Goal: Information Seeking & Learning: Learn about a topic

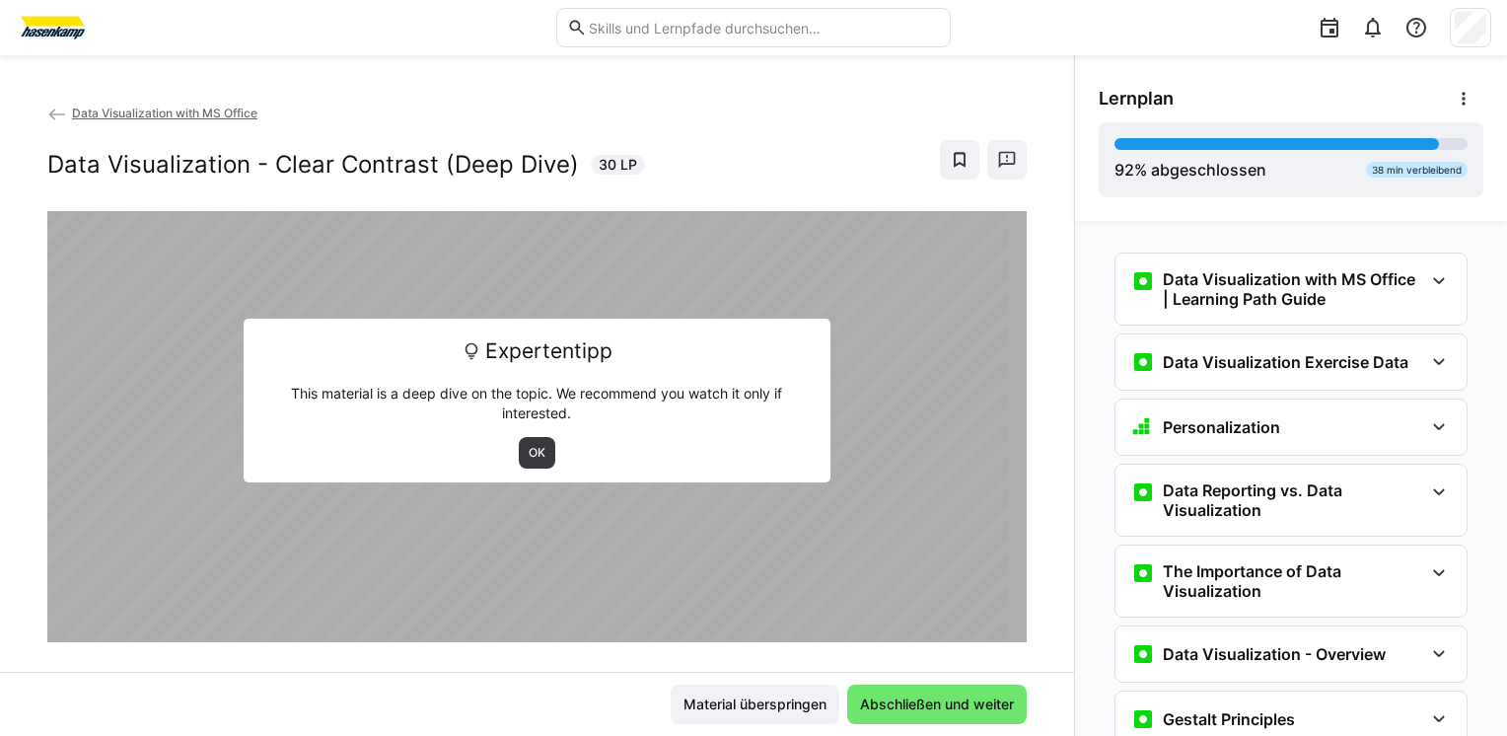
scroll to position [2327, 0]
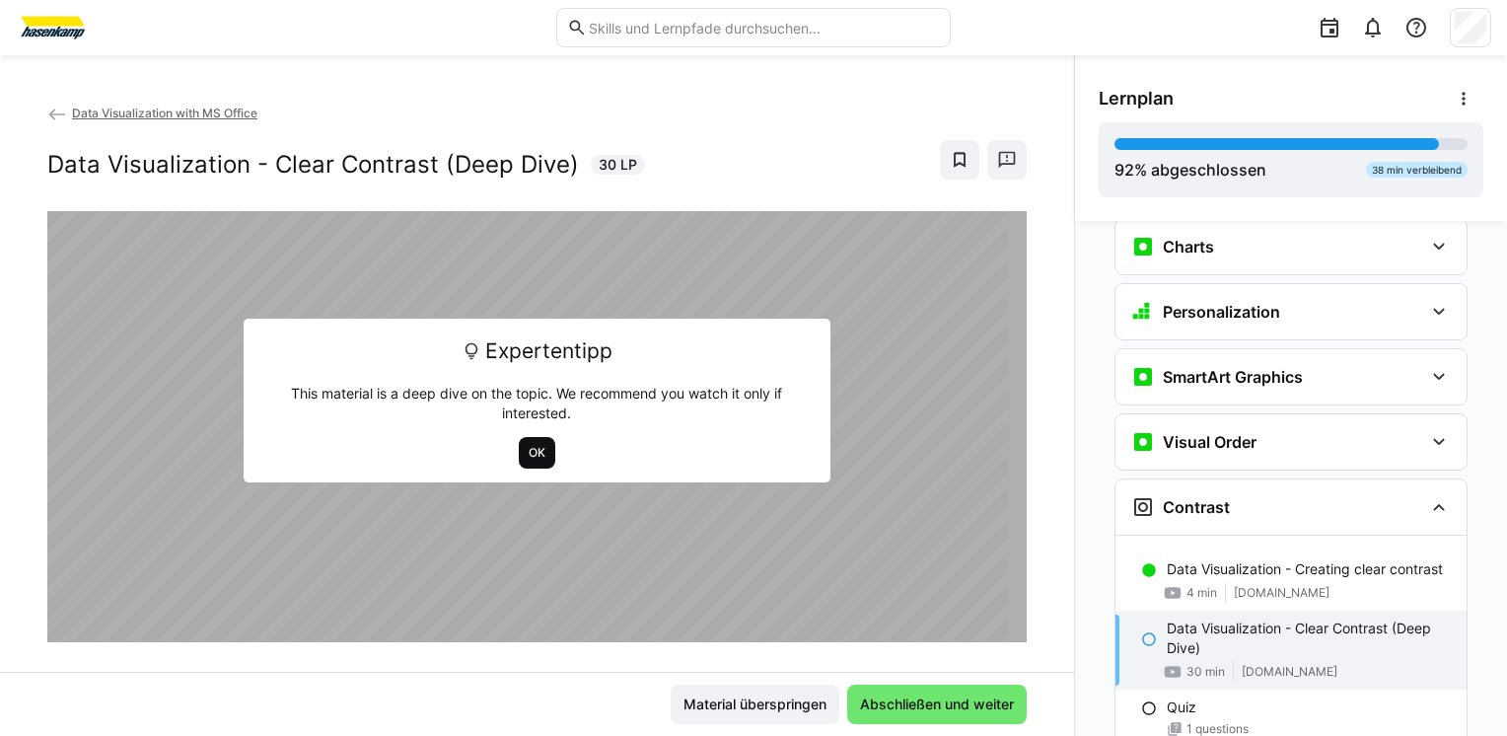
click at [527, 451] on span "OK" at bounding box center [537, 453] width 21 height 16
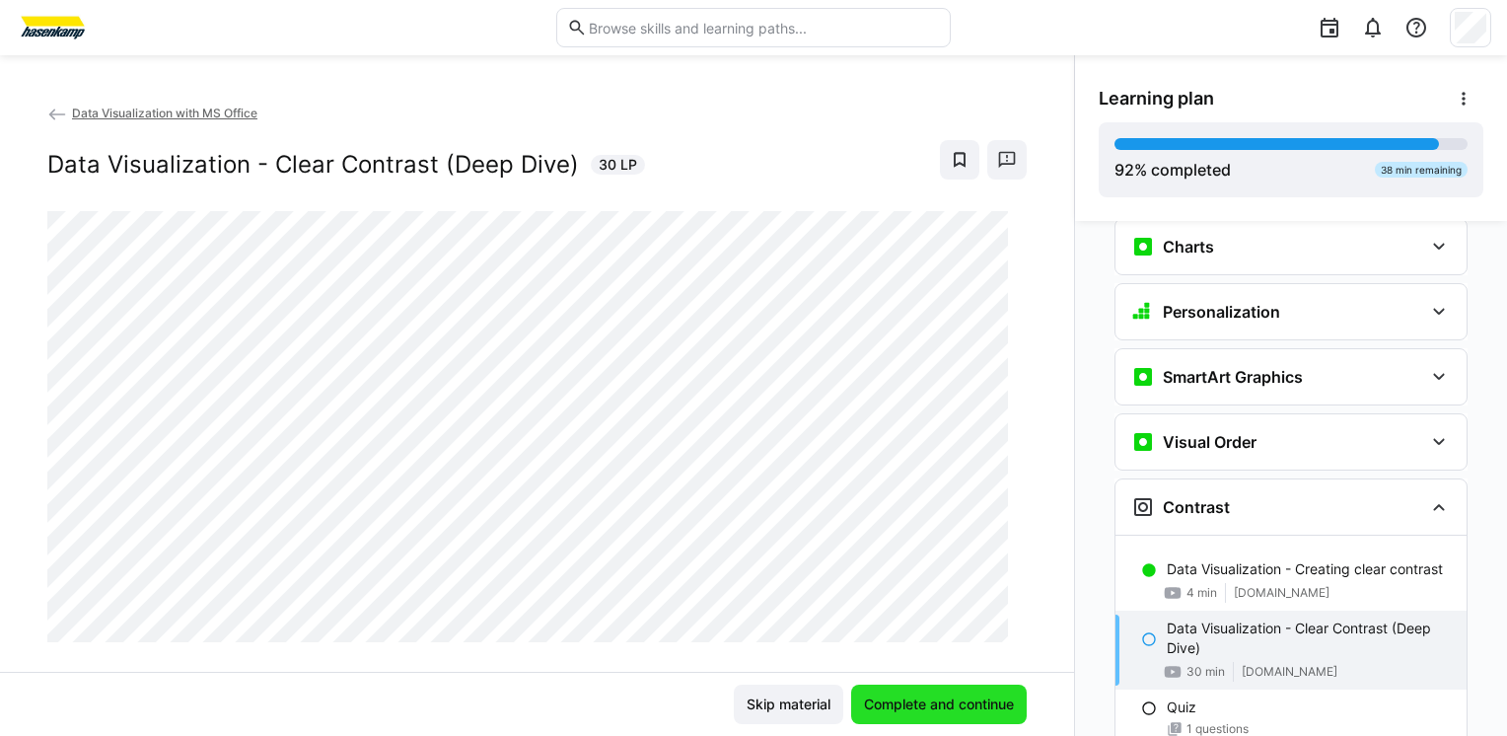
click at [921, 711] on span "Complete and continue" at bounding box center [939, 705] width 156 height 20
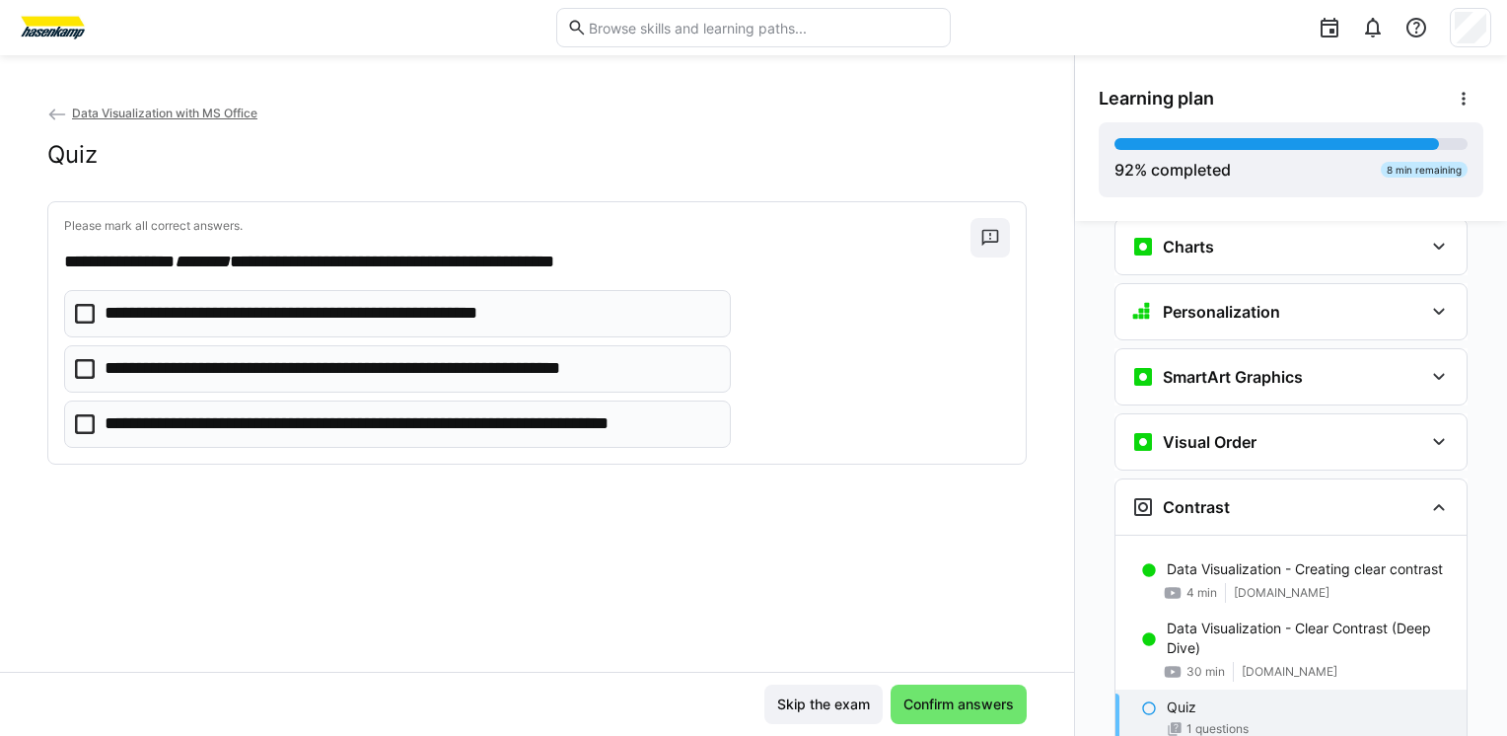
click at [235, 319] on p "**********" at bounding box center [326, 314] width 442 height 26
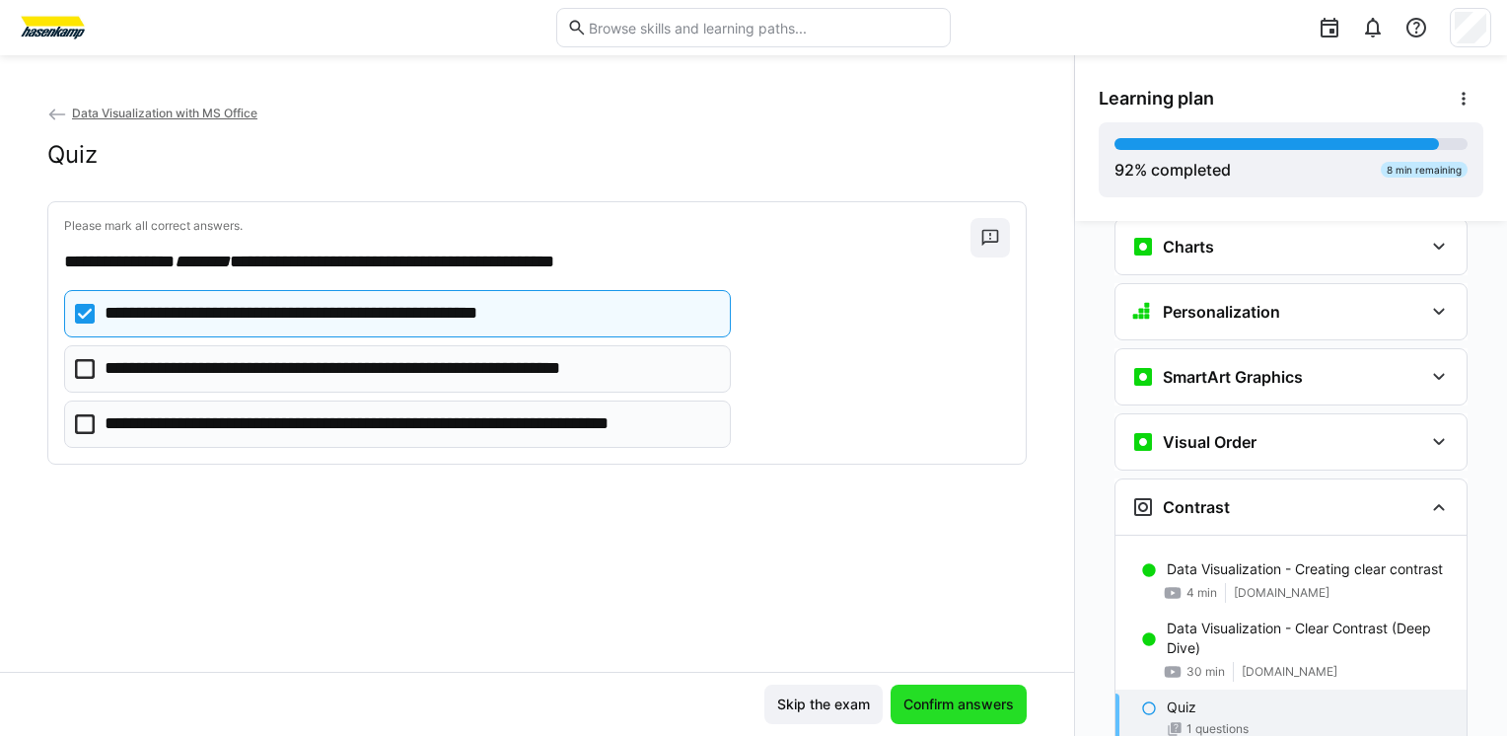
click at [941, 710] on span "Confirm answers" at bounding box center [959, 705] width 116 height 20
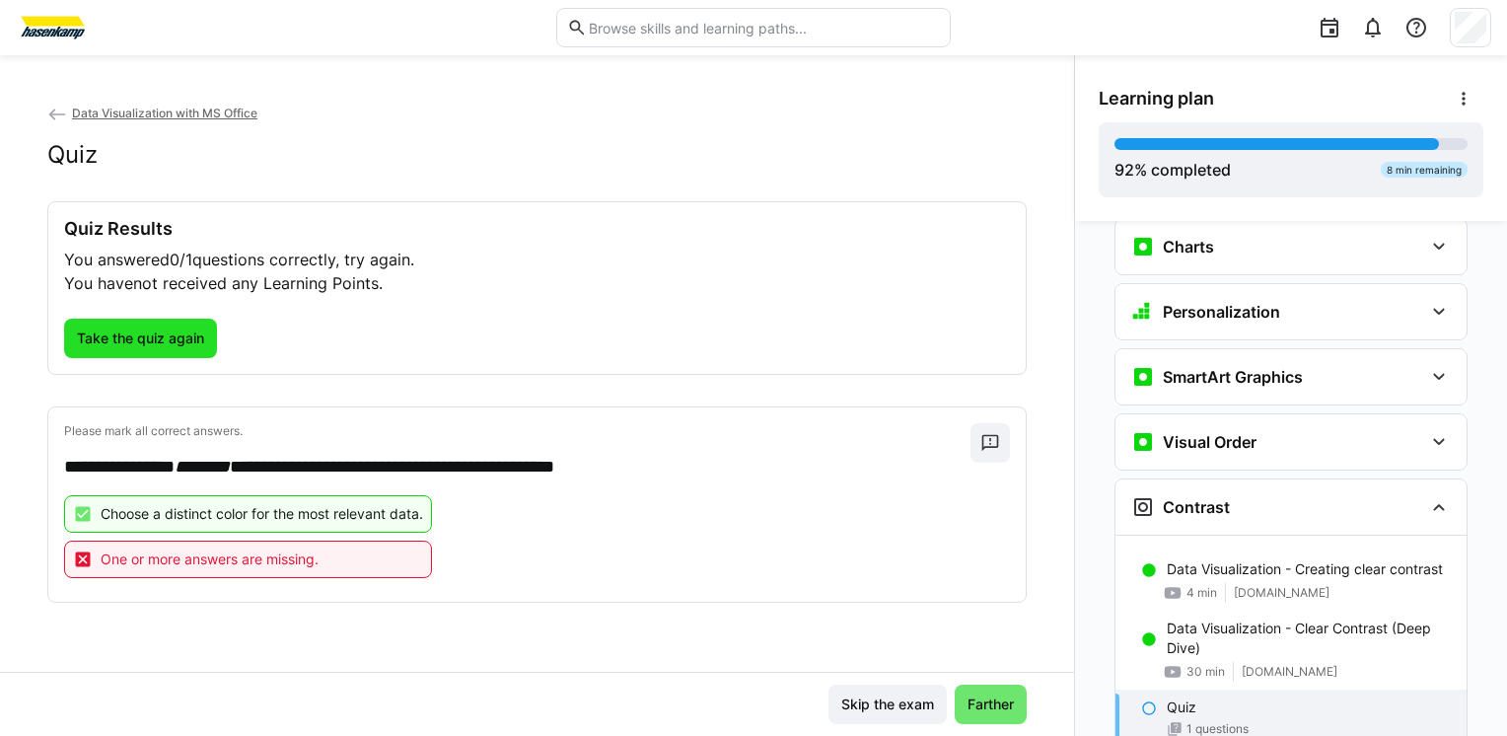
click at [182, 338] on span "Take the quiz again" at bounding box center [140, 339] width 133 height 20
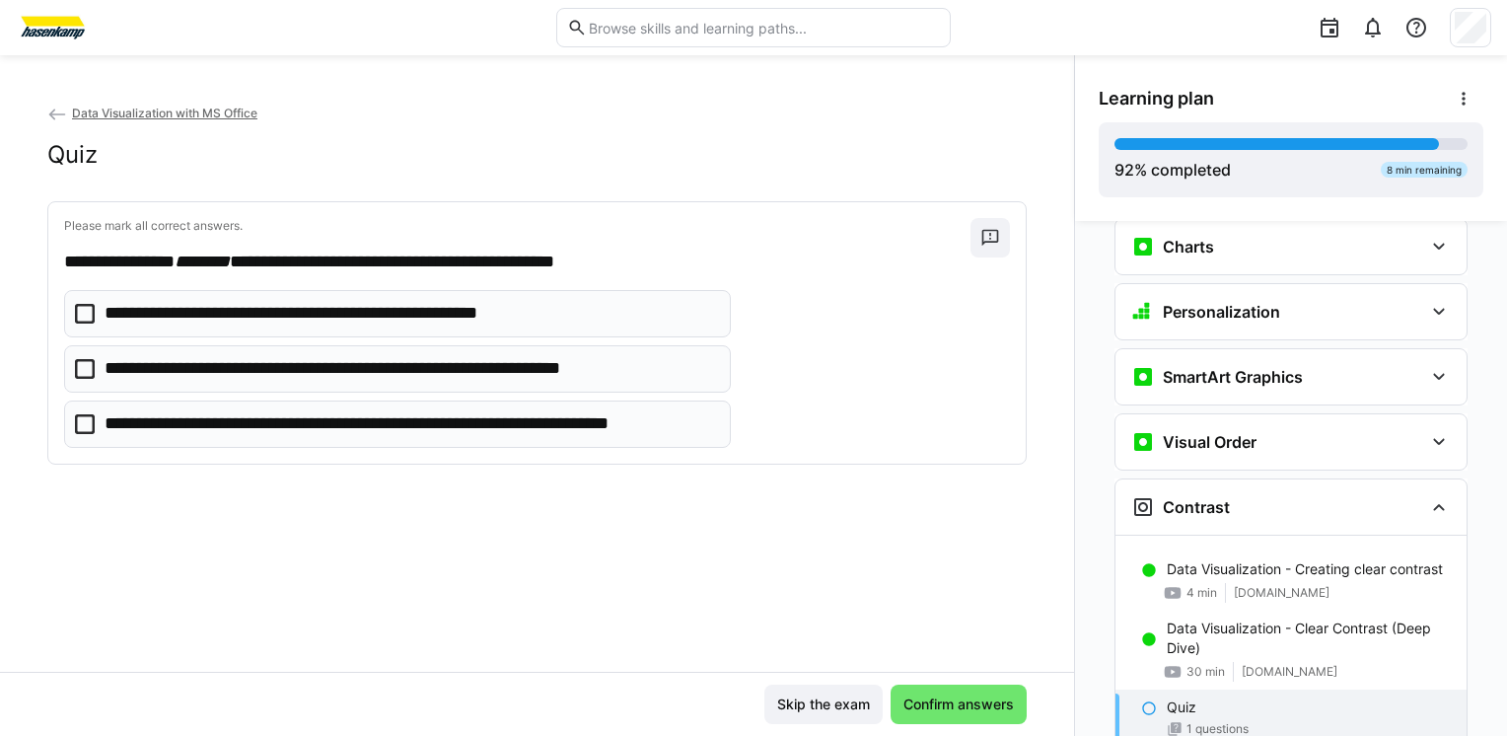
click at [261, 318] on p "**********" at bounding box center [326, 314] width 442 height 26
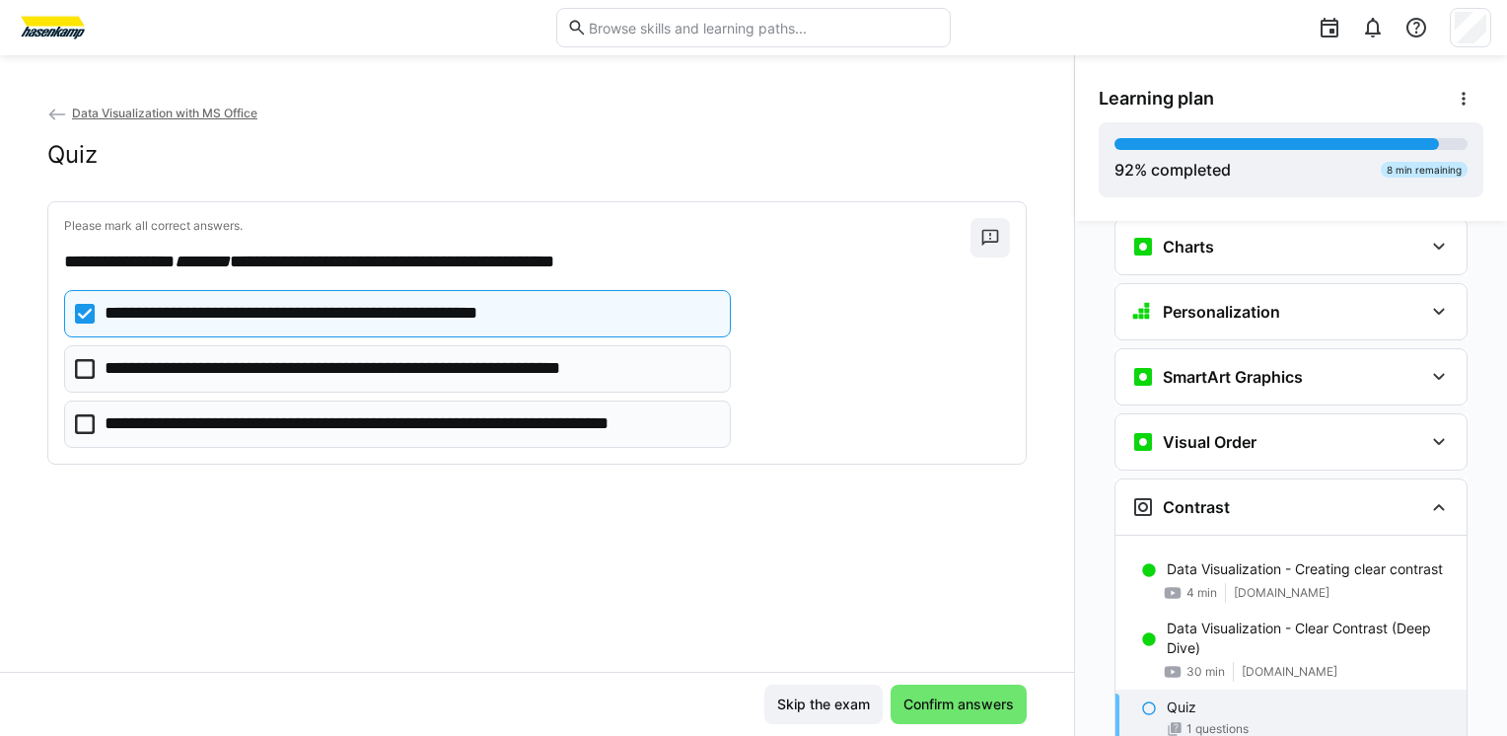
click at [272, 380] on p "**********" at bounding box center [381, 369] width 552 height 26
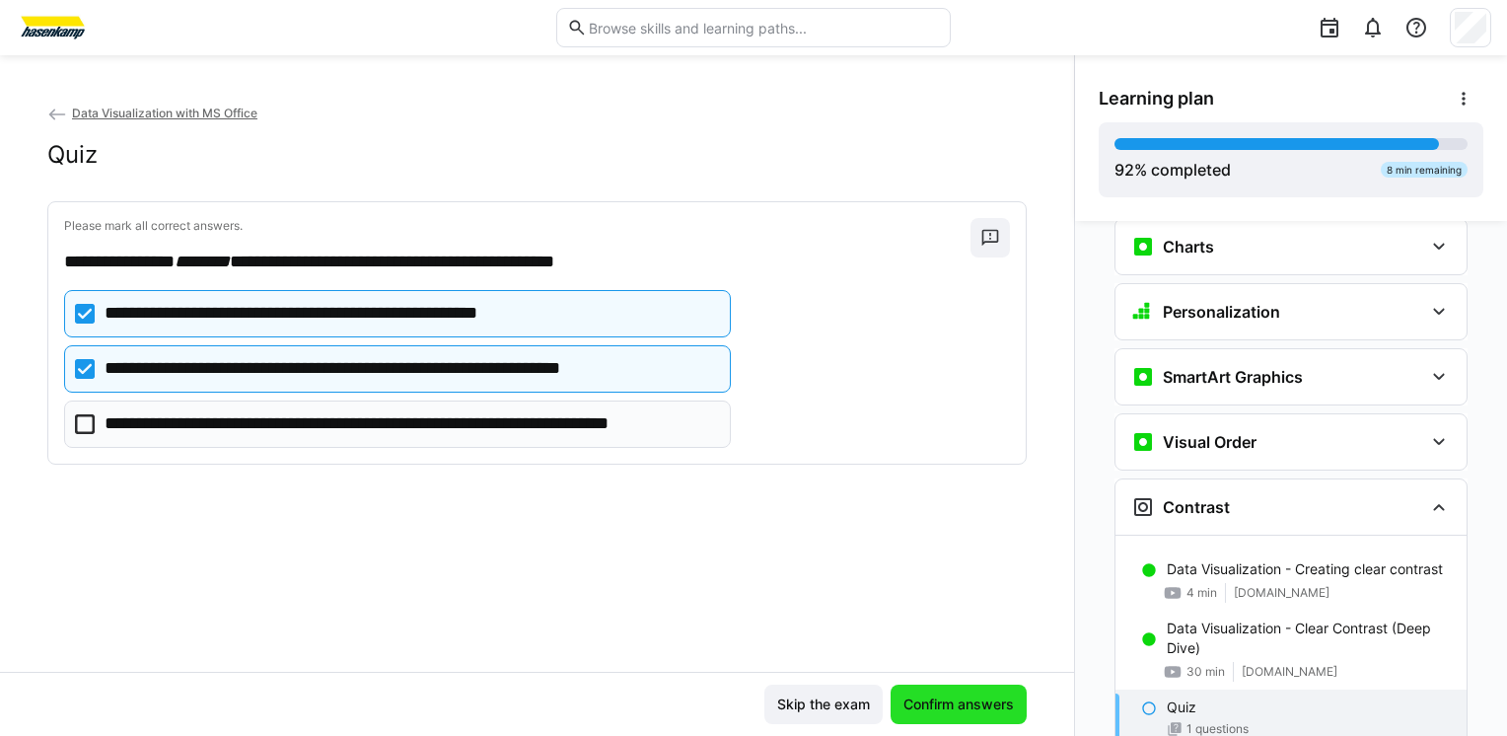
click at [922, 706] on span "Confirm answers" at bounding box center [959, 705] width 116 height 20
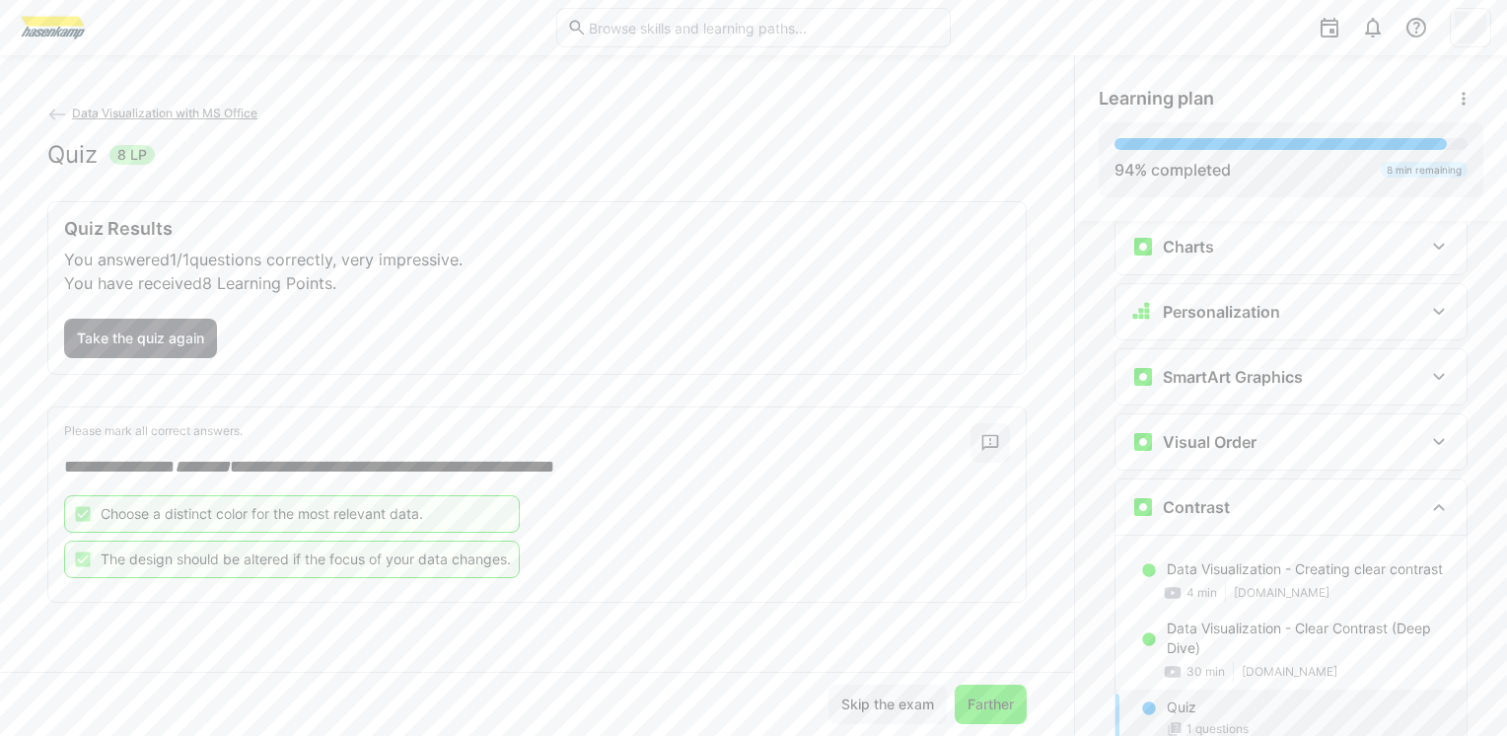
click at [976, 704] on span "Farther" at bounding box center [991, 705] width 52 height 20
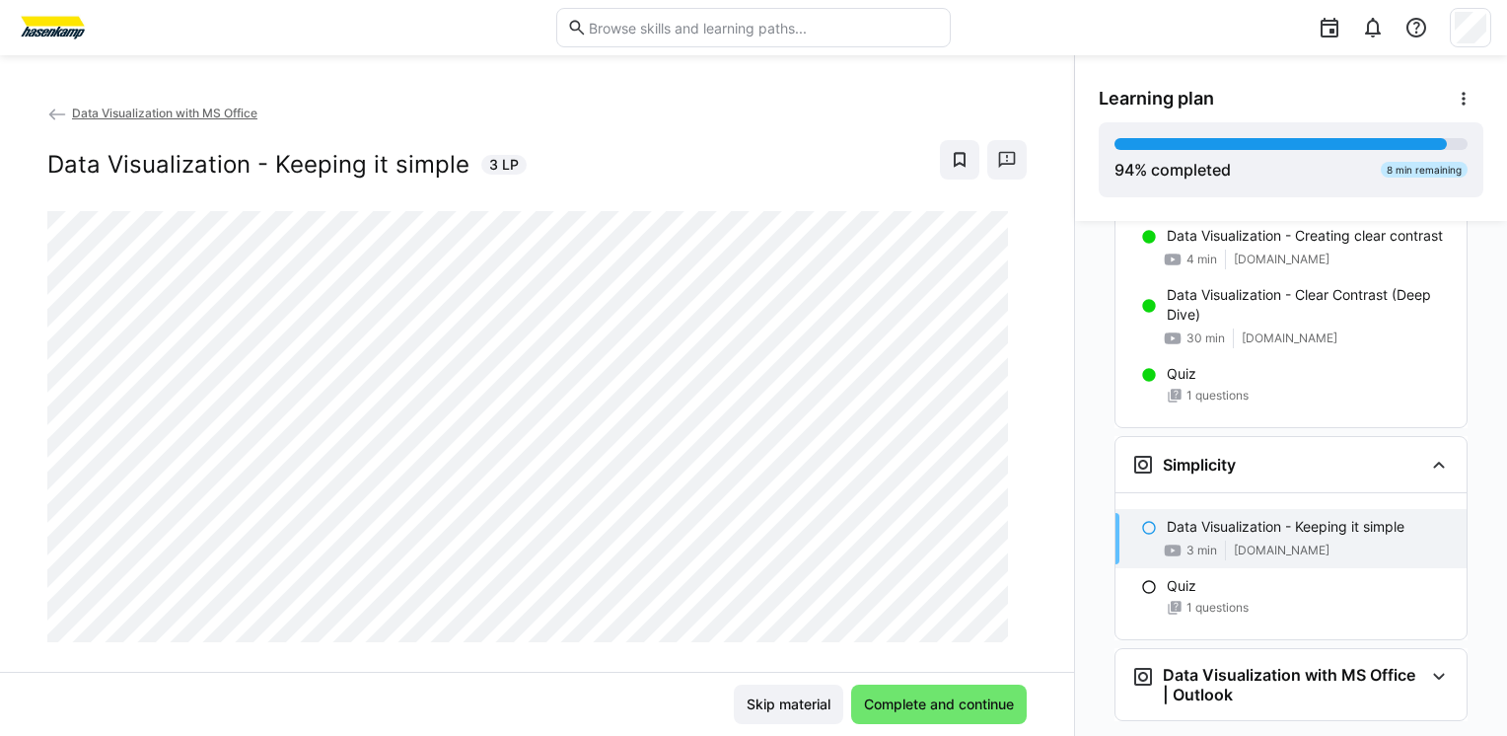
scroll to position [2690, 0]
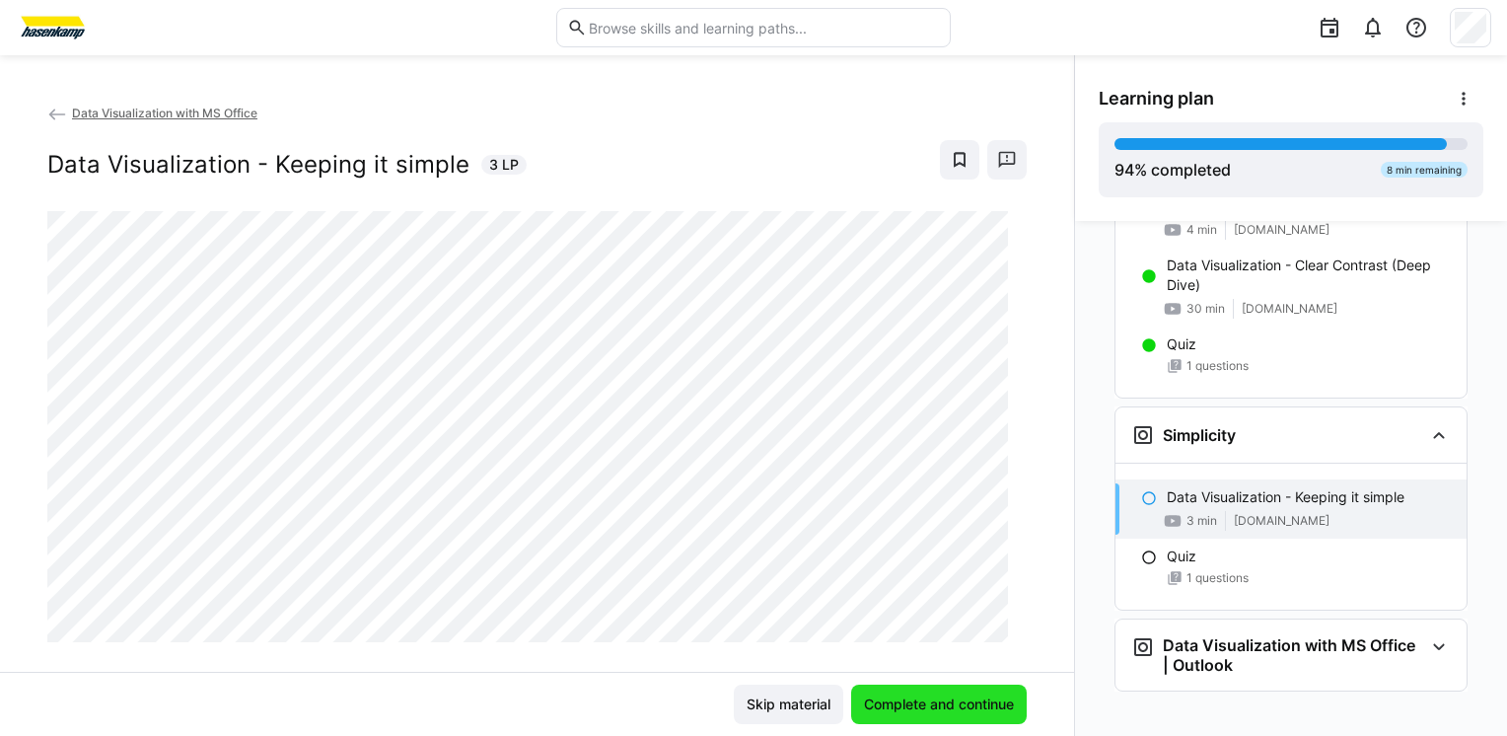
click at [904, 708] on span "Complete and continue" at bounding box center [939, 705] width 156 height 20
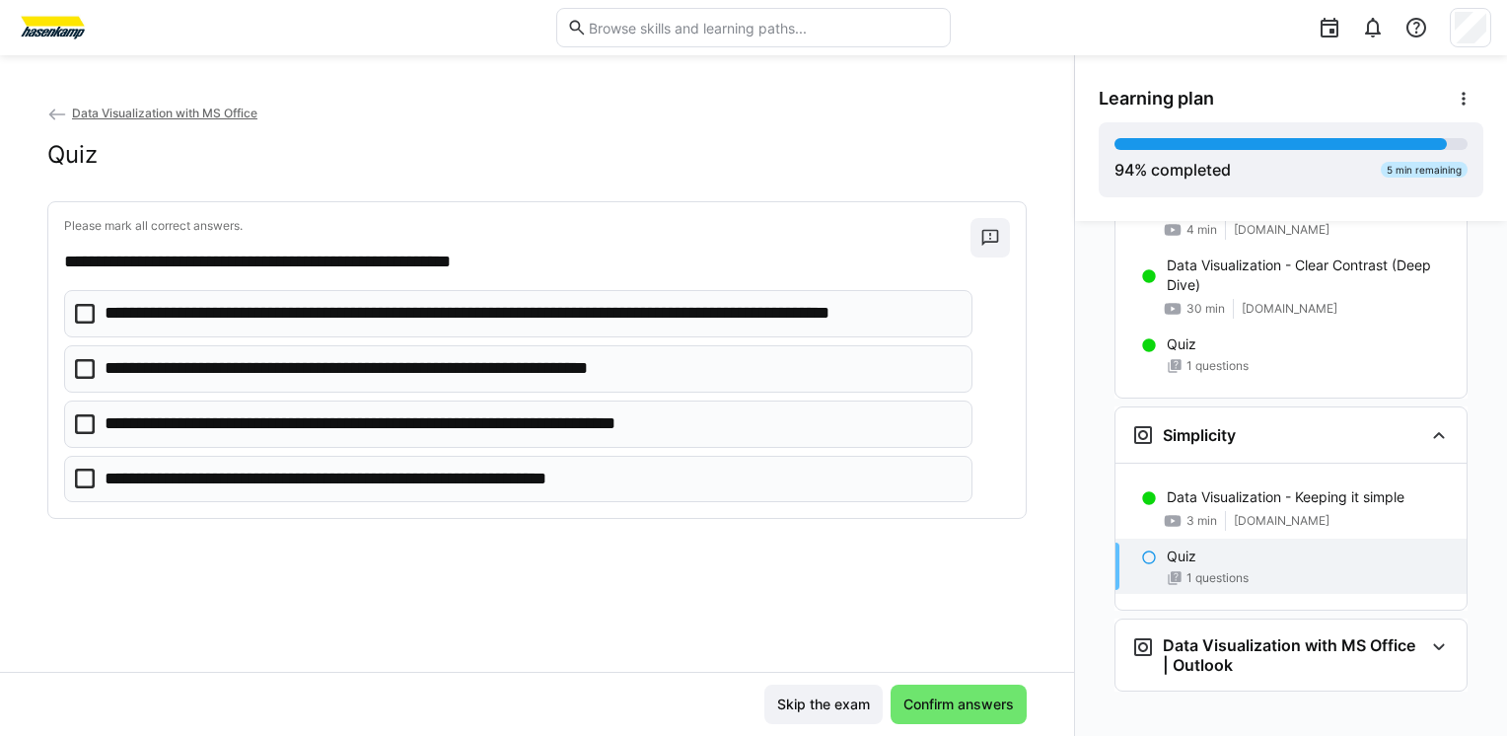
click at [287, 320] on p "**********" at bounding box center [531, 314] width 853 height 26
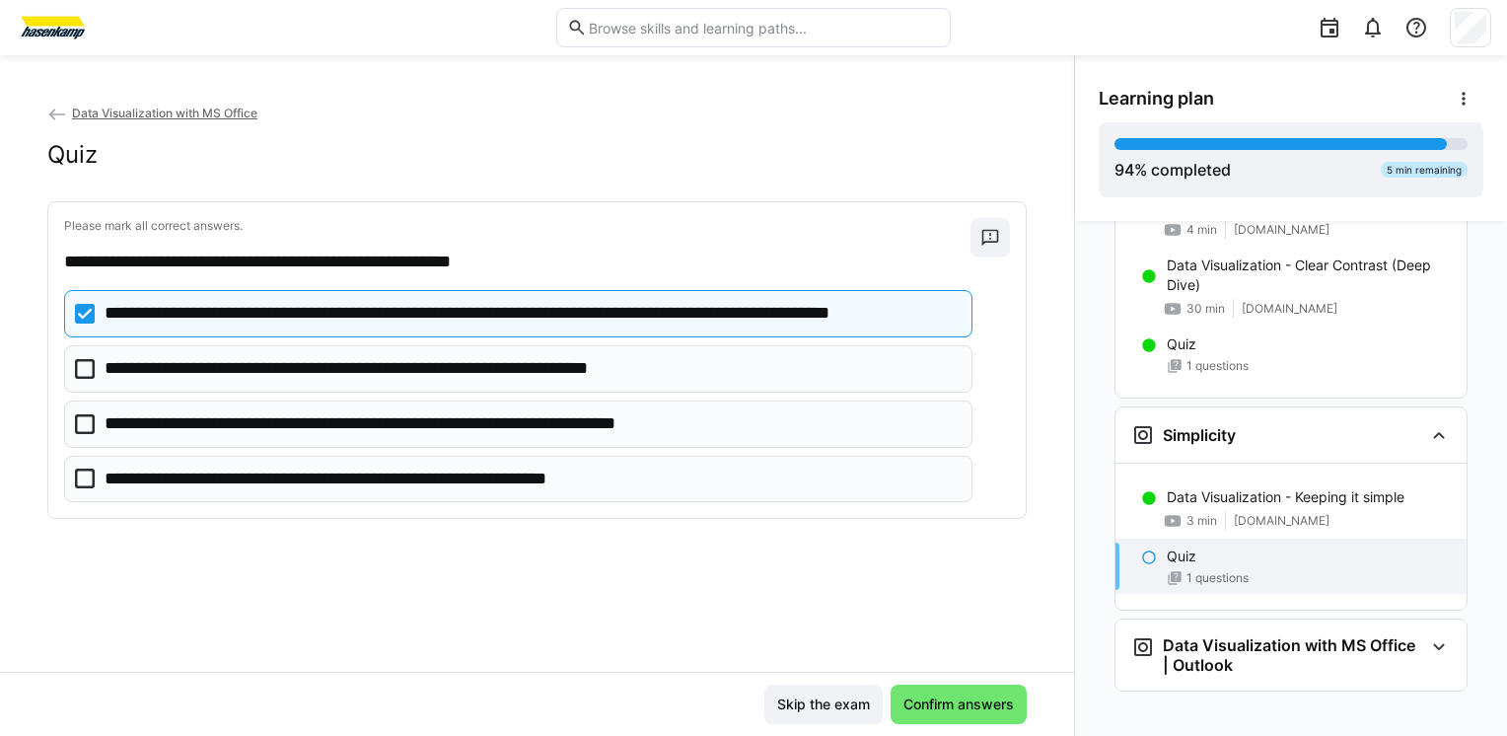
click at [298, 381] on p "**********" at bounding box center [399, 369] width 588 height 26
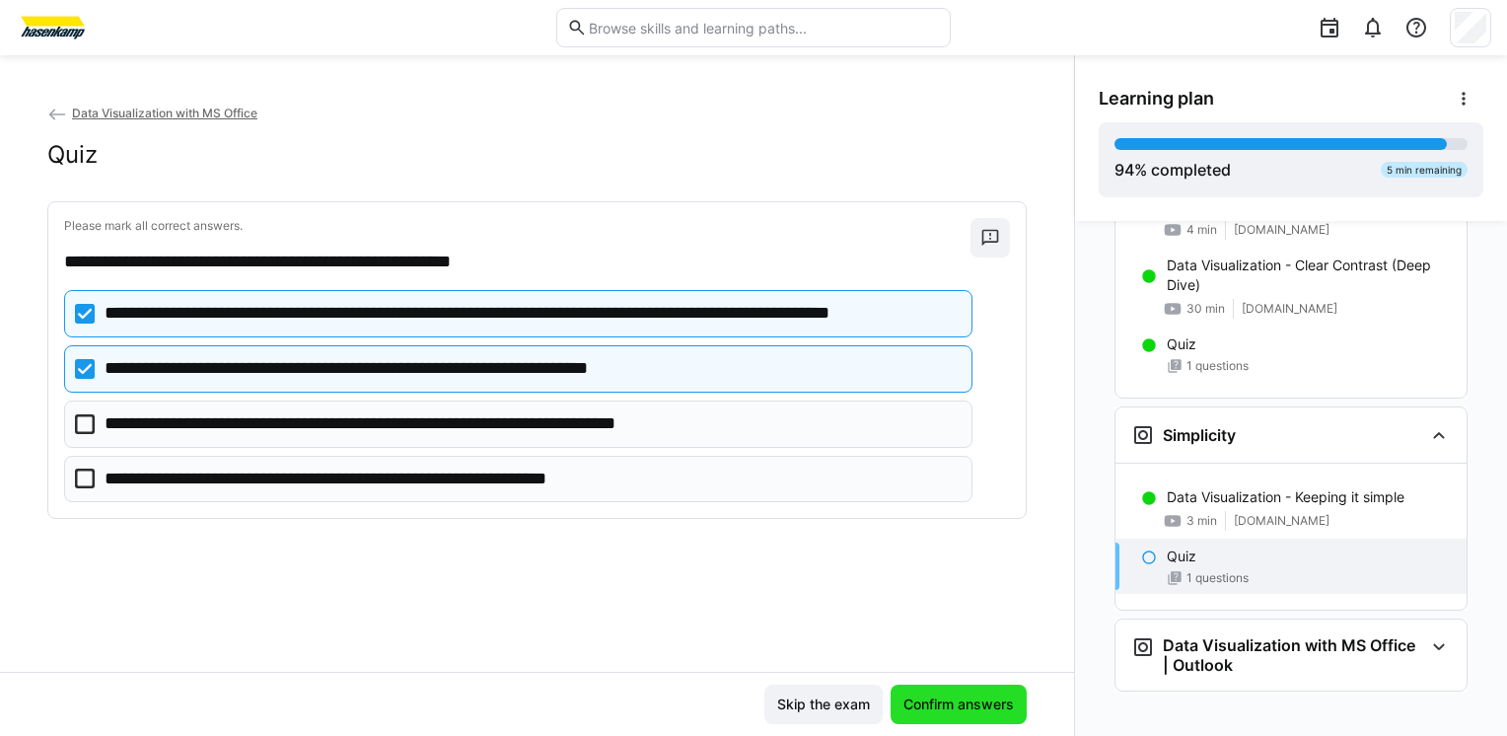
click at [924, 703] on span "Confirm answers" at bounding box center [959, 705] width 116 height 20
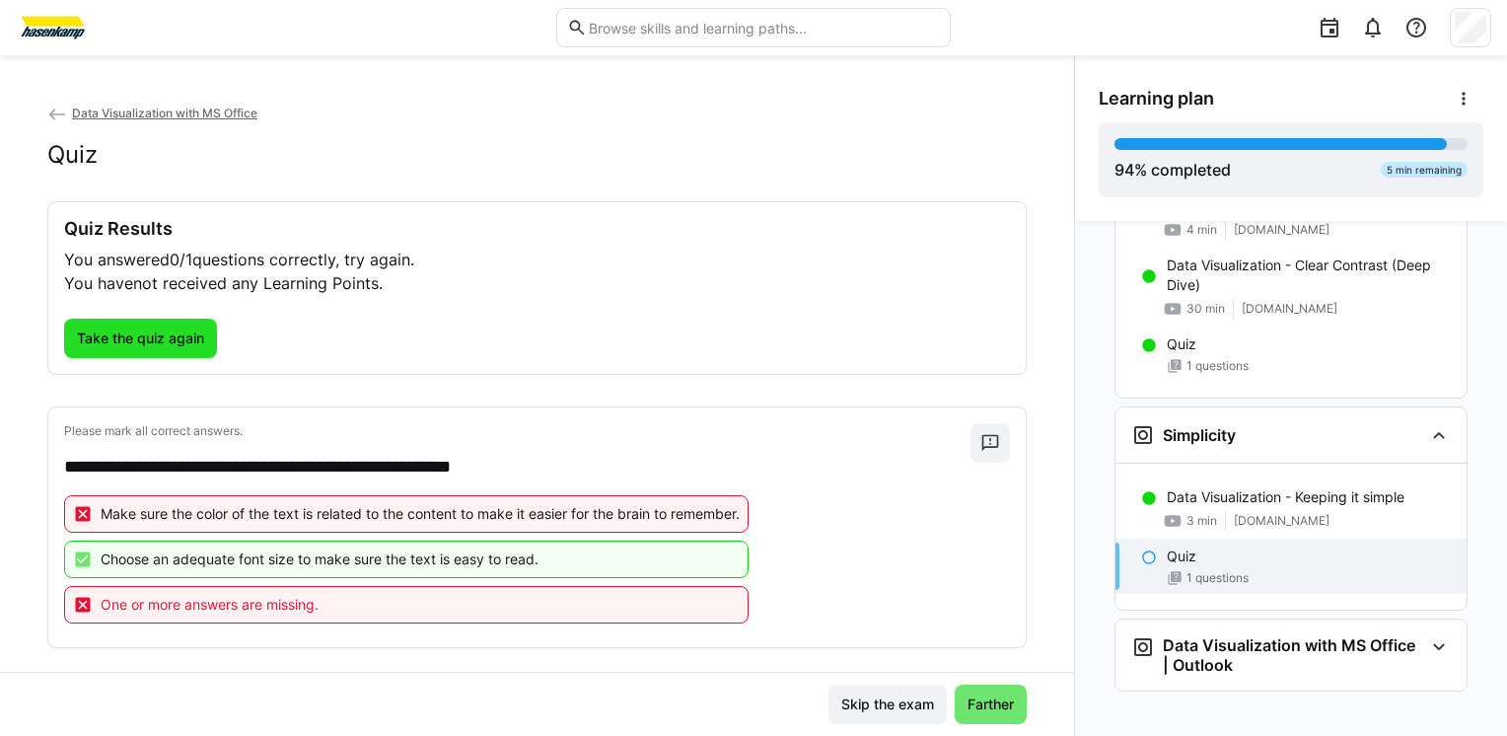
click at [156, 341] on span "Take the quiz again" at bounding box center [140, 339] width 133 height 20
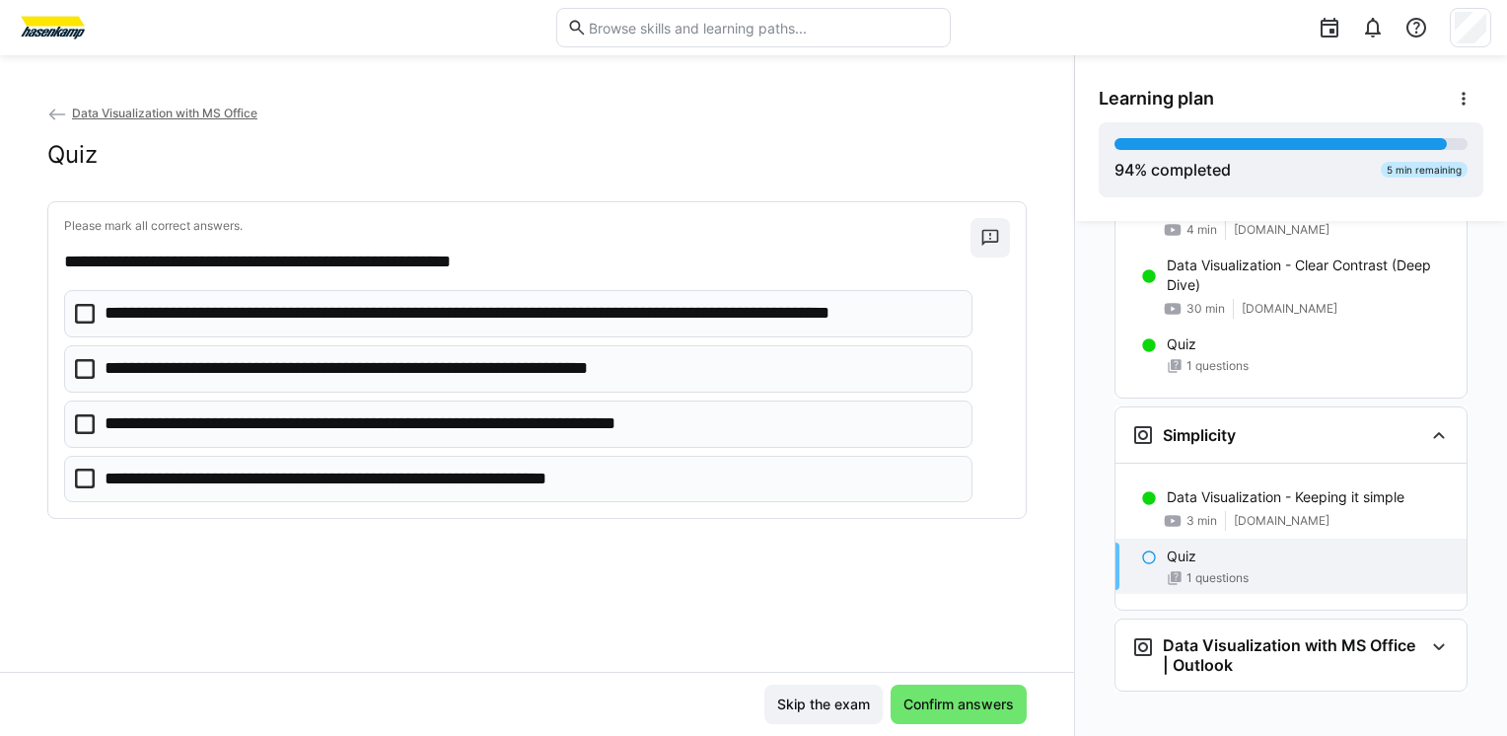
click at [132, 373] on p "**********" at bounding box center [399, 369] width 588 height 26
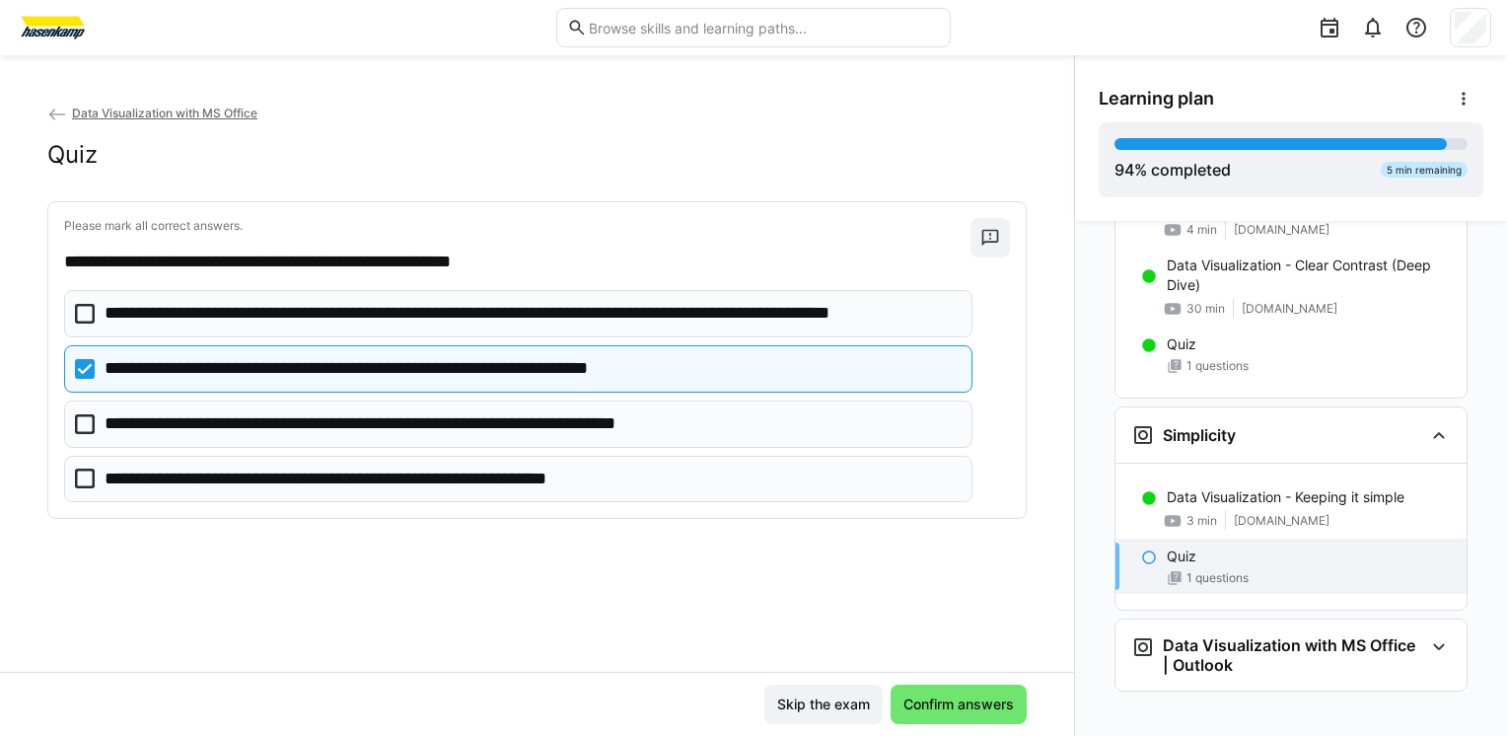
click at [148, 483] on p "**********" at bounding box center [372, 480] width 534 height 26
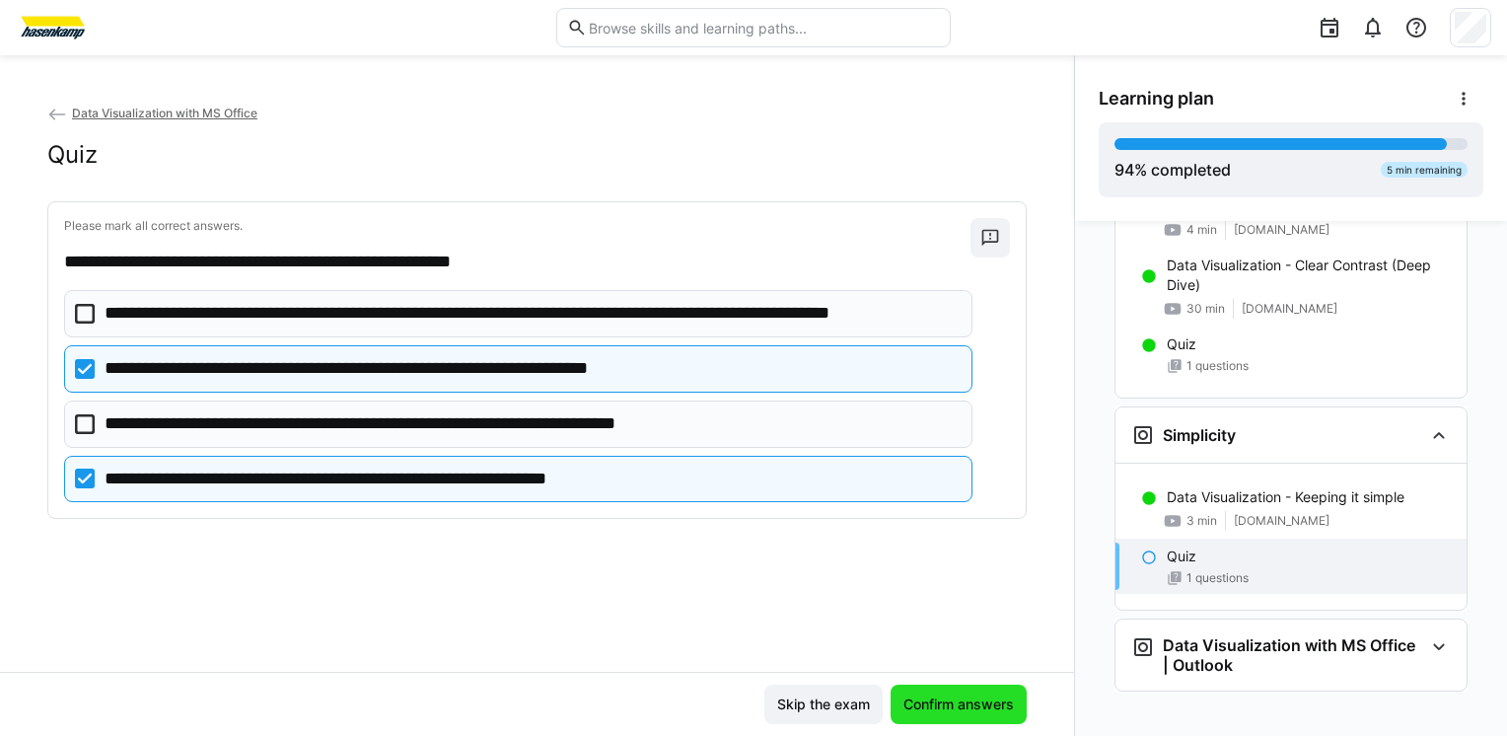
click at [963, 705] on span "Confirm answers" at bounding box center [959, 705] width 116 height 20
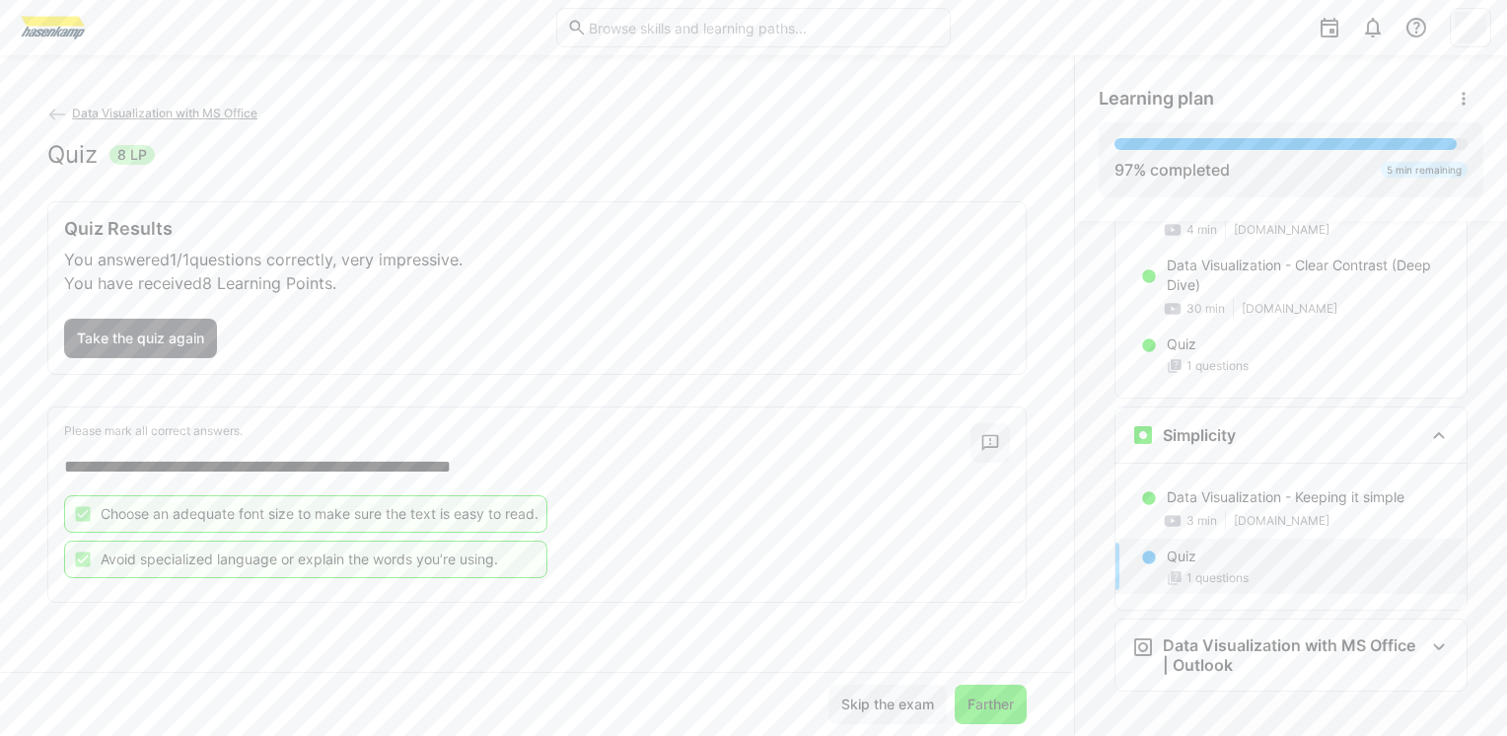
click at [991, 704] on span "Farther" at bounding box center [991, 705] width 52 height 20
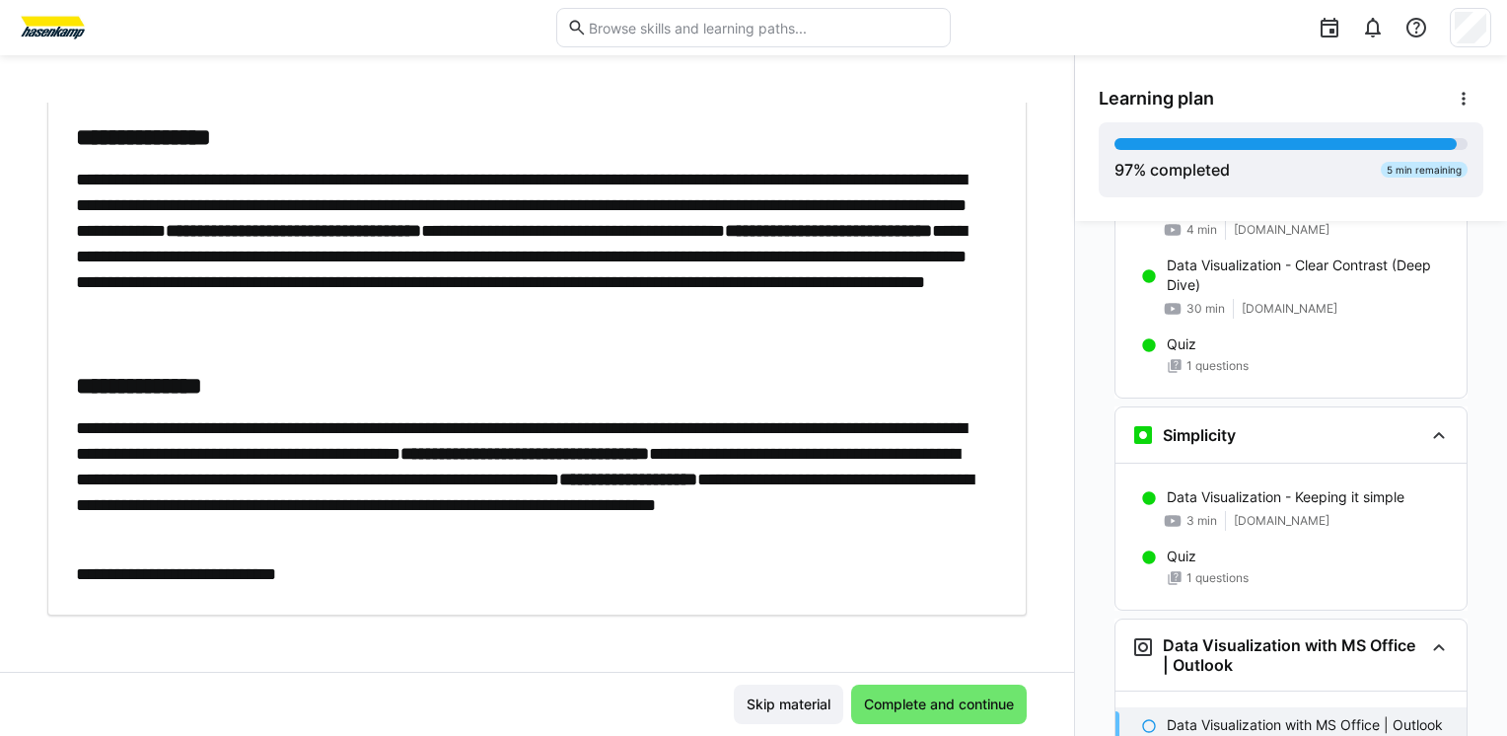
scroll to position [409, 0]
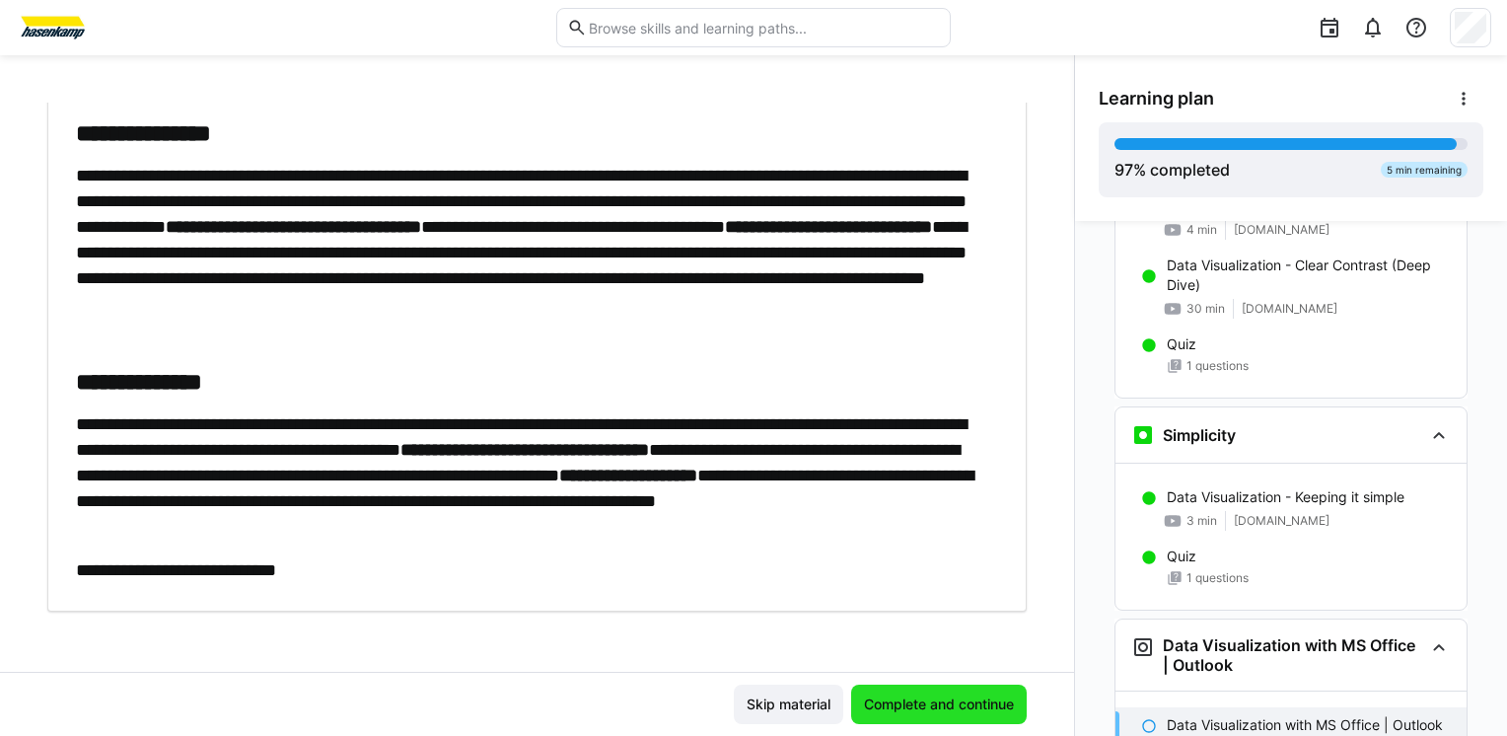
click at [938, 705] on span "Complete and continue" at bounding box center [939, 705] width 156 height 20
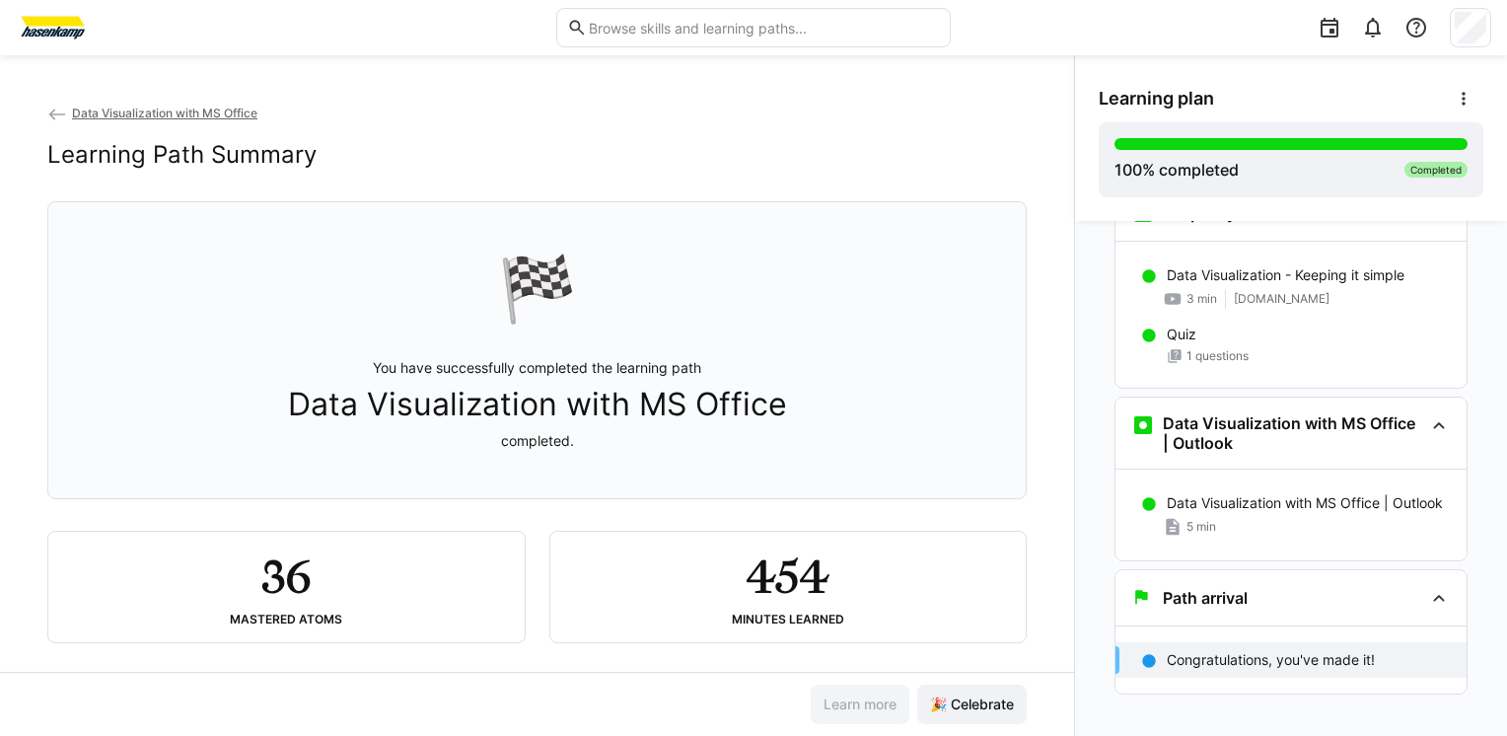
scroll to position [2915, 0]
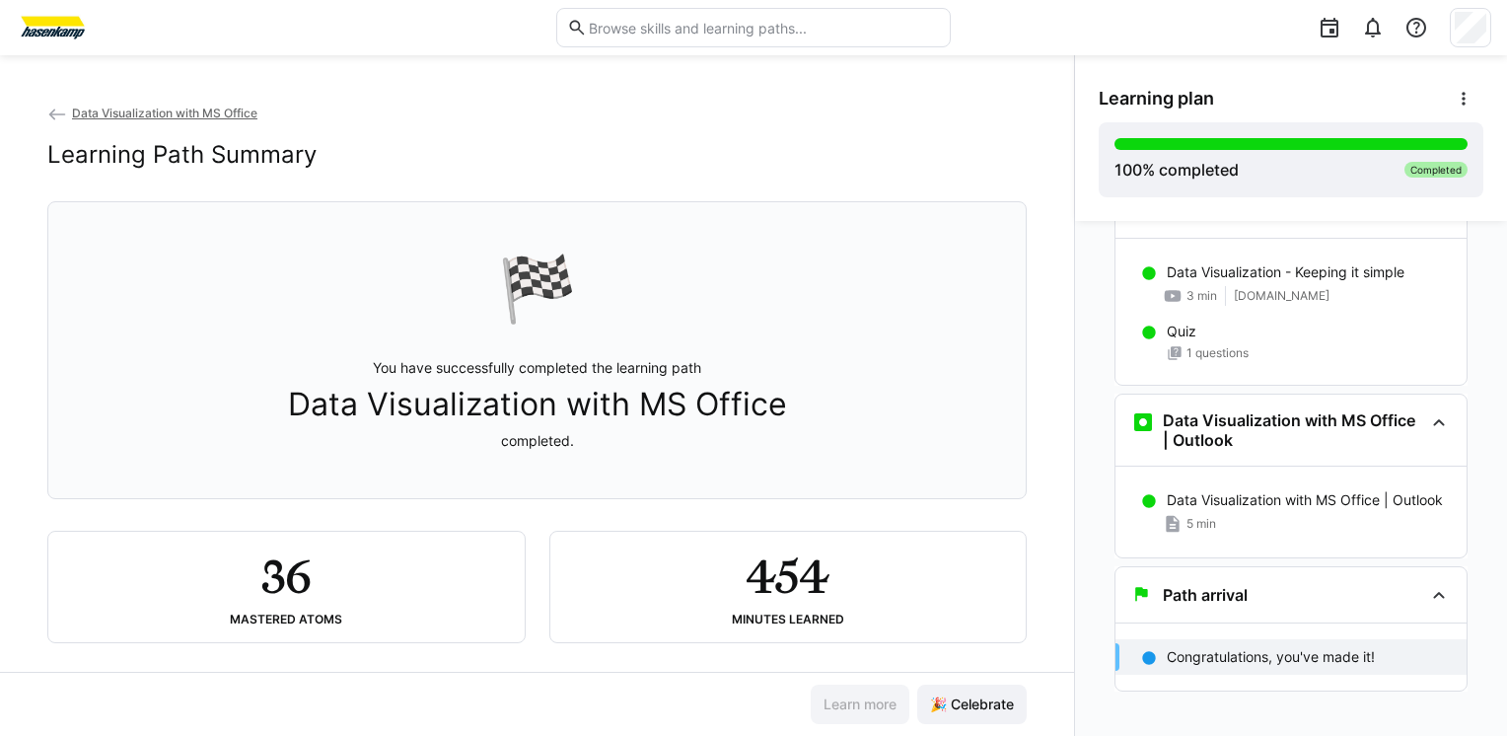
drag, startPoint x: 1061, startPoint y: 444, endPoint x: 1031, endPoint y: 568, distance: 127.8
click at [1031, 568] on div at bounding box center [1026, 586] width 47 height 41
click at [967, 712] on span "🎉 Celebrate" at bounding box center [972, 705] width 90 height 20
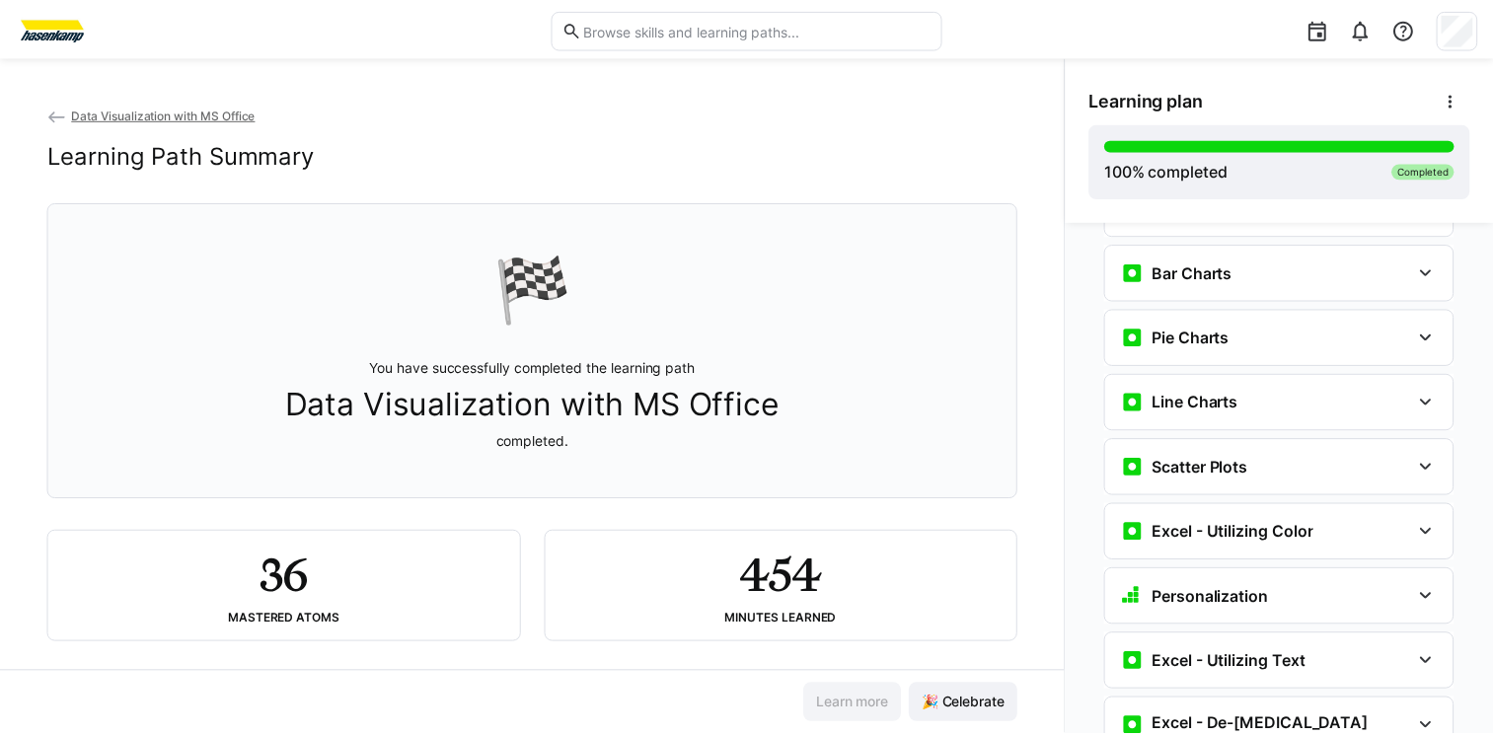
scroll to position [0, 0]
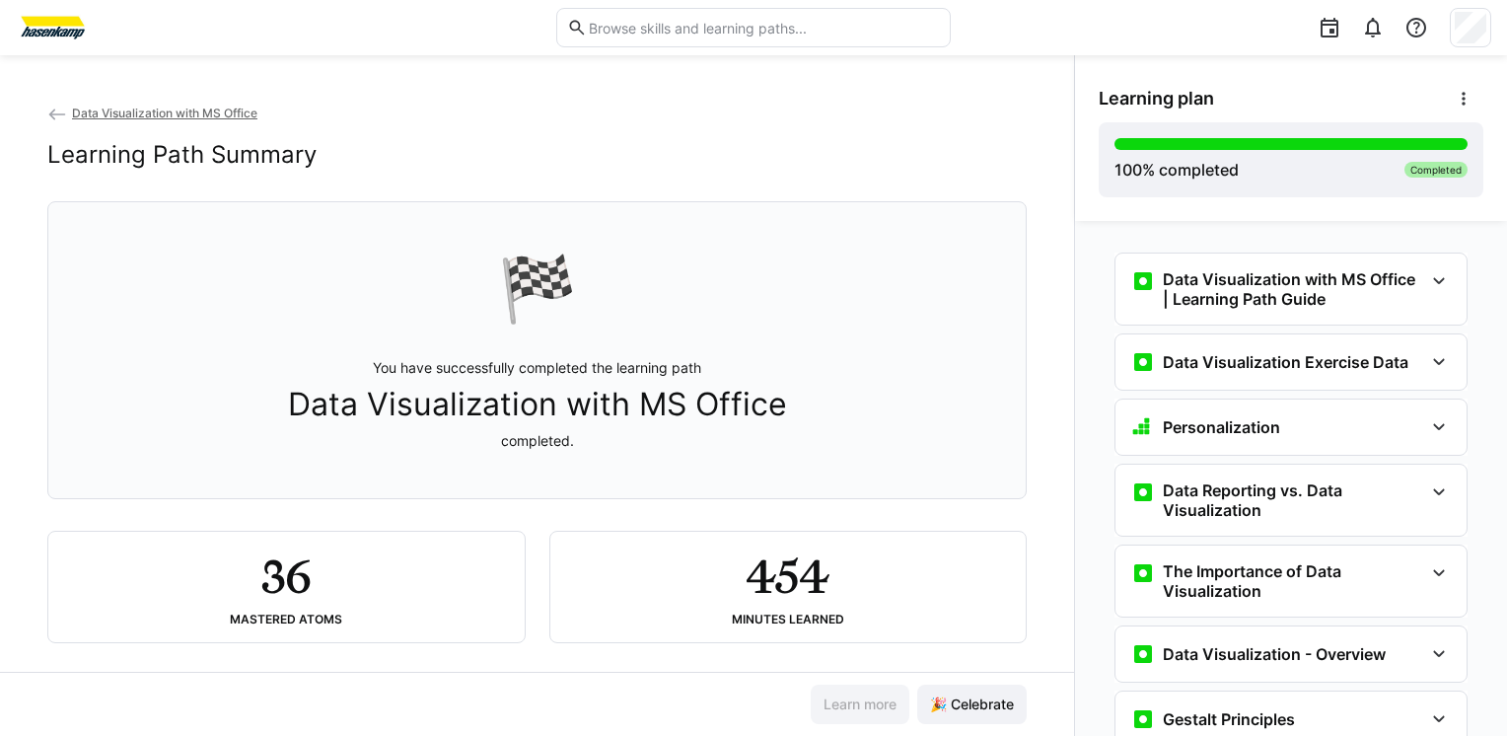
click at [202, 112] on span "Data Visualization with MS Office" at bounding box center [164, 113] width 185 height 15
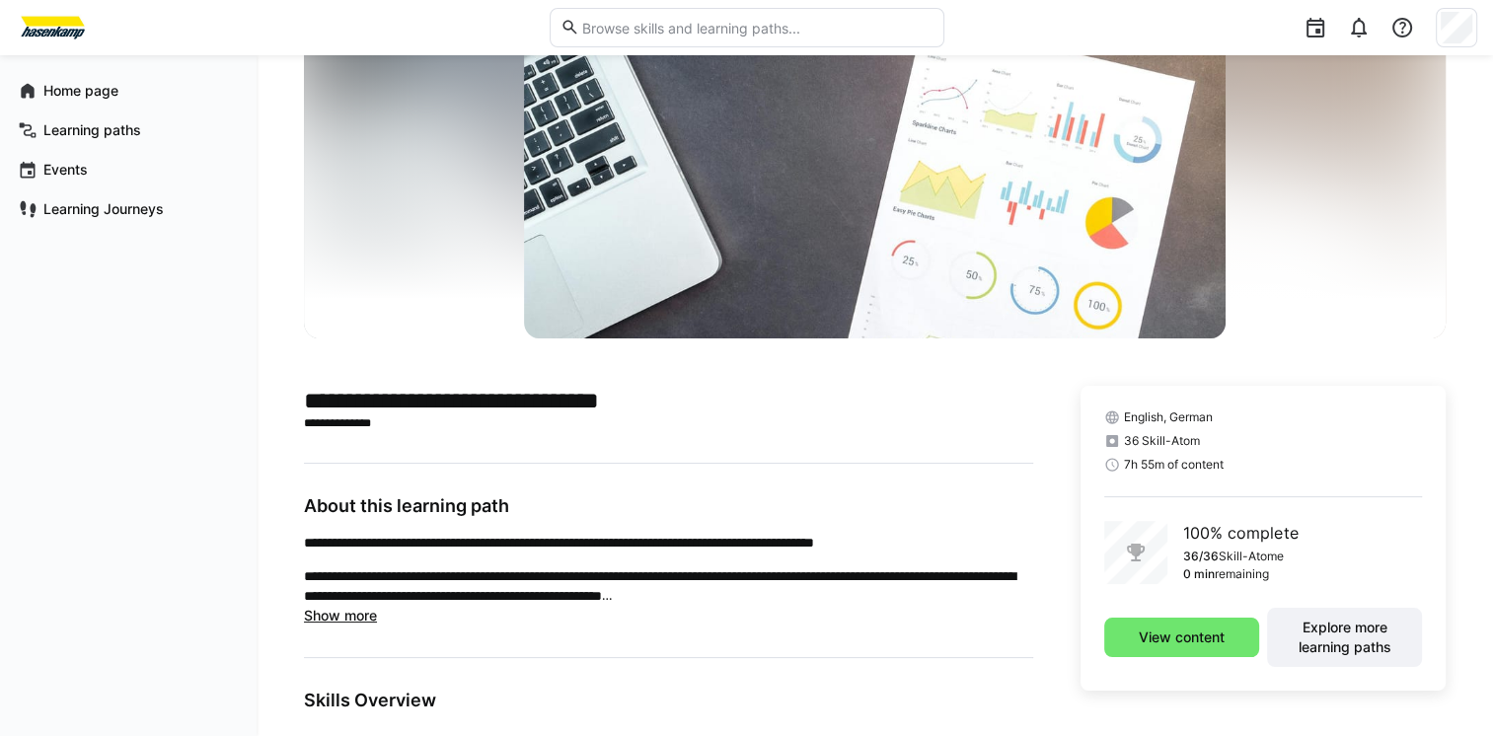
scroll to position [163, 0]
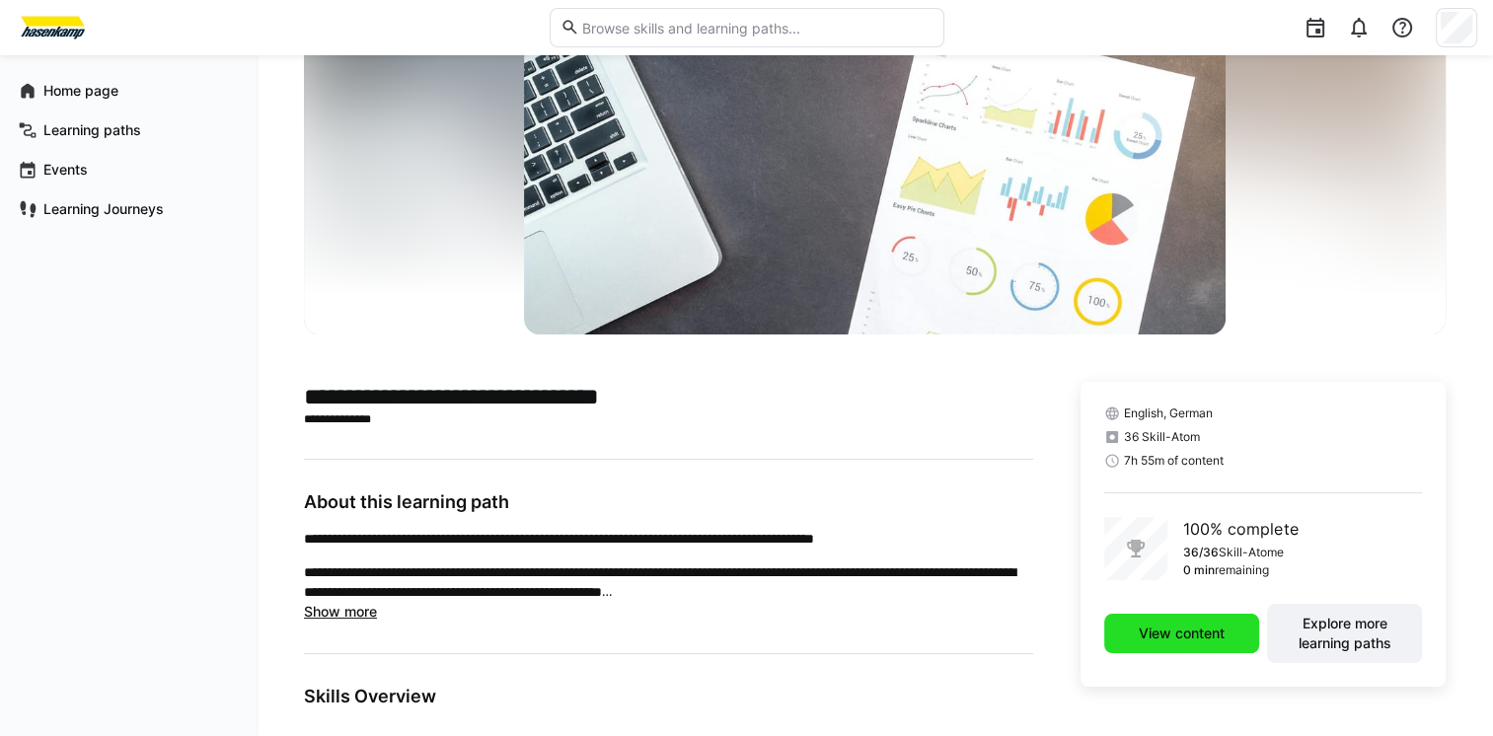
click at [1194, 630] on span "View content" at bounding box center [1181, 633] width 92 height 20
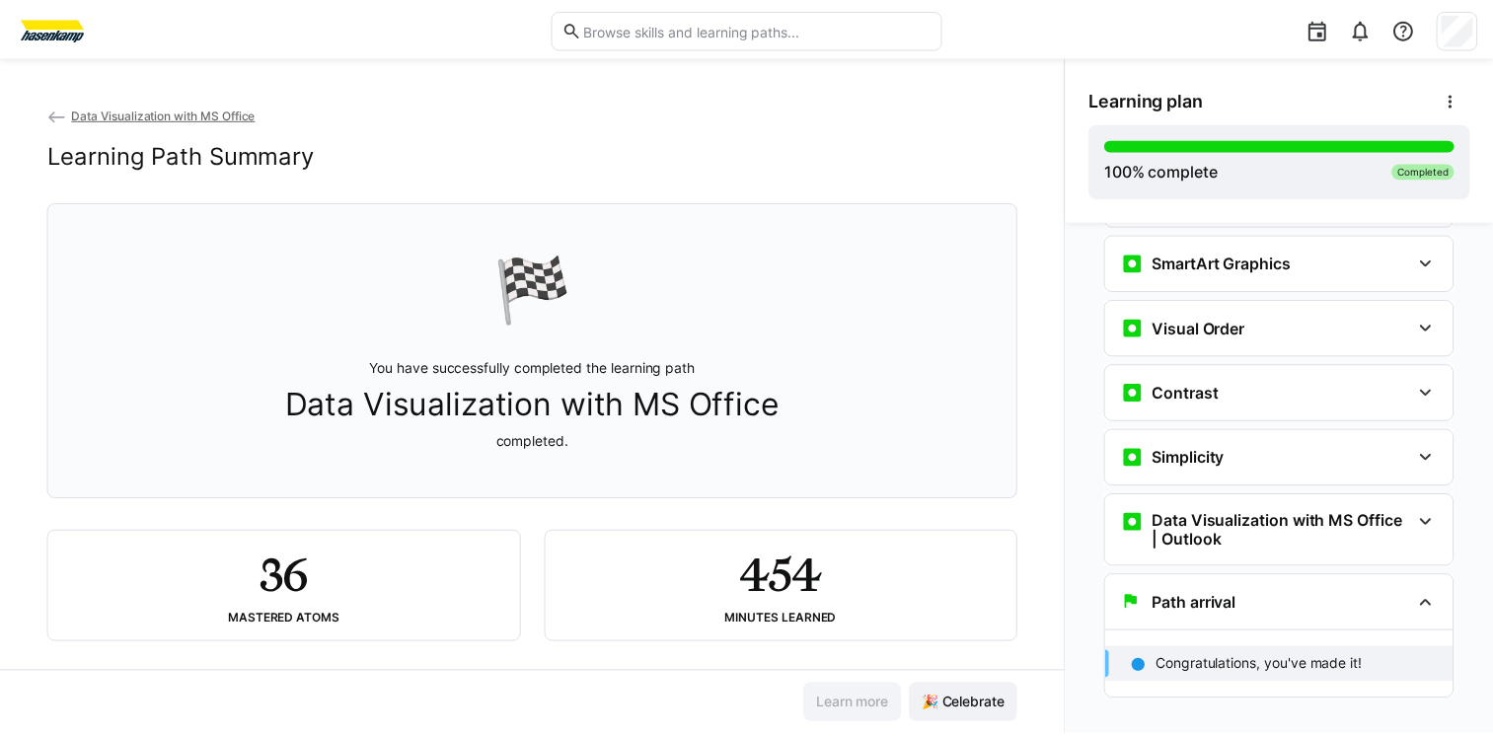
scroll to position [2451, 0]
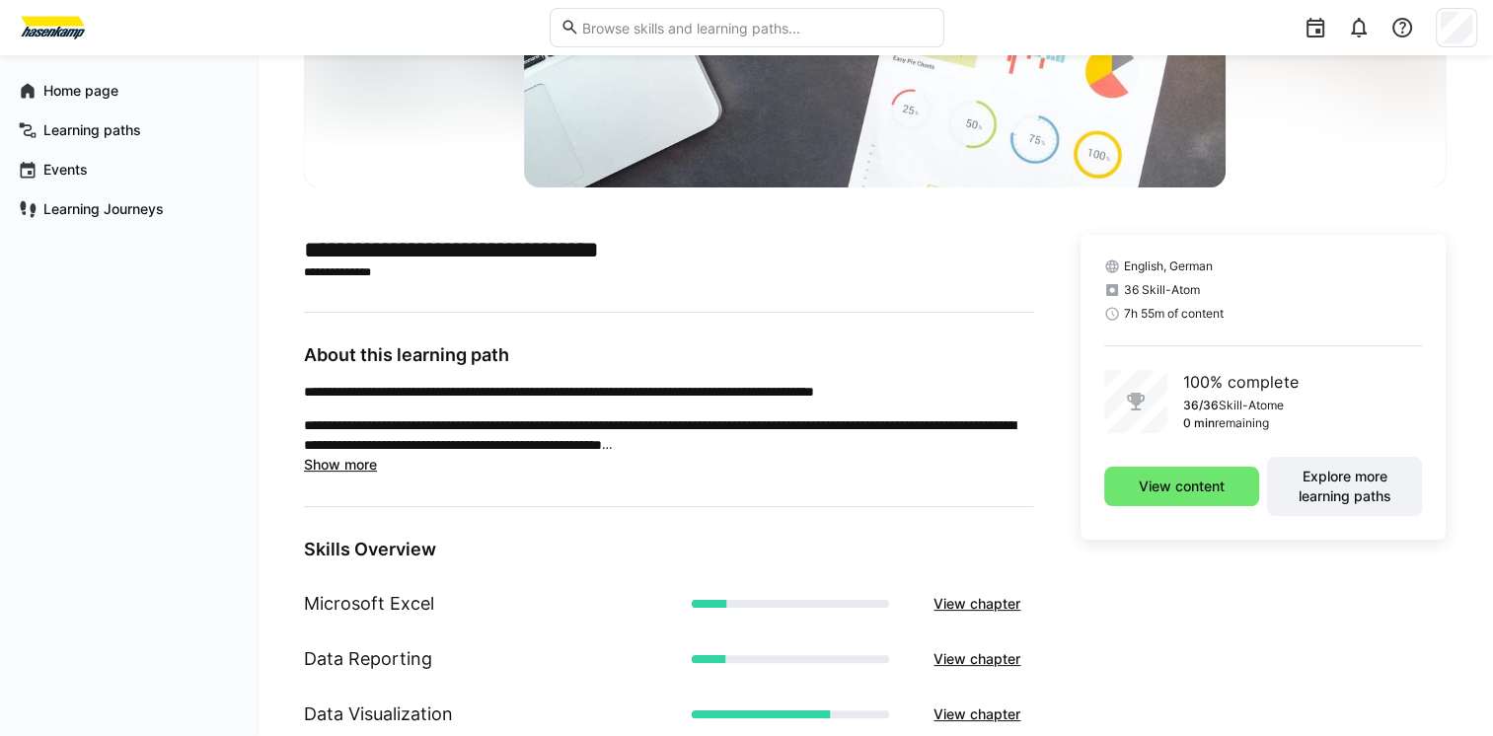
scroll to position [331, 0]
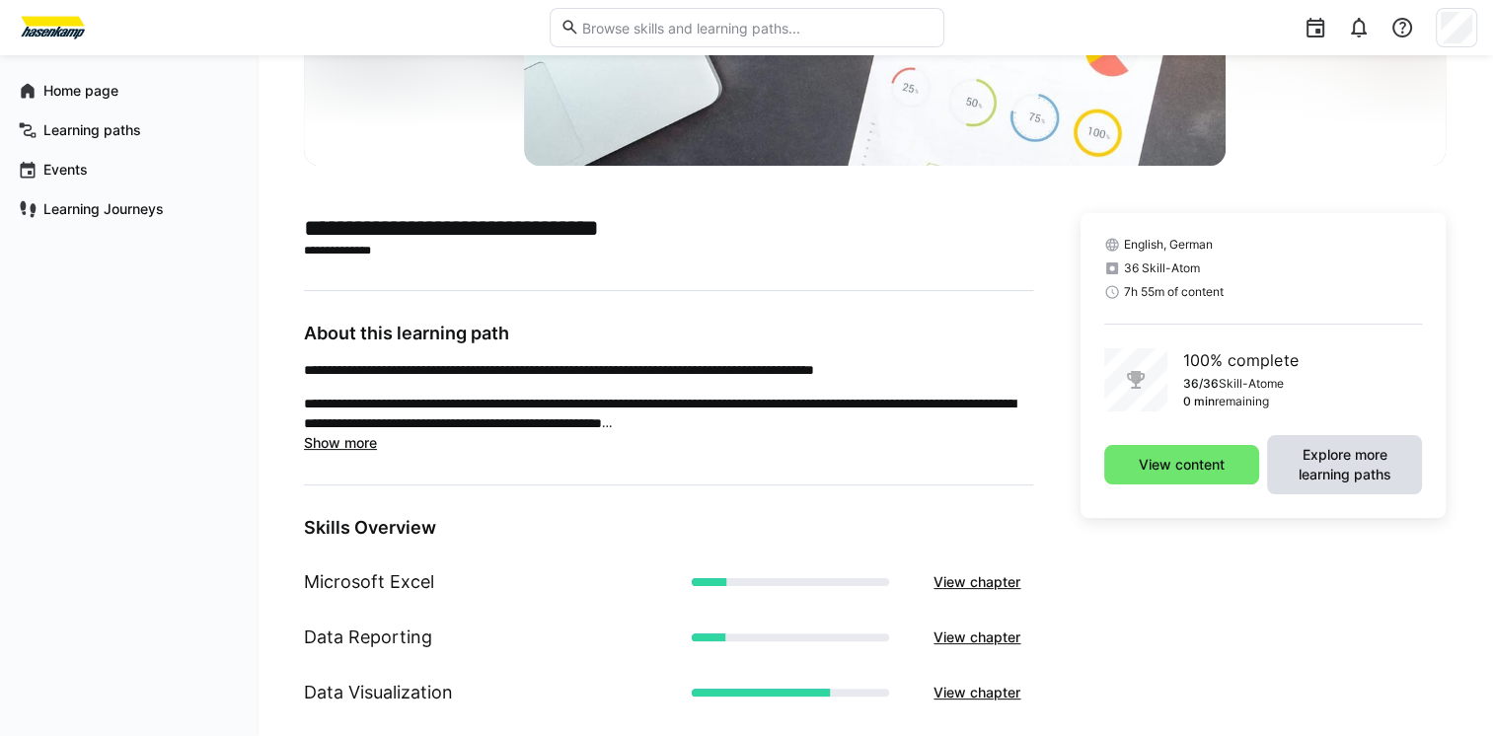
click at [1329, 464] on span "Explore more learning paths" at bounding box center [1344, 464] width 135 height 39
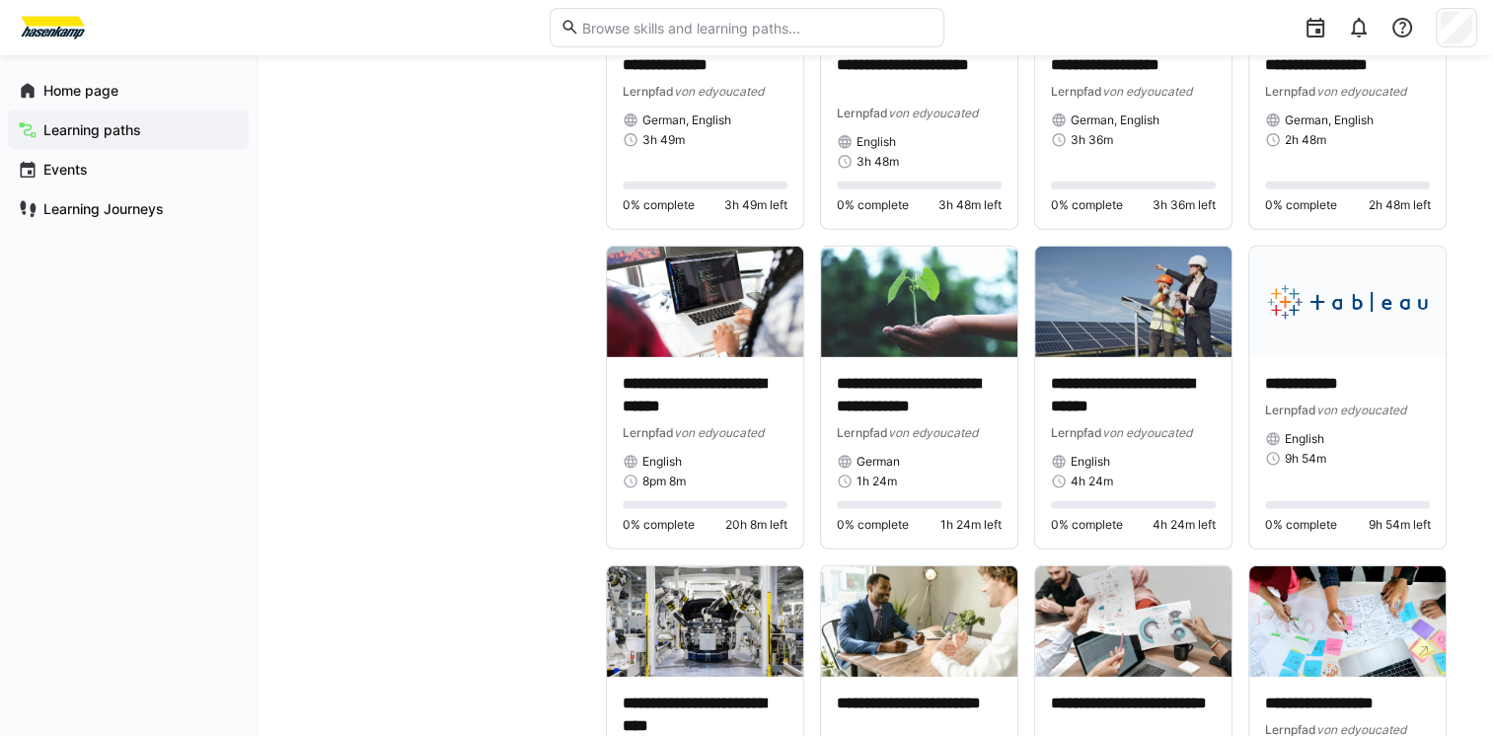
scroll to position [5652, 0]
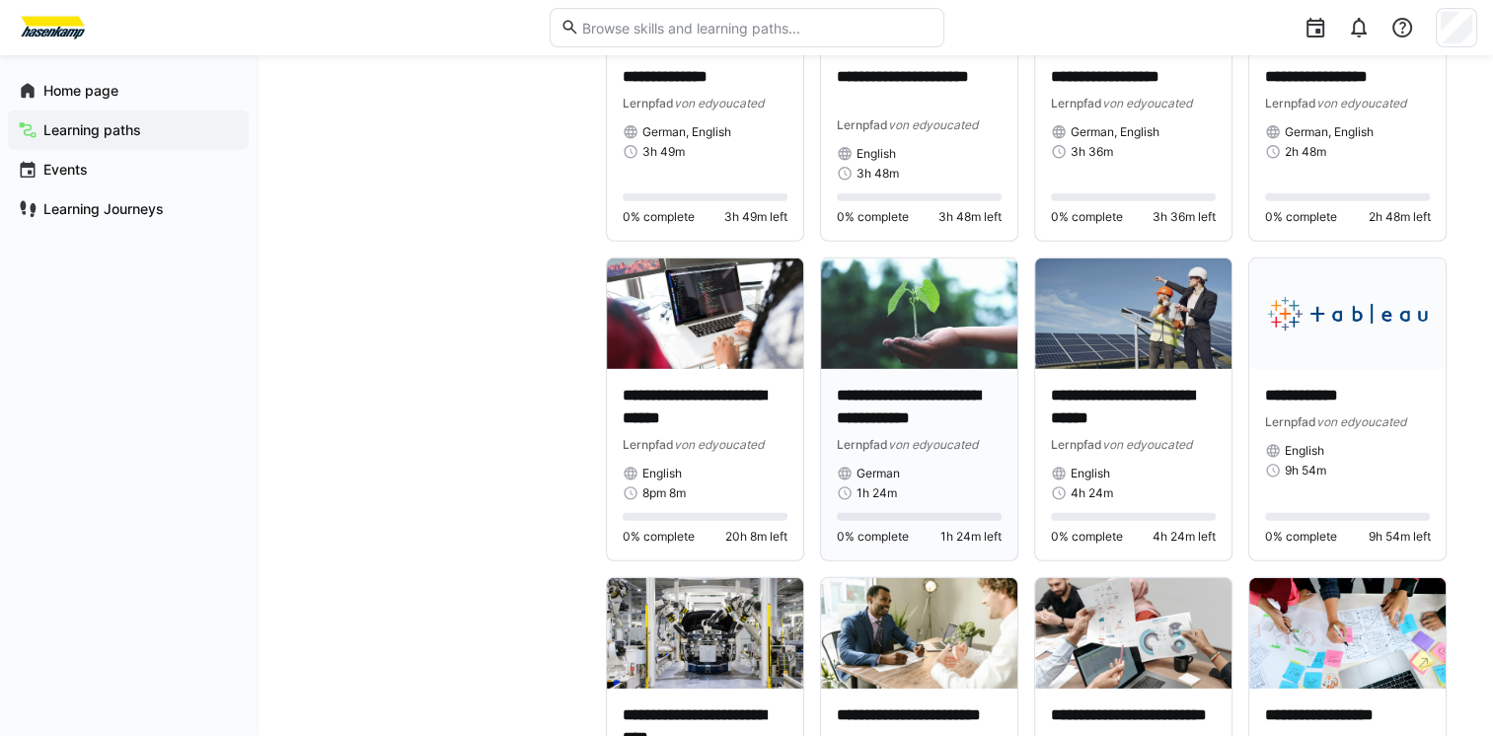
click at [916, 334] on img at bounding box center [919, 313] width 196 height 110
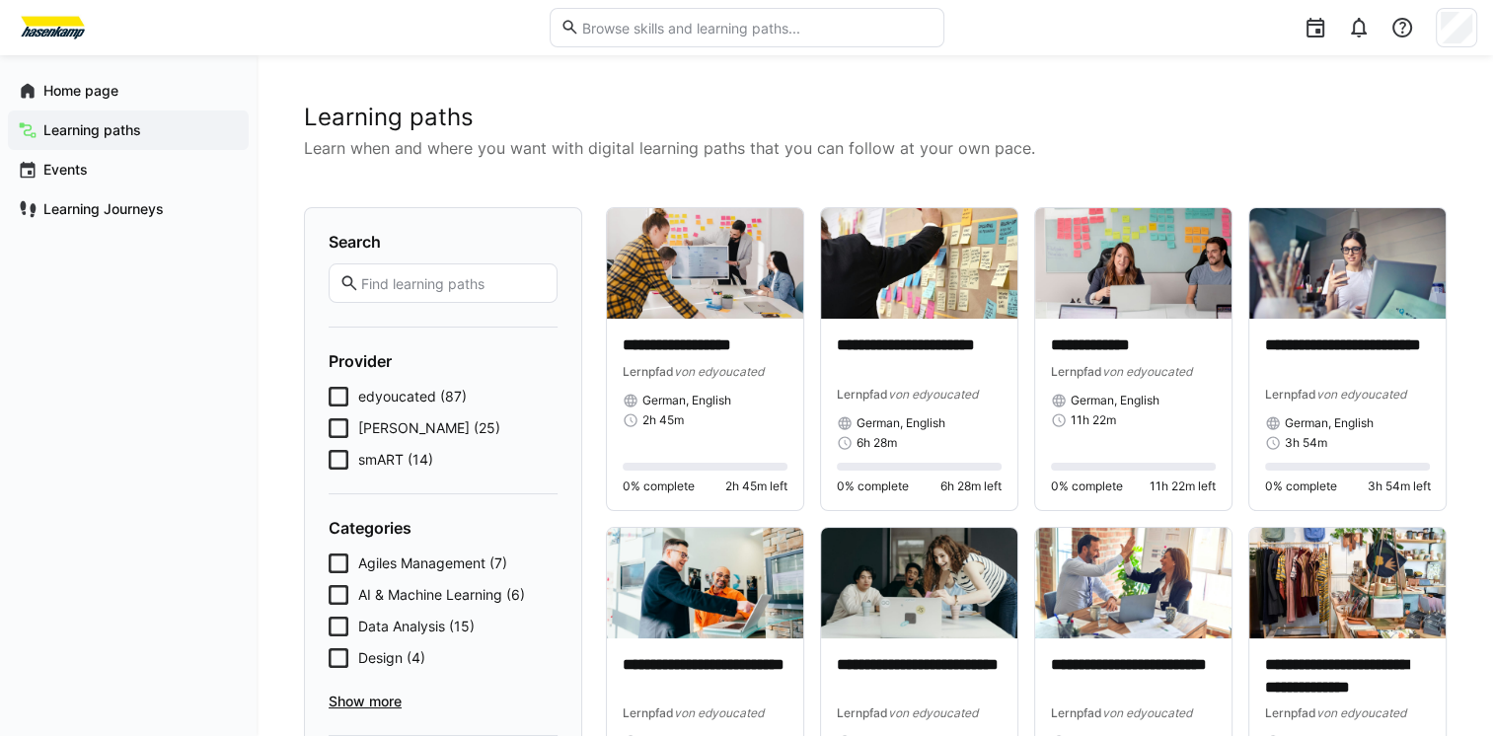
drag, startPoint x: 1501, startPoint y: 109, endPoint x: 984, endPoint y: 101, distance: 517.0
click at [346, 437] on div "edyoucated (87) [PERSON_NAME] (25) smART (14)" at bounding box center [443, 428] width 229 height 83
click at [335, 427] on icon at bounding box center [339, 428] width 20 height 20
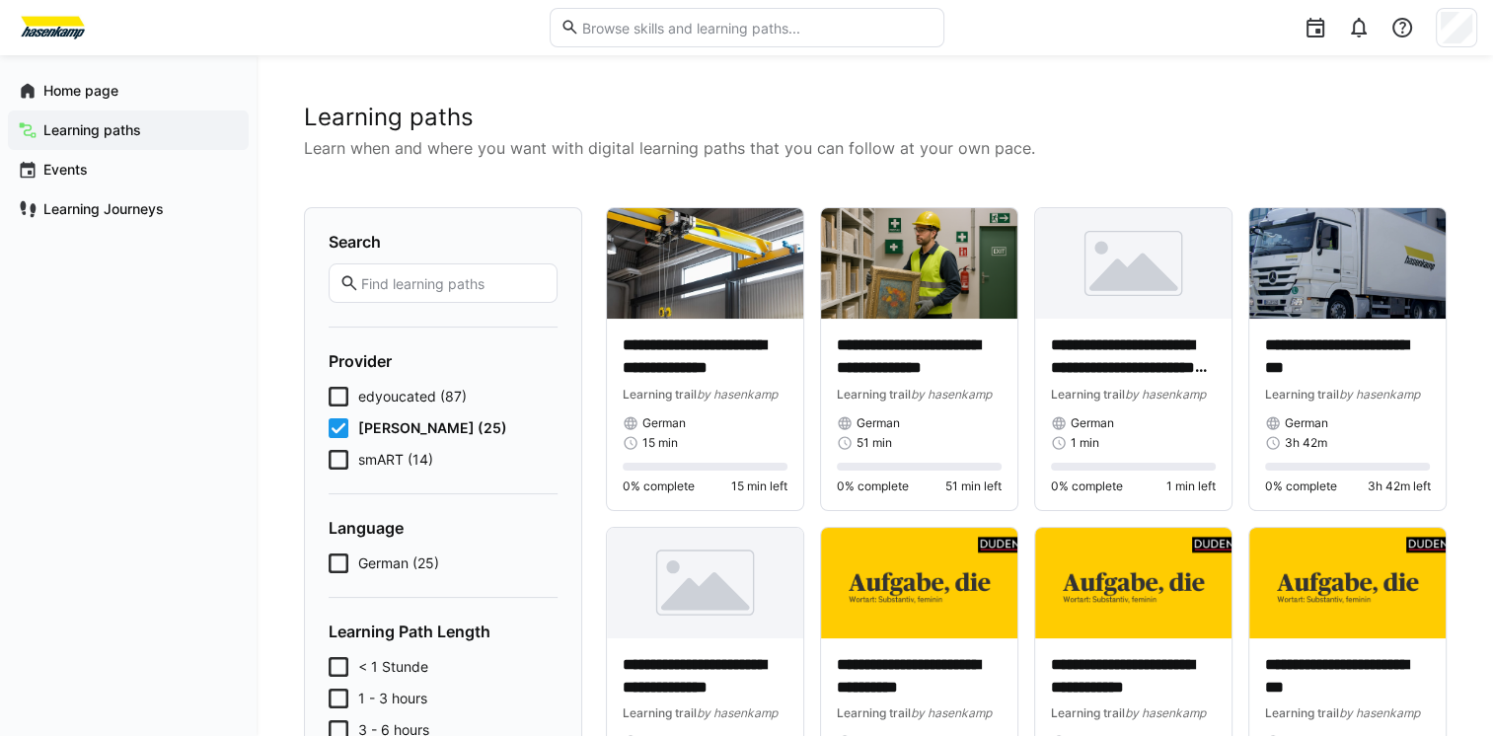
click at [342, 443] on div "edyoucated (87) [PERSON_NAME] (25) smART (14)" at bounding box center [443, 428] width 229 height 83
click at [332, 426] on icon at bounding box center [339, 428] width 20 height 20
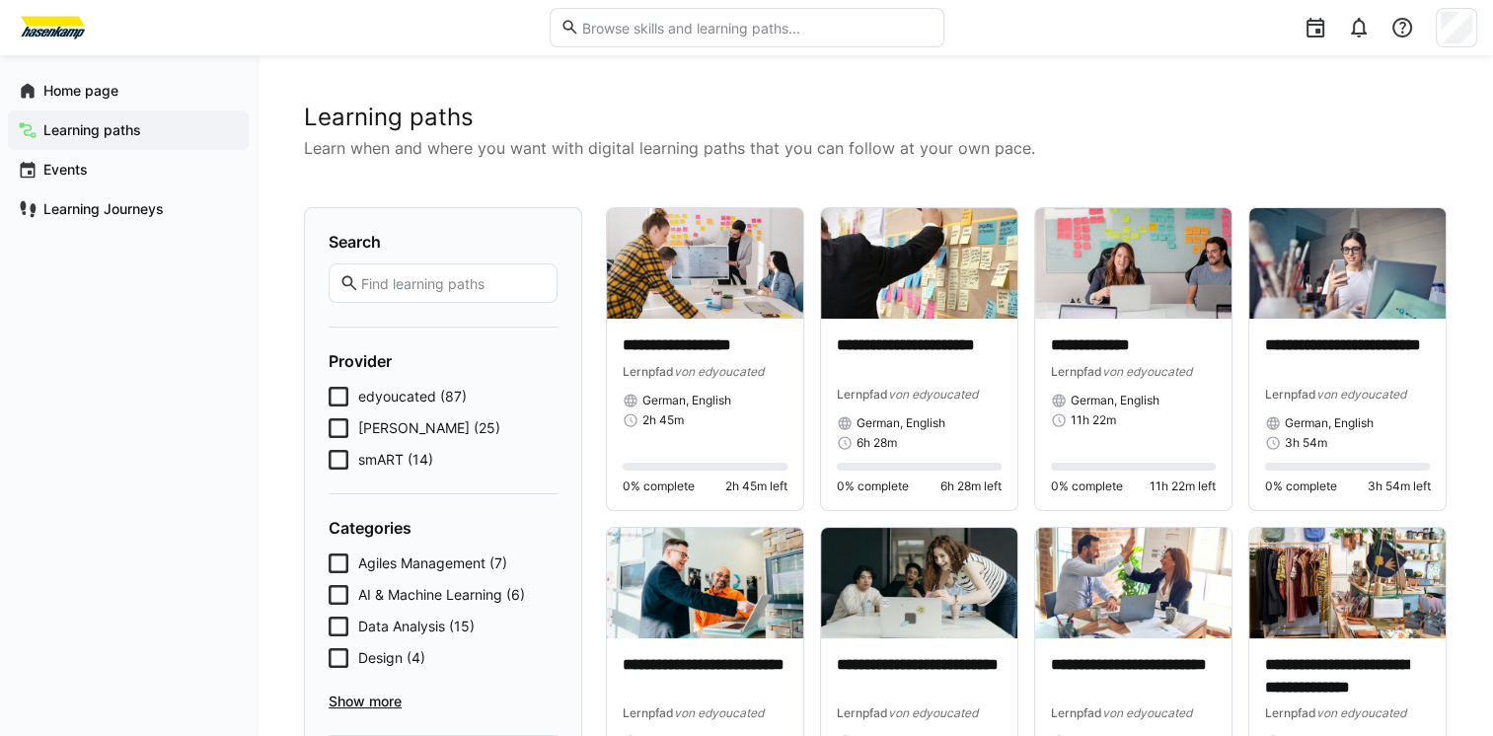
click at [333, 464] on icon at bounding box center [339, 460] width 20 height 20
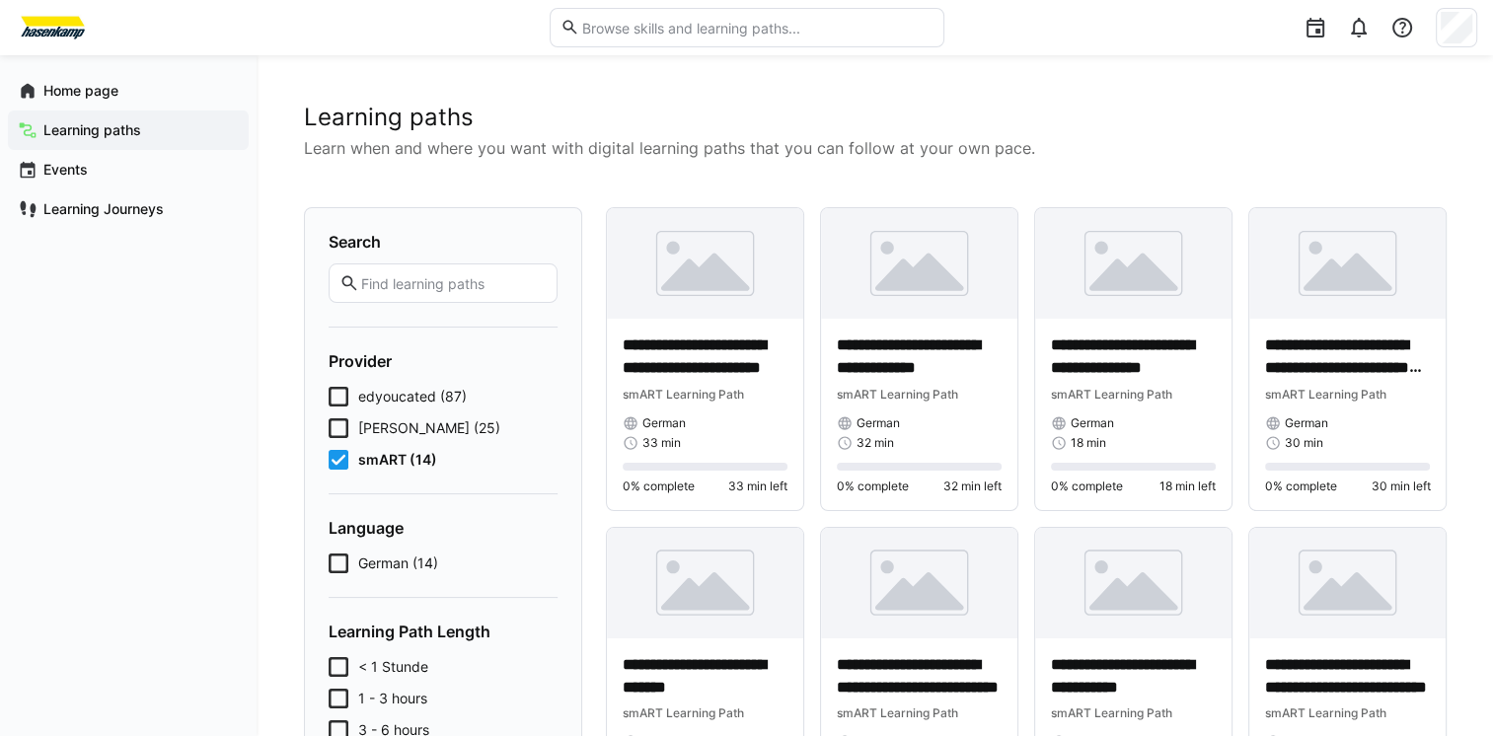
click at [343, 459] on icon at bounding box center [339, 460] width 20 height 20
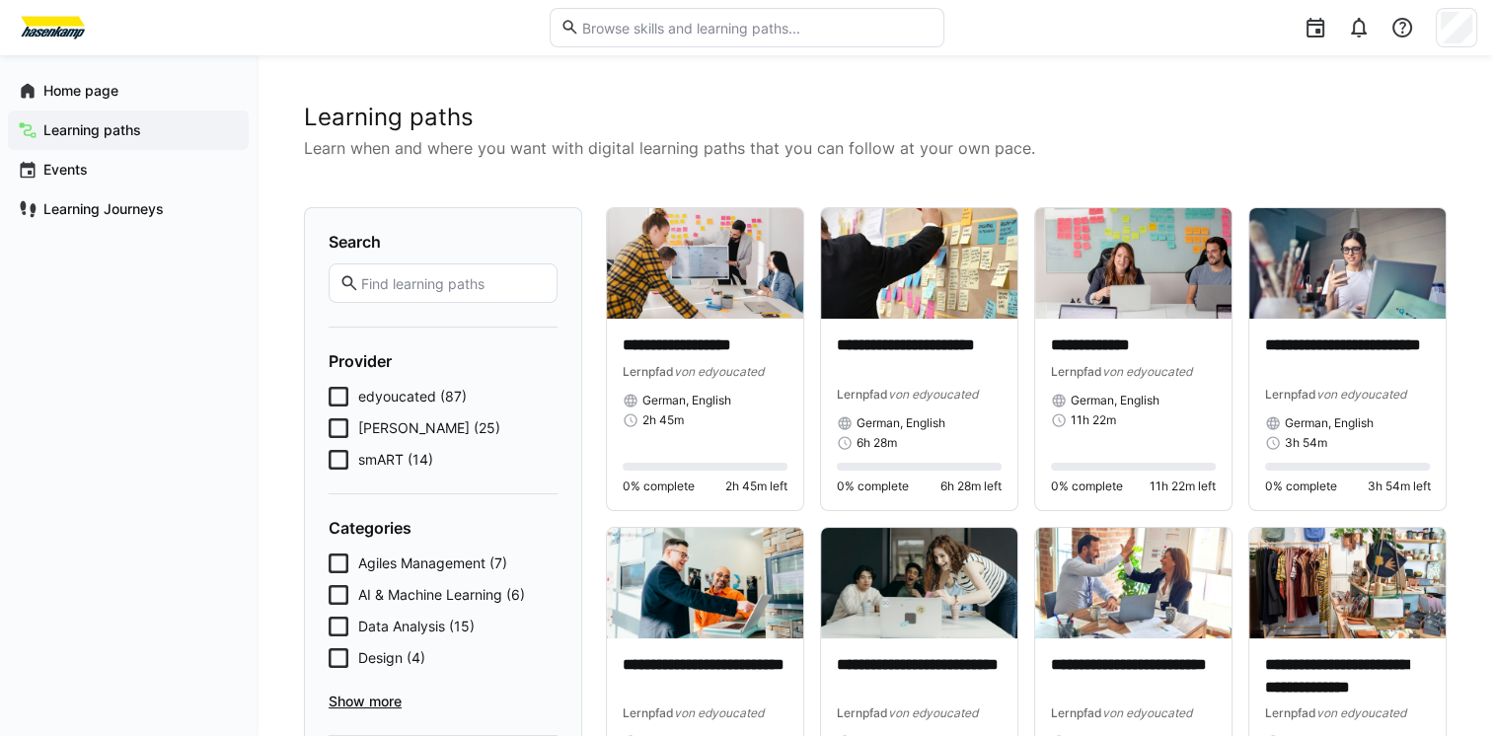
click at [339, 394] on icon at bounding box center [339, 397] width 20 height 20
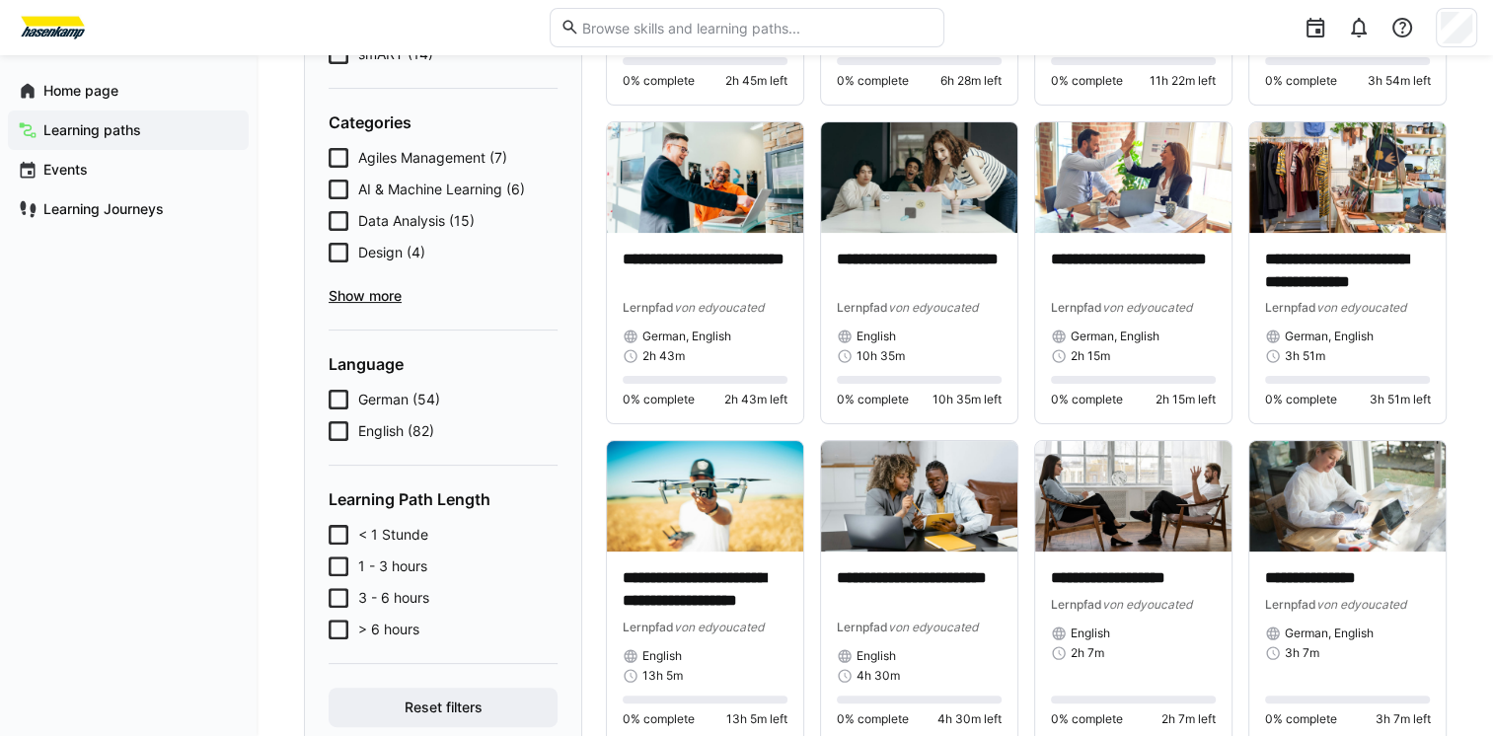
scroll to position [431, 0]
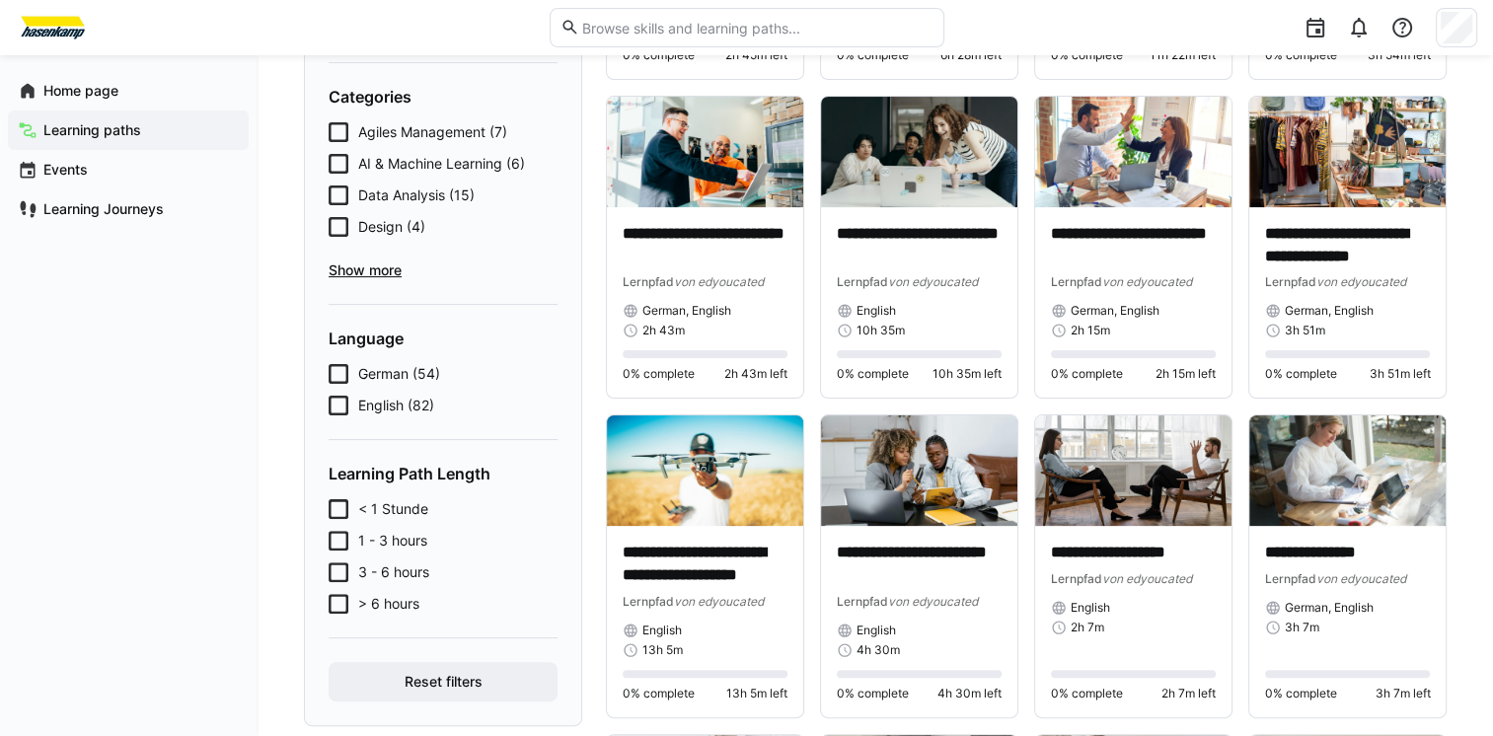
click at [336, 406] on icon at bounding box center [339, 406] width 20 height 20
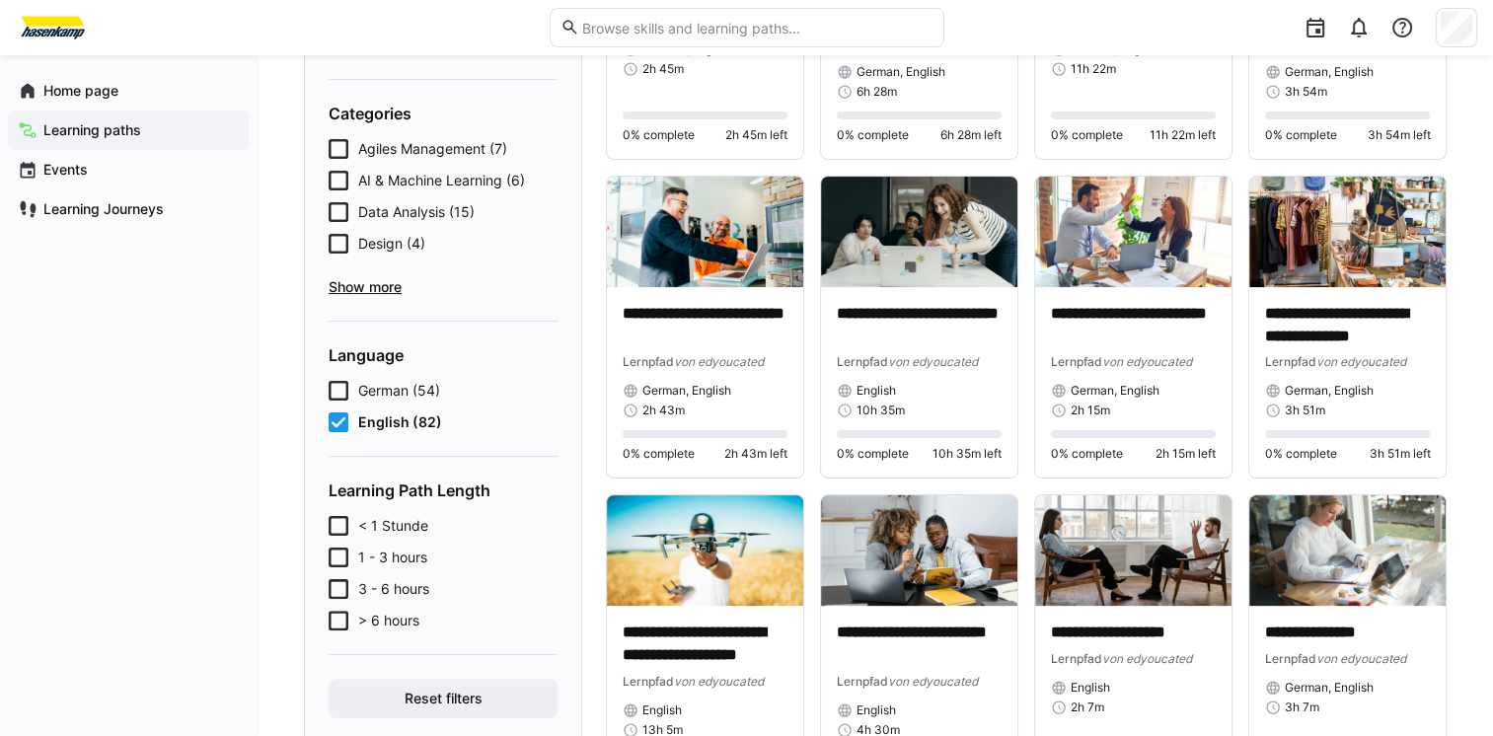
scroll to position [377, 0]
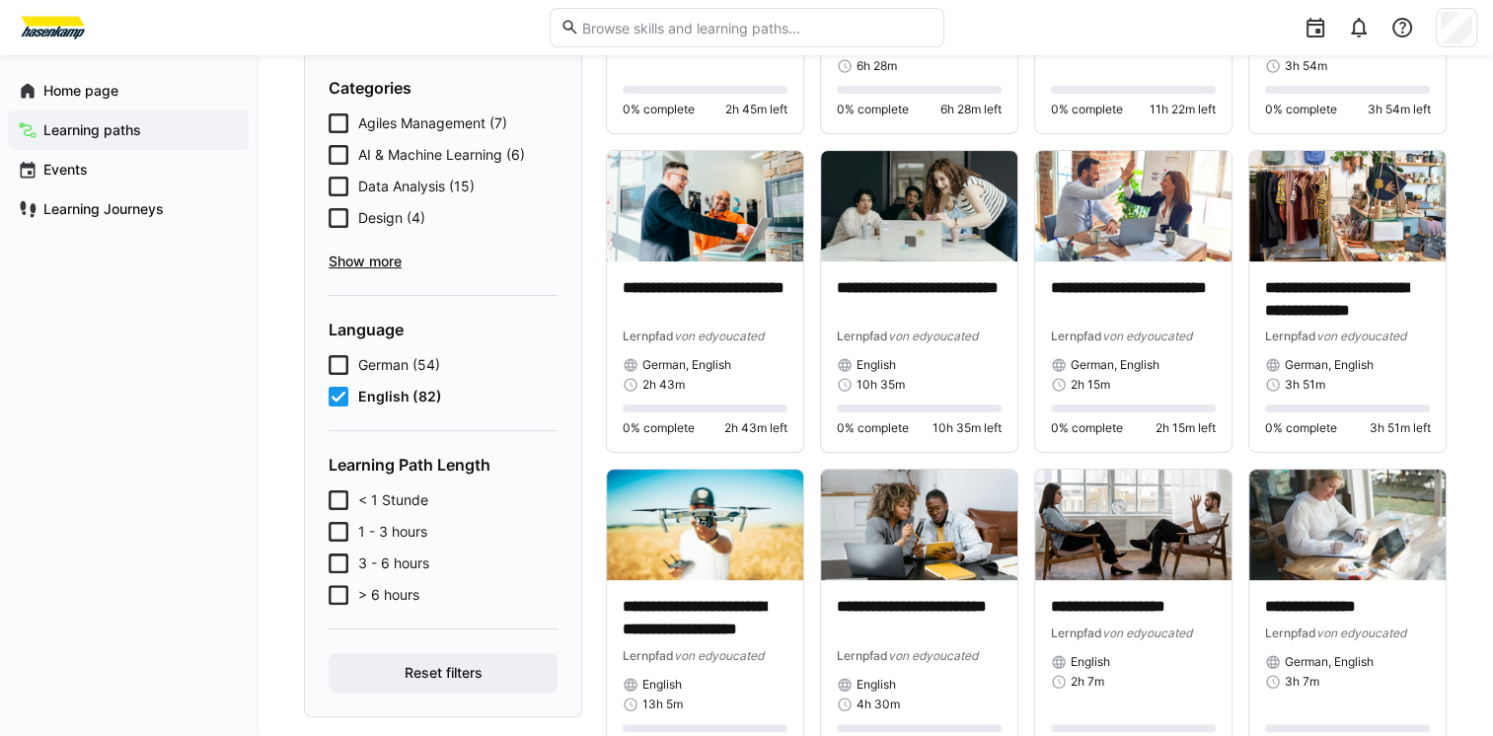
click at [342, 497] on icon at bounding box center [339, 500] width 20 height 20
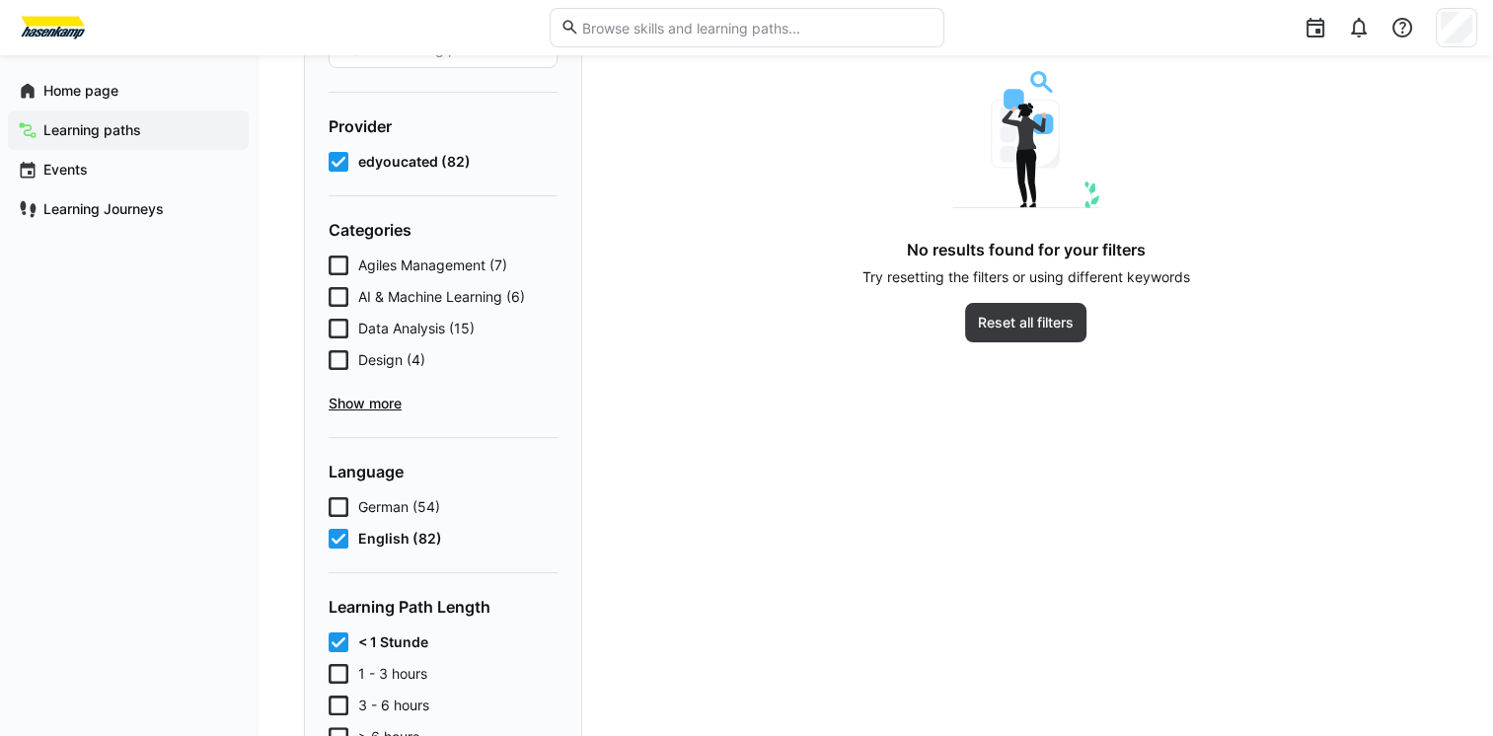
scroll to position [237, 0]
click at [335, 641] on icon at bounding box center [339, 640] width 20 height 20
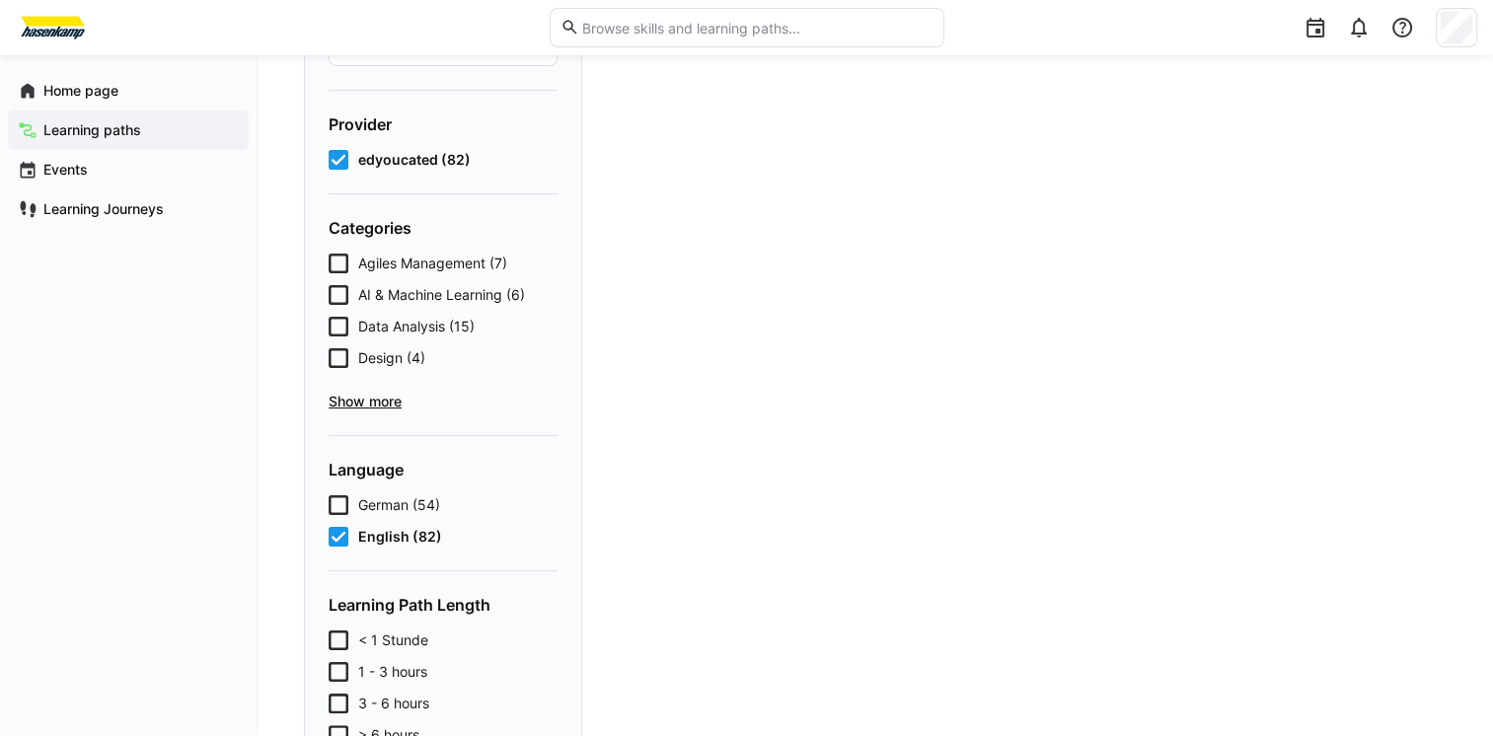
click at [342, 666] on icon at bounding box center [339, 672] width 20 height 20
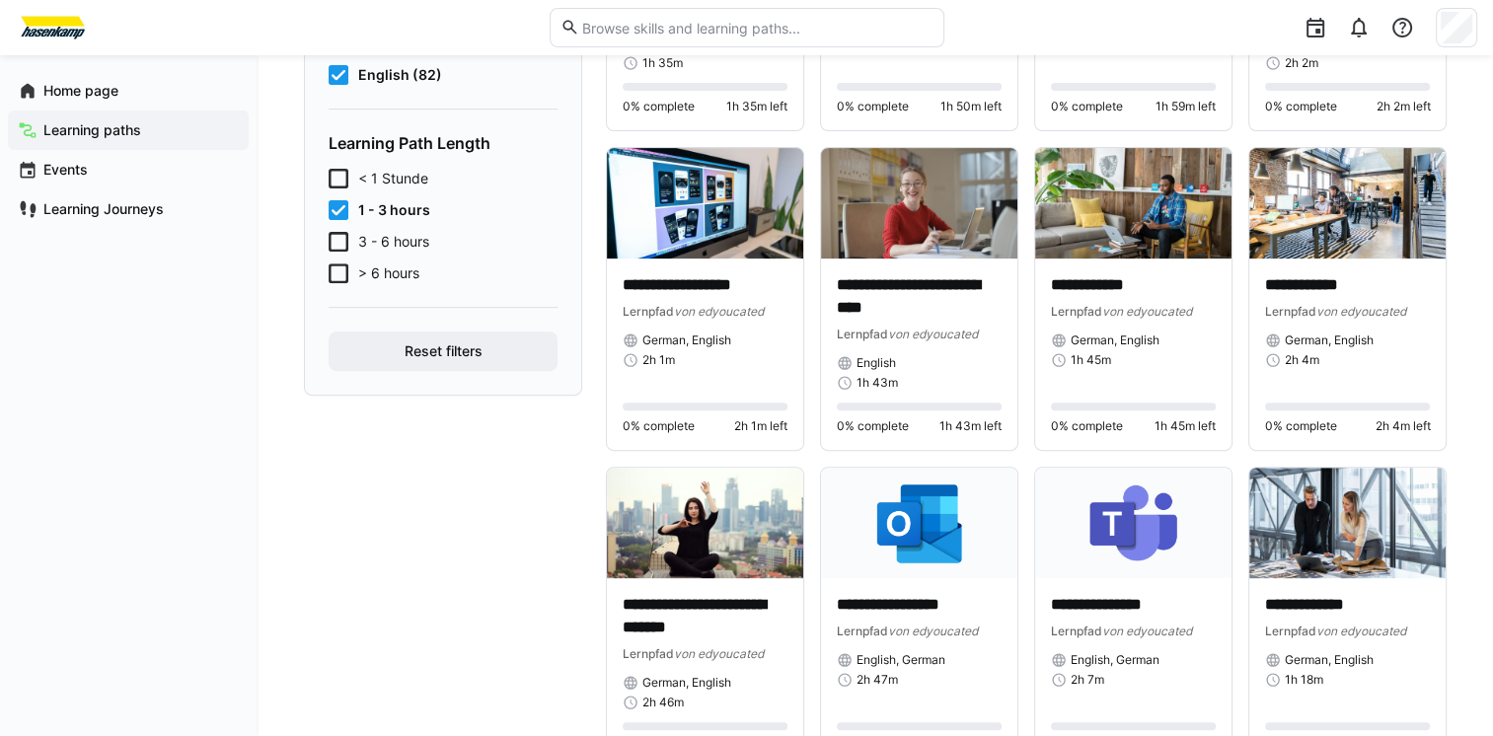
scroll to position [696, 0]
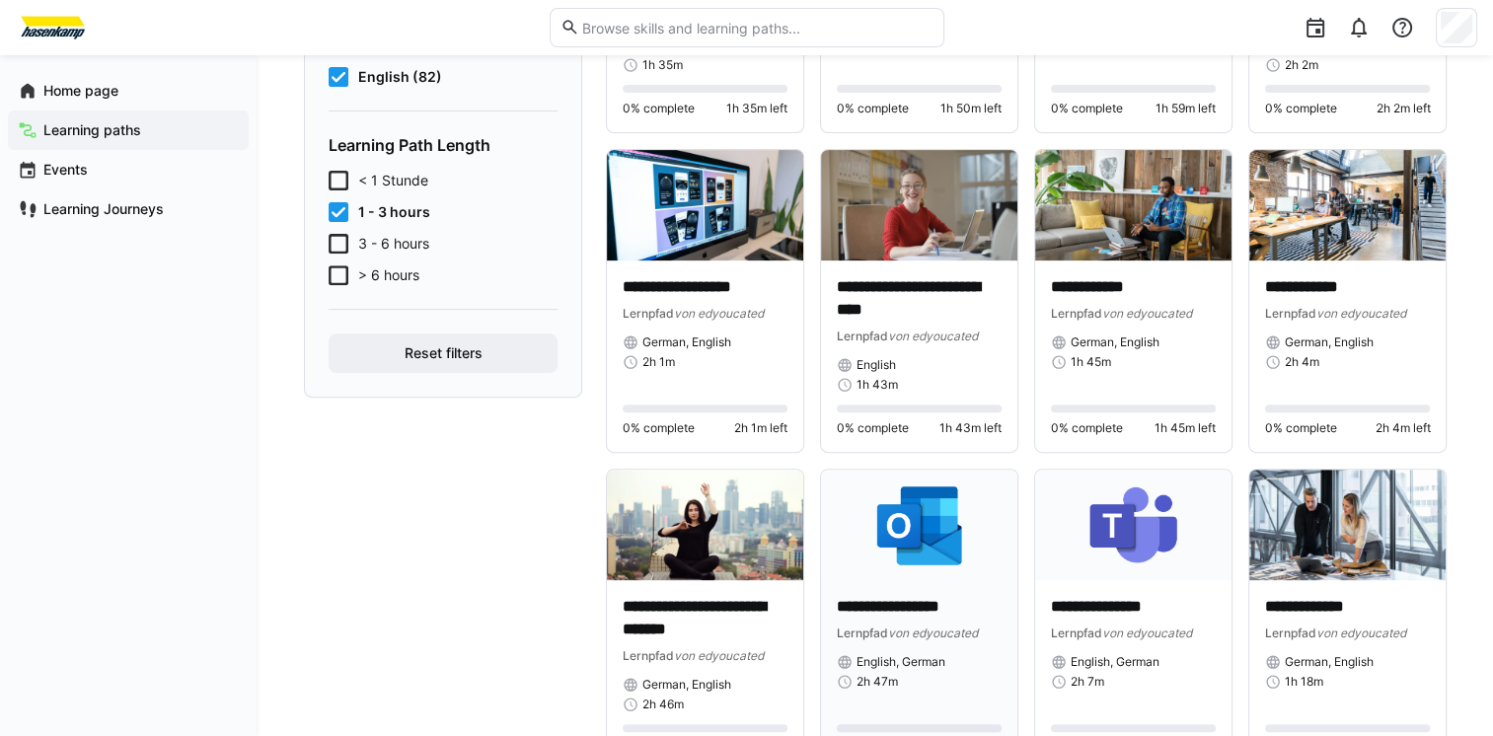
click at [923, 528] on img at bounding box center [919, 525] width 196 height 110
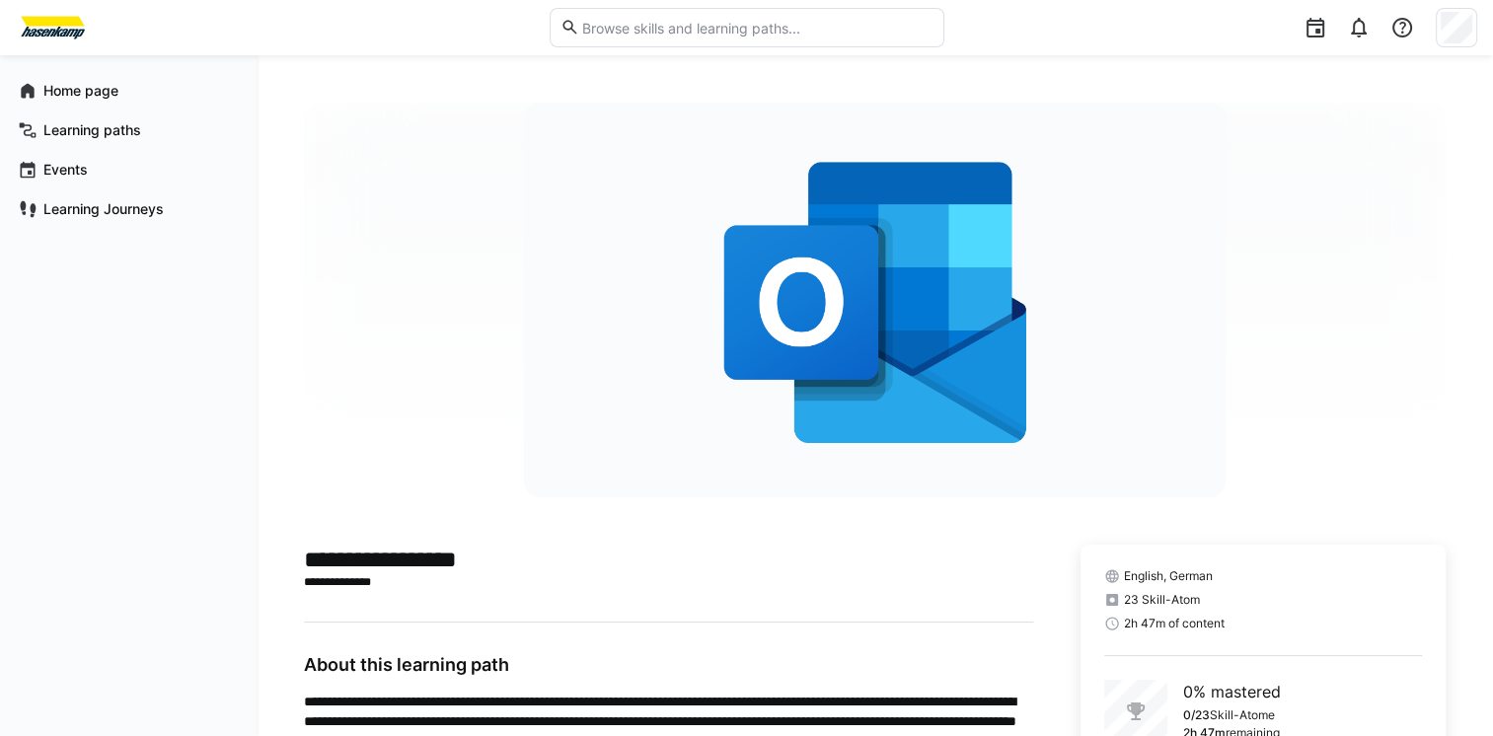
drag, startPoint x: 1500, startPoint y: 301, endPoint x: 1432, endPoint y: 237, distance: 92.8
click at [1432, 237] on div at bounding box center [874, 300] width 1141 height 395
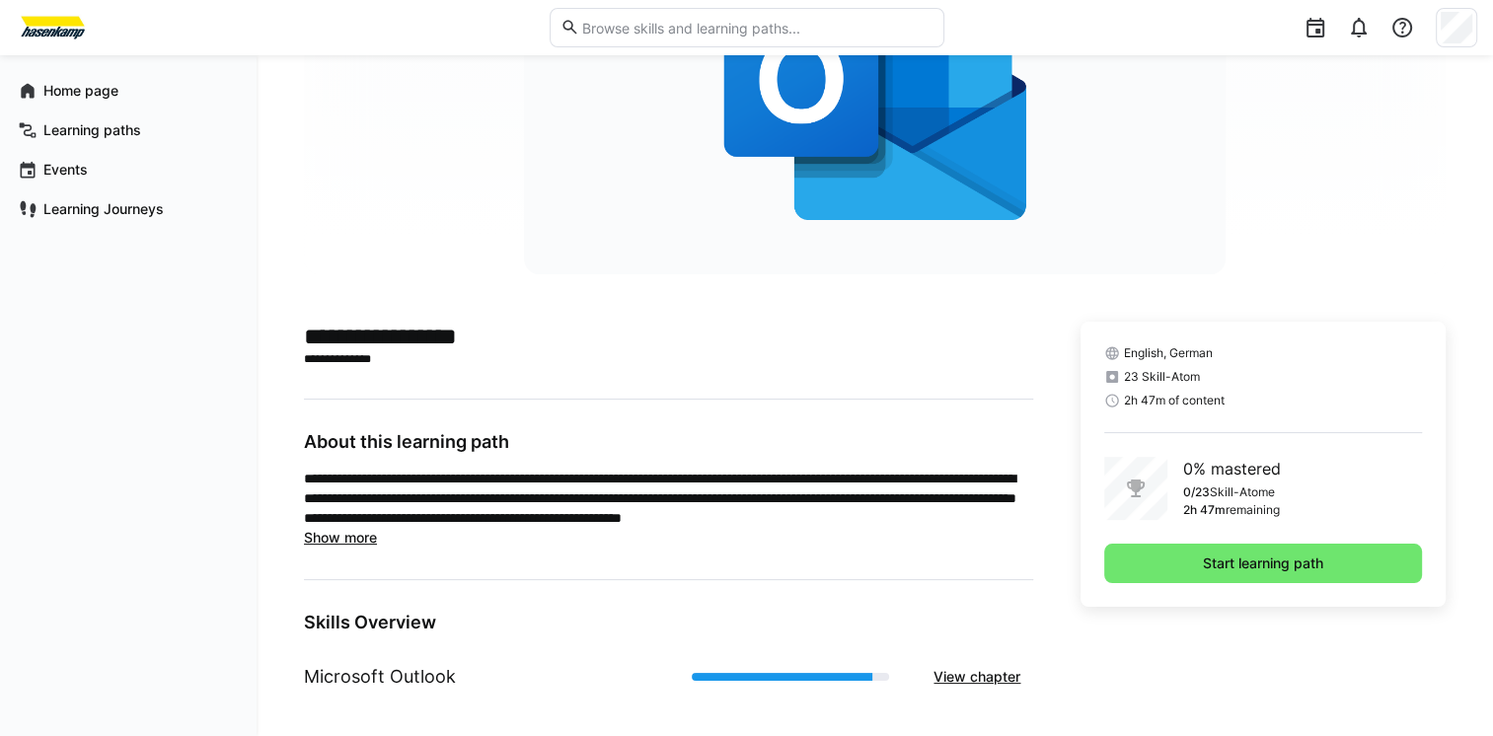
scroll to position [221, 0]
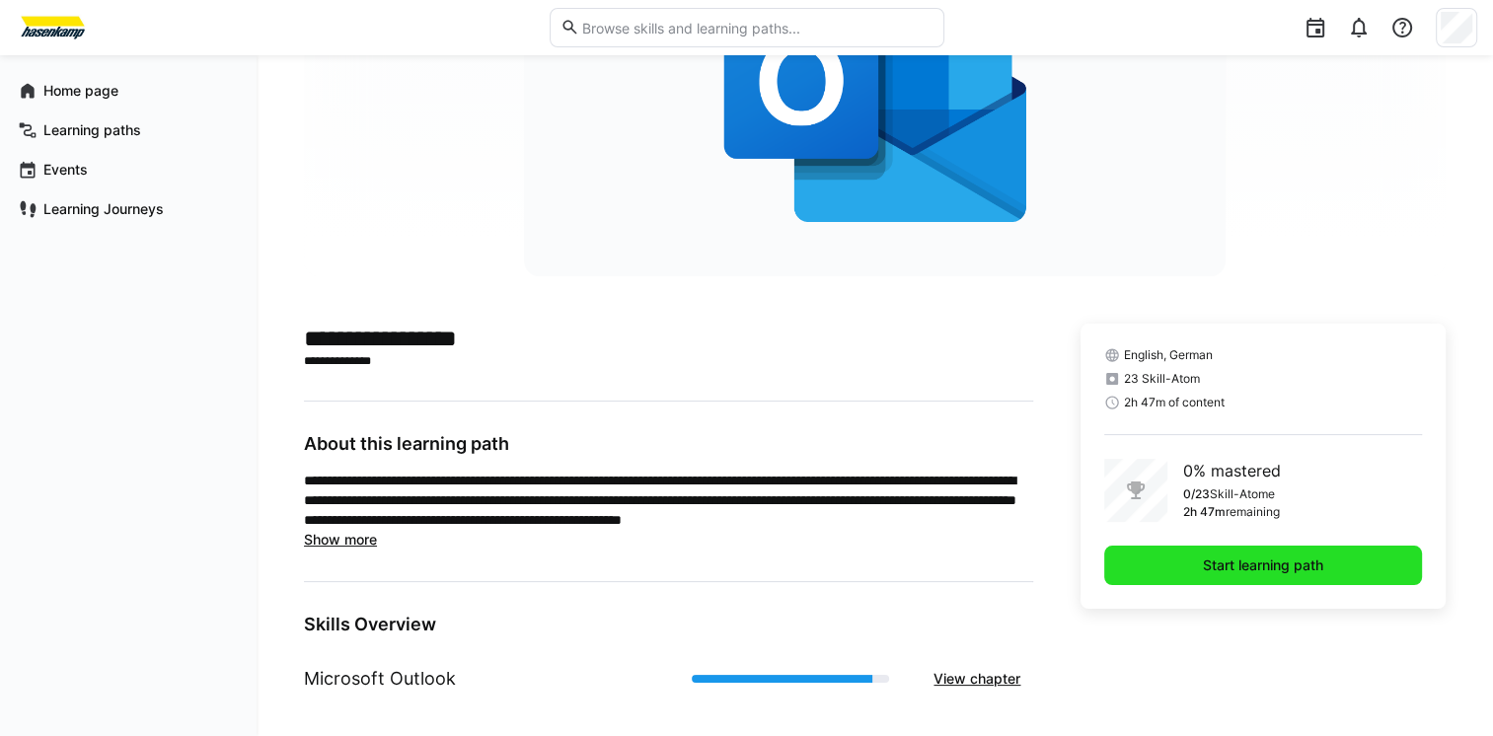
click at [1316, 559] on span "Start learning path" at bounding box center [1263, 565] width 126 height 20
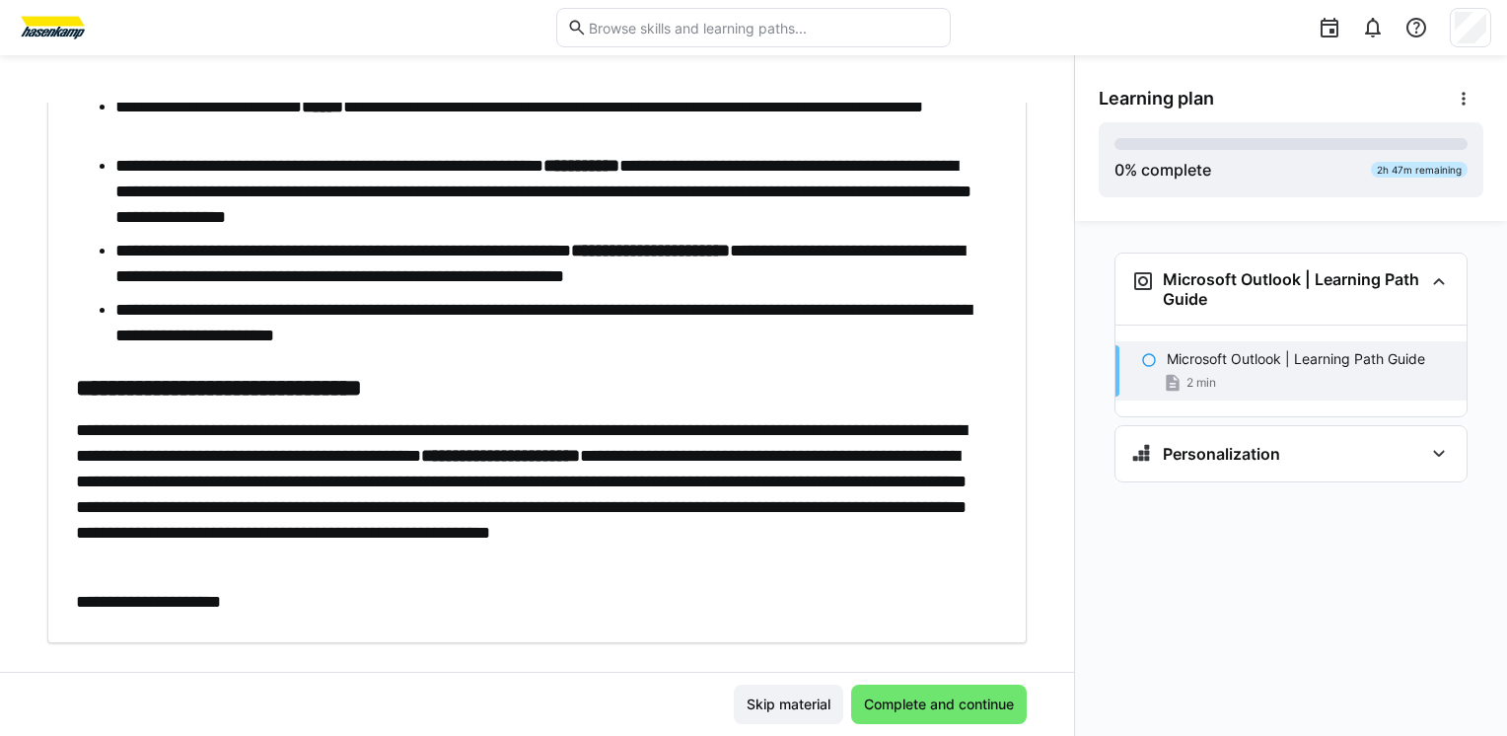
scroll to position [530, 0]
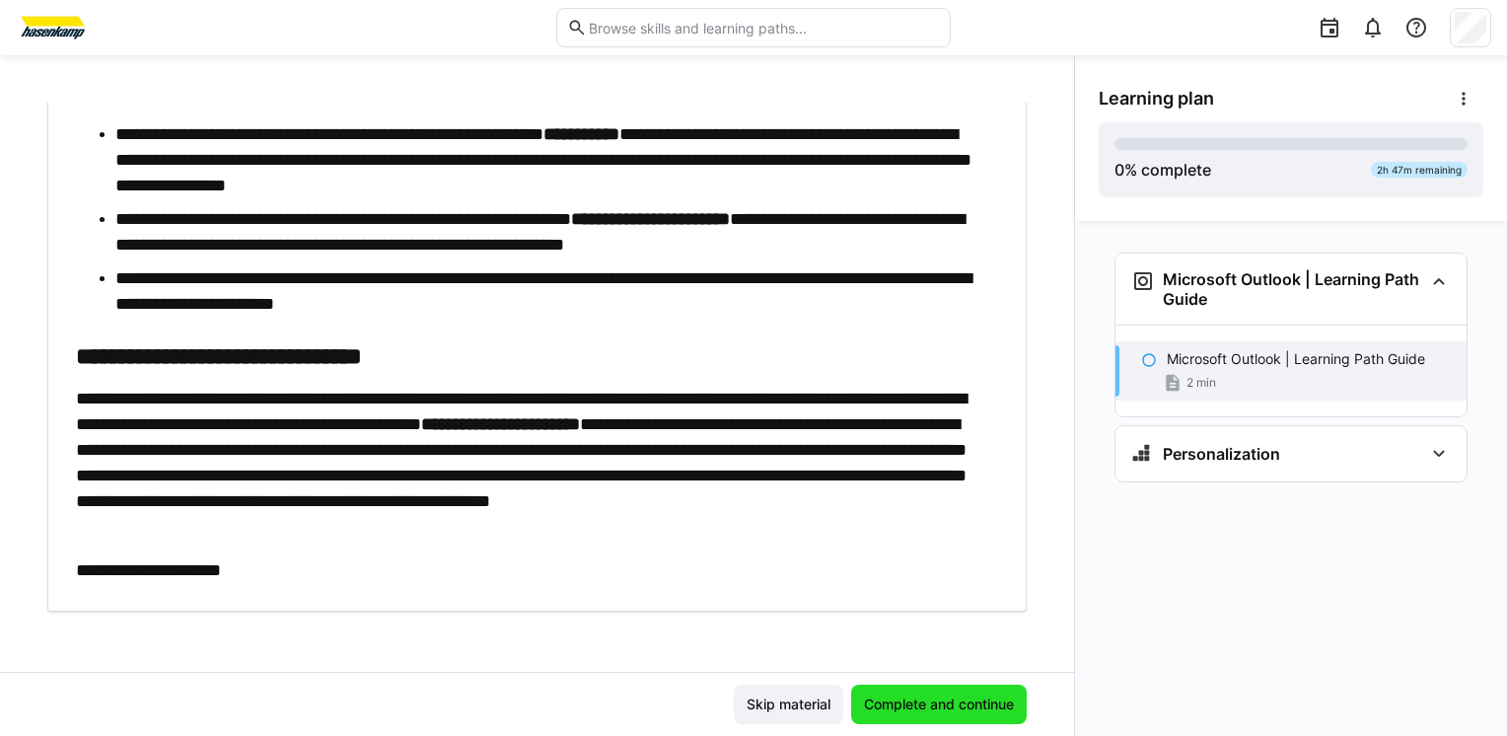
click at [970, 705] on span "Complete and continue" at bounding box center [939, 705] width 156 height 20
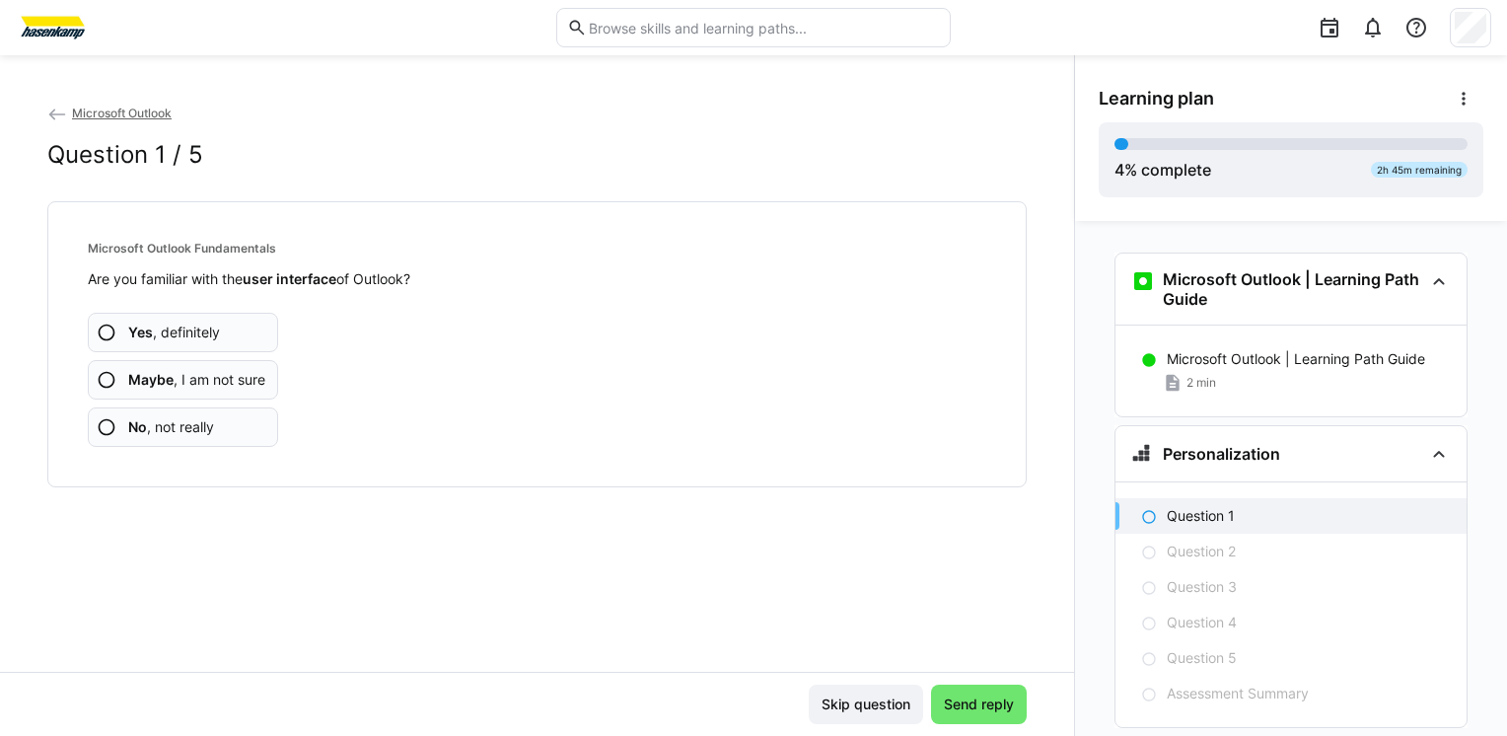
click at [214, 381] on span "Maybe , I am not sure" at bounding box center [196, 380] width 137 height 20
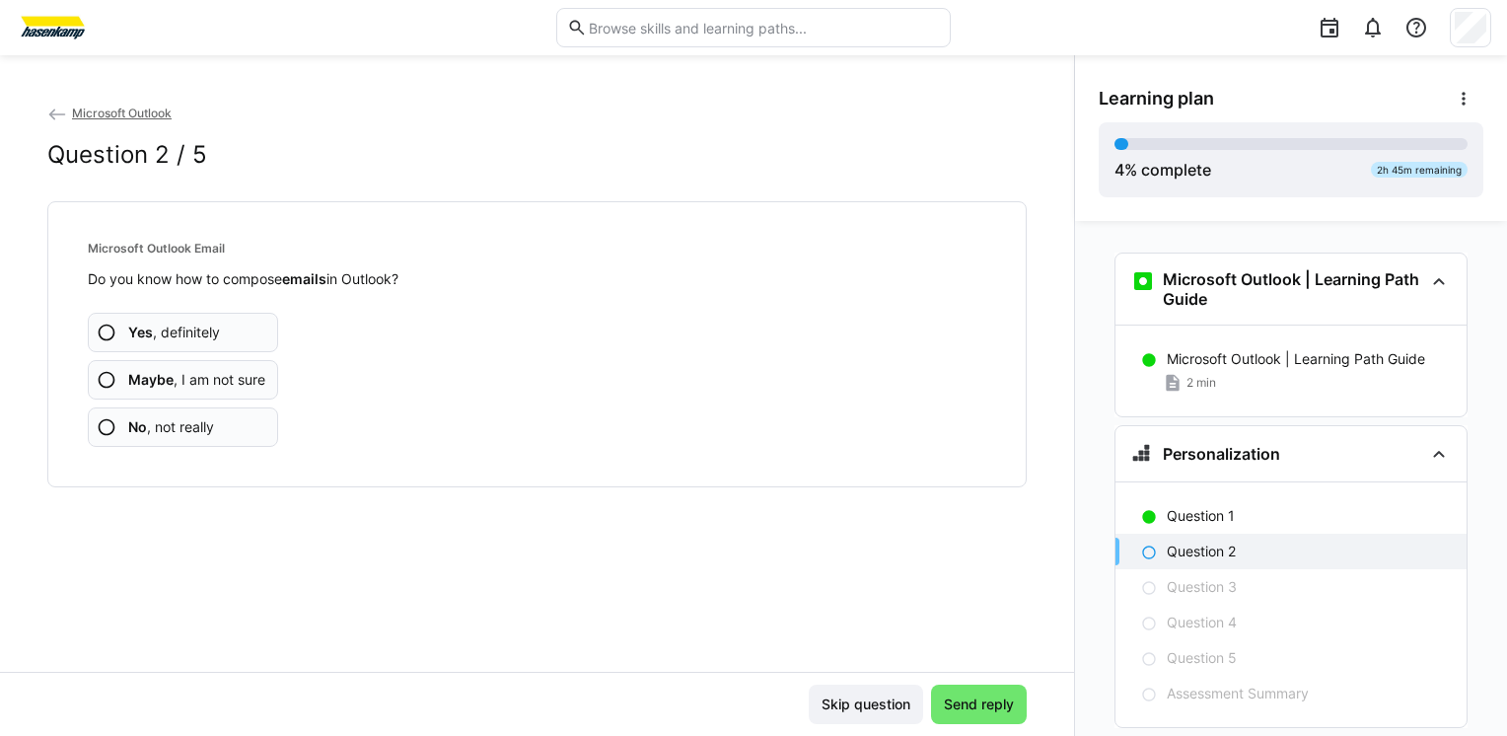
click at [230, 386] on span "Maybe , I am not sure" at bounding box center [196, 380] width 137 height 20
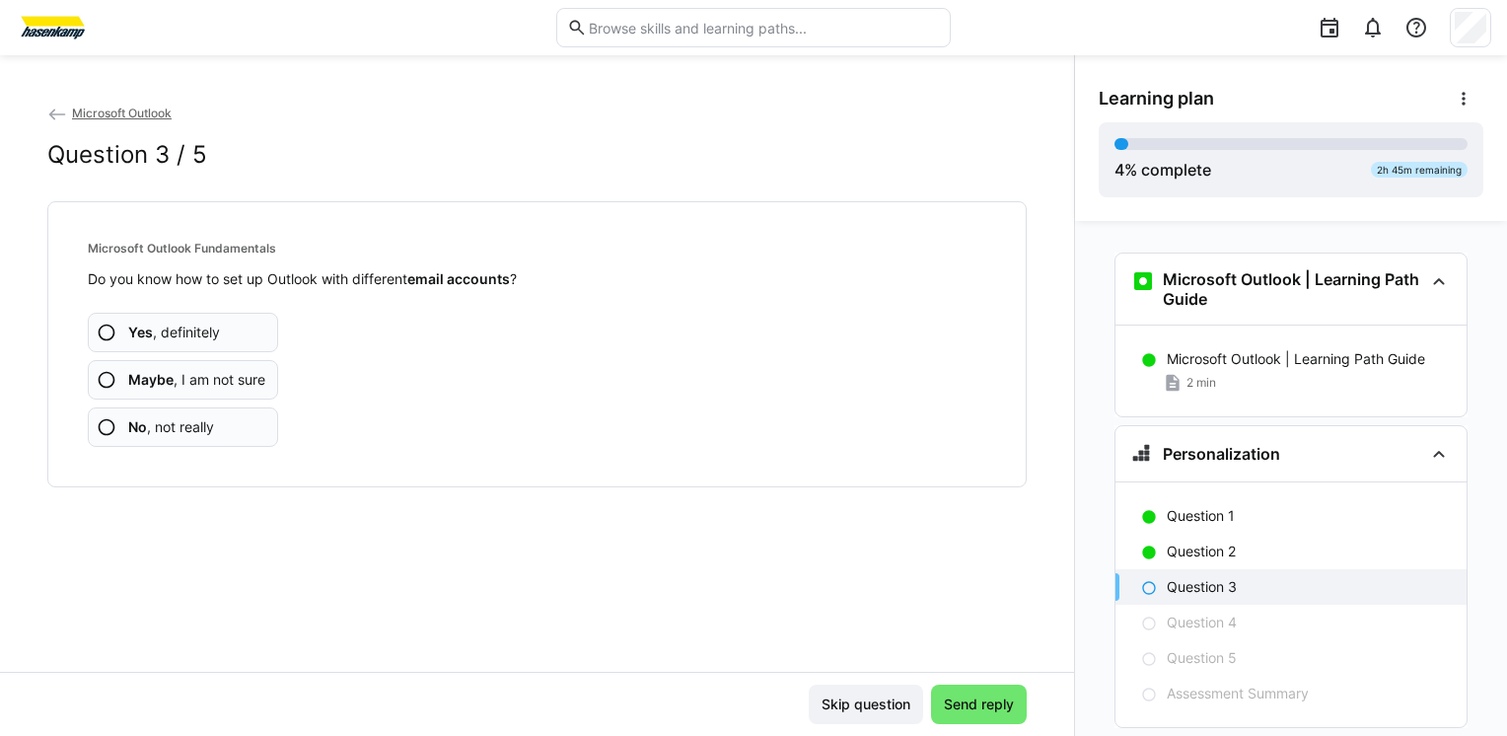
click at [249, 377] on span "Maybe , I am not sure" at bounding box center [196, 380] width 137 height 20
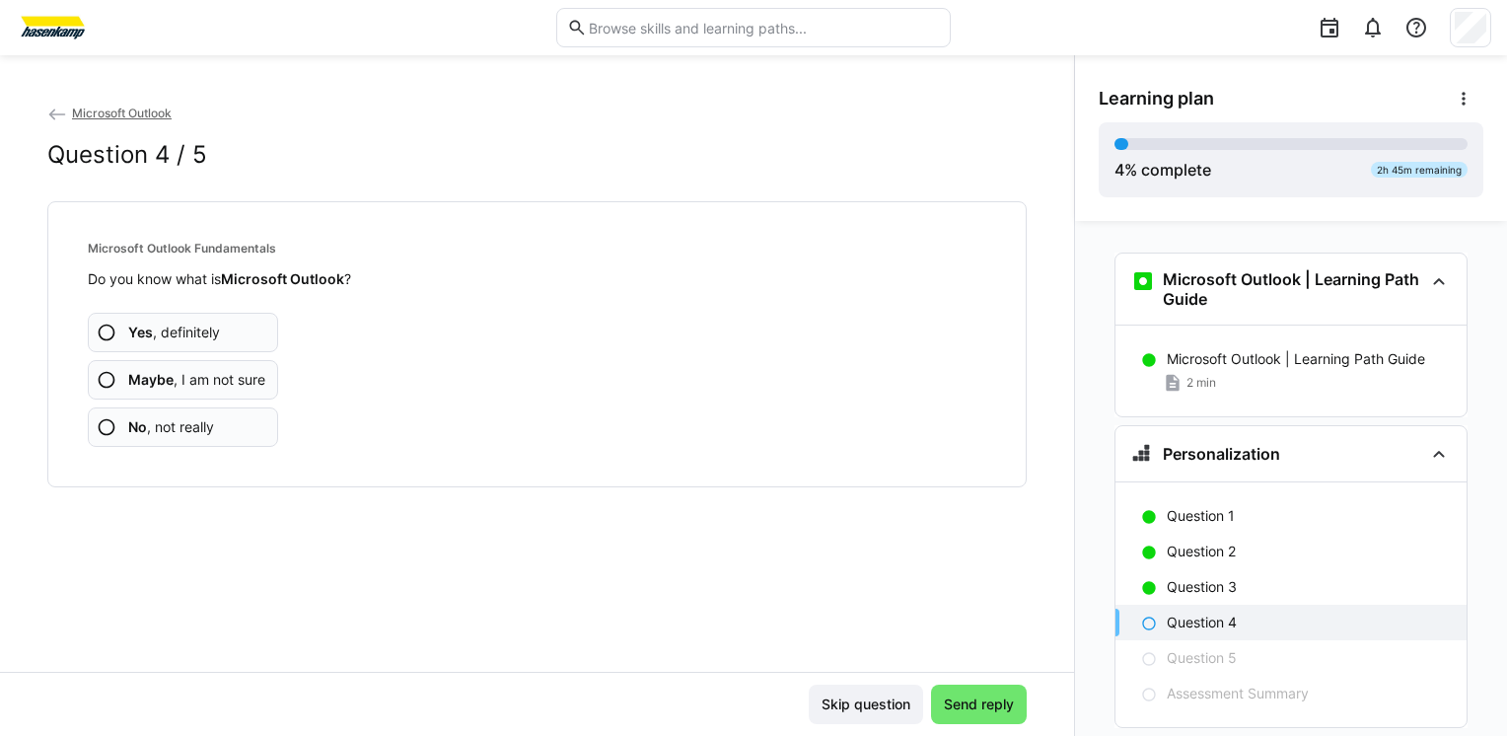
click at [191, 331] on span "Yes , definitely" at bounding box center [174, 333] width 92 height 20
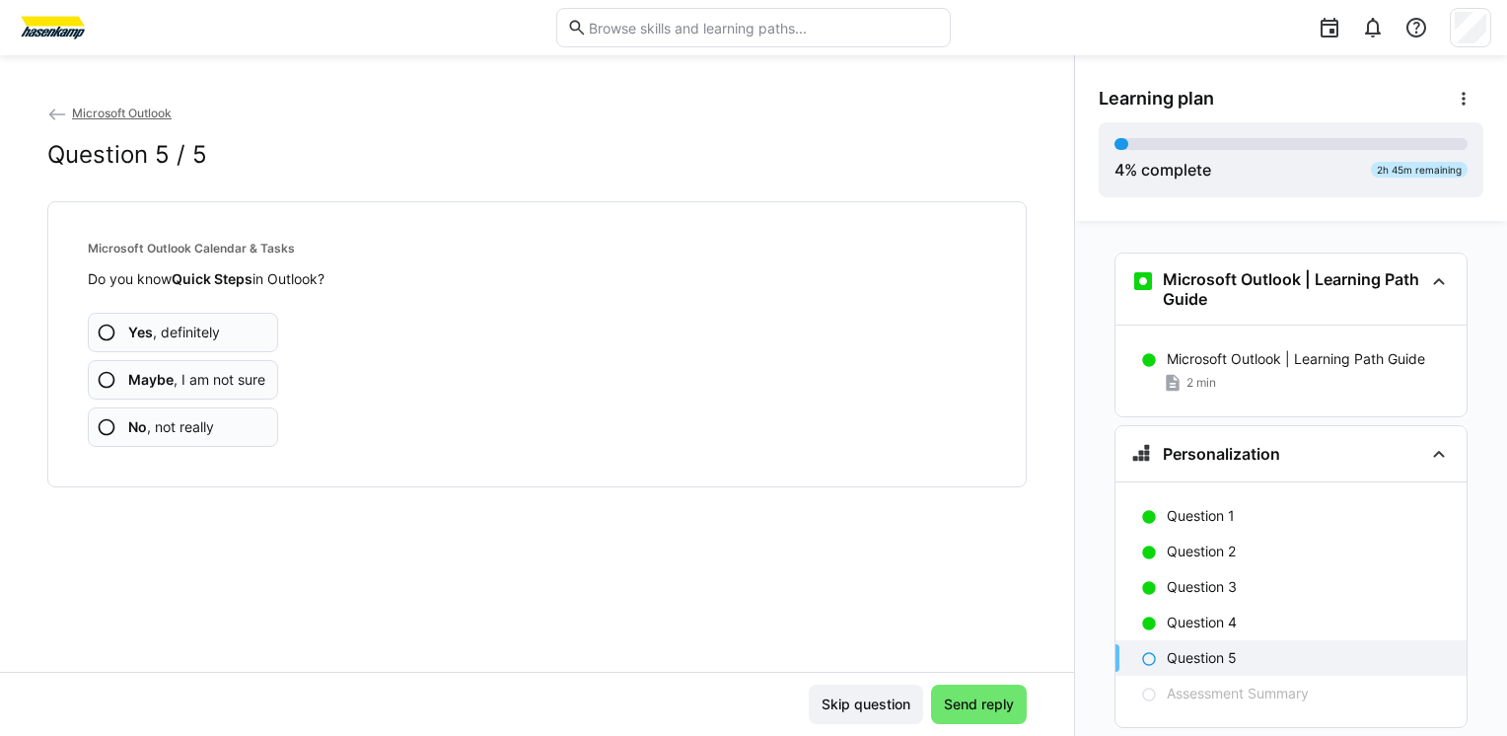
click at [253, 384] on span "Maybe , I am not sure" at bounding box center [196, 380] width 137 height 20
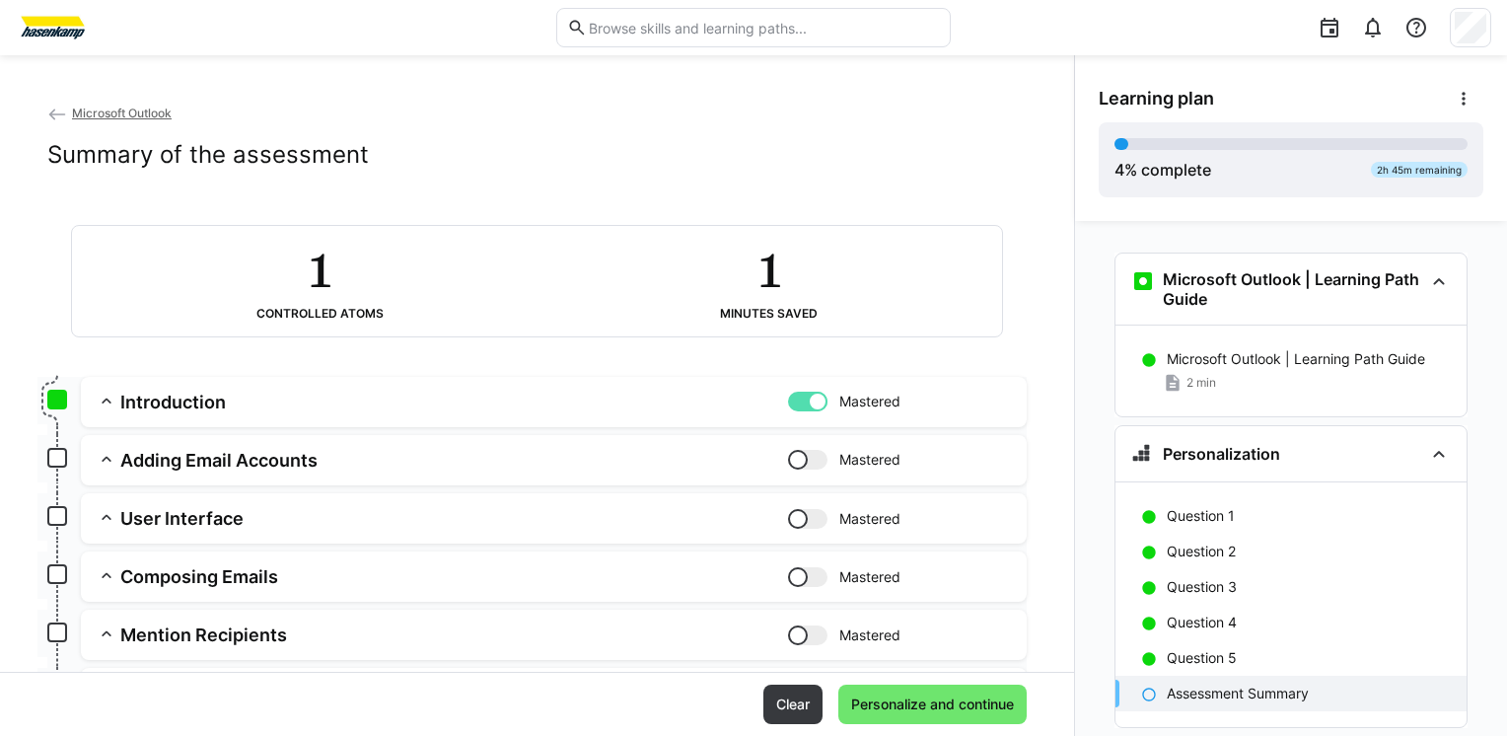
click at [788, 401] on div at bounding box center [807, 402] width 39 height 20
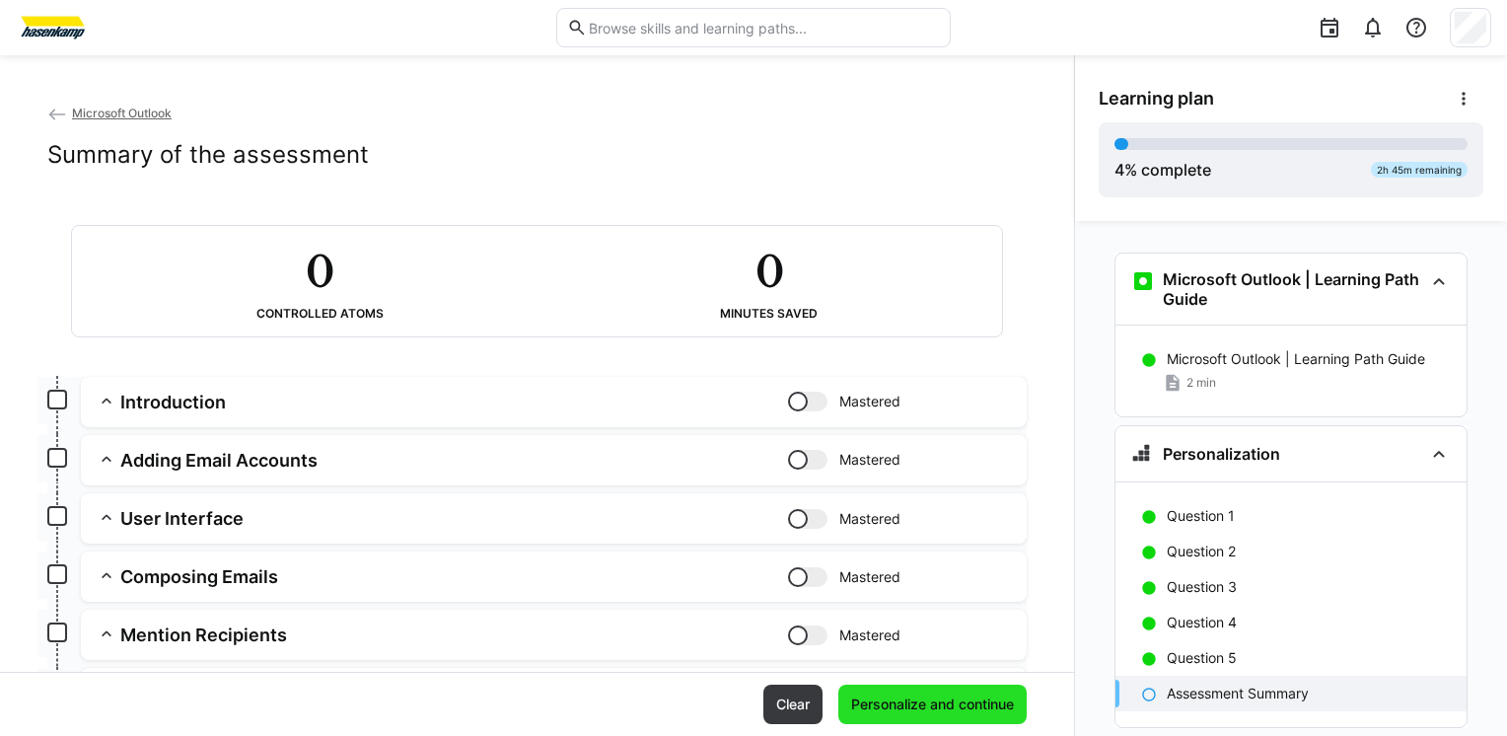
click at [943, 710] on span "Personalize and continue" at bounding box center [932, 705] width 169 height 20
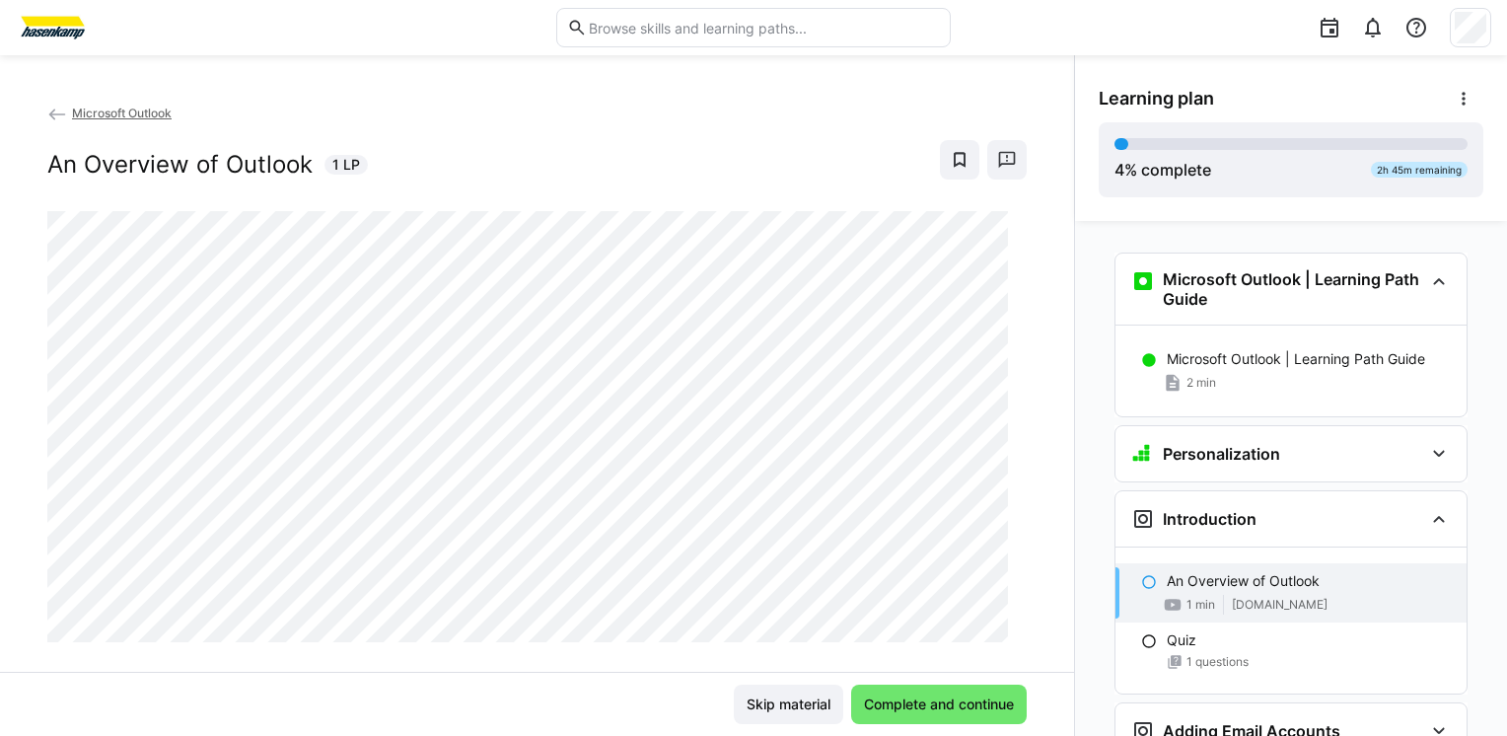
scroll to position [268, 0]
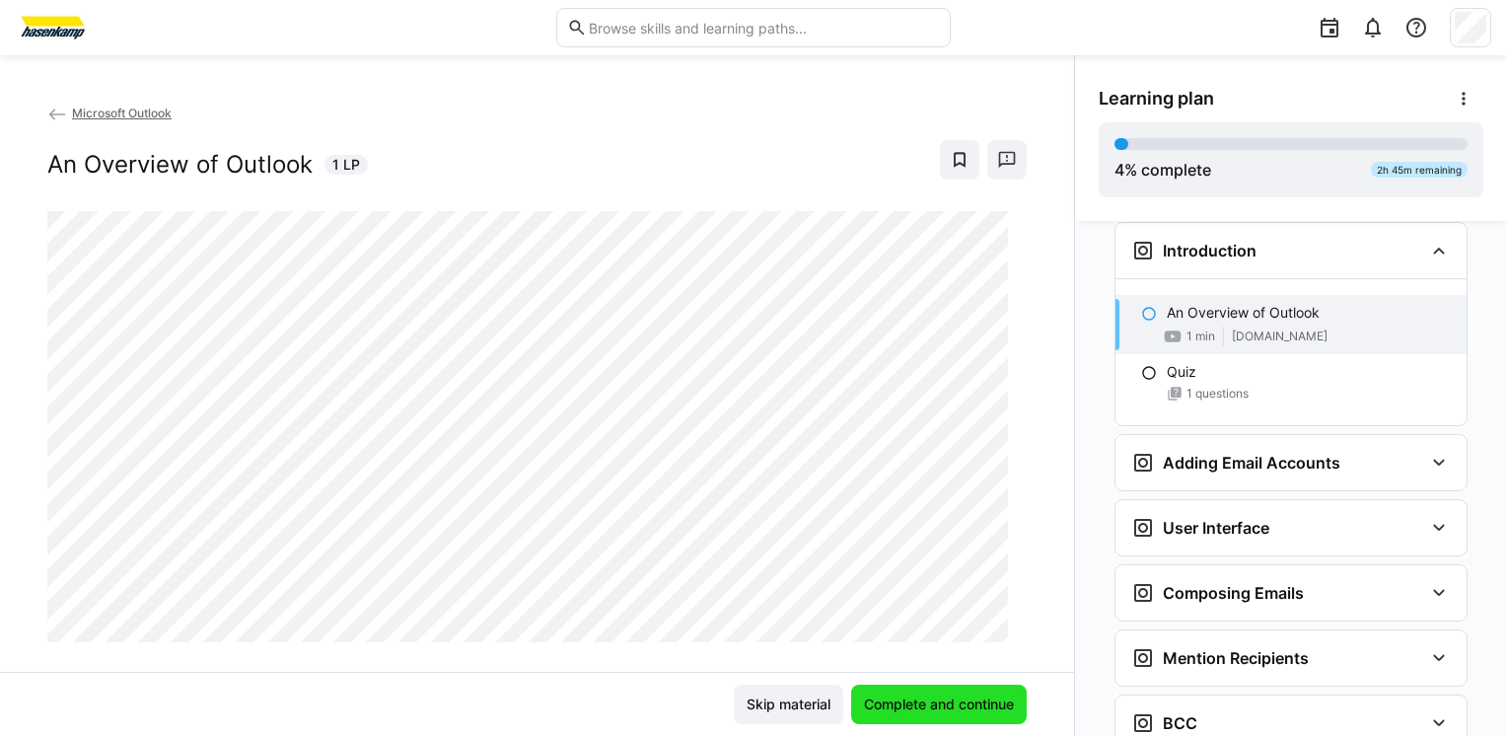
click at [929, 707] on span "Complete and continue" at bounding box center [939, 705] width 156 height 20
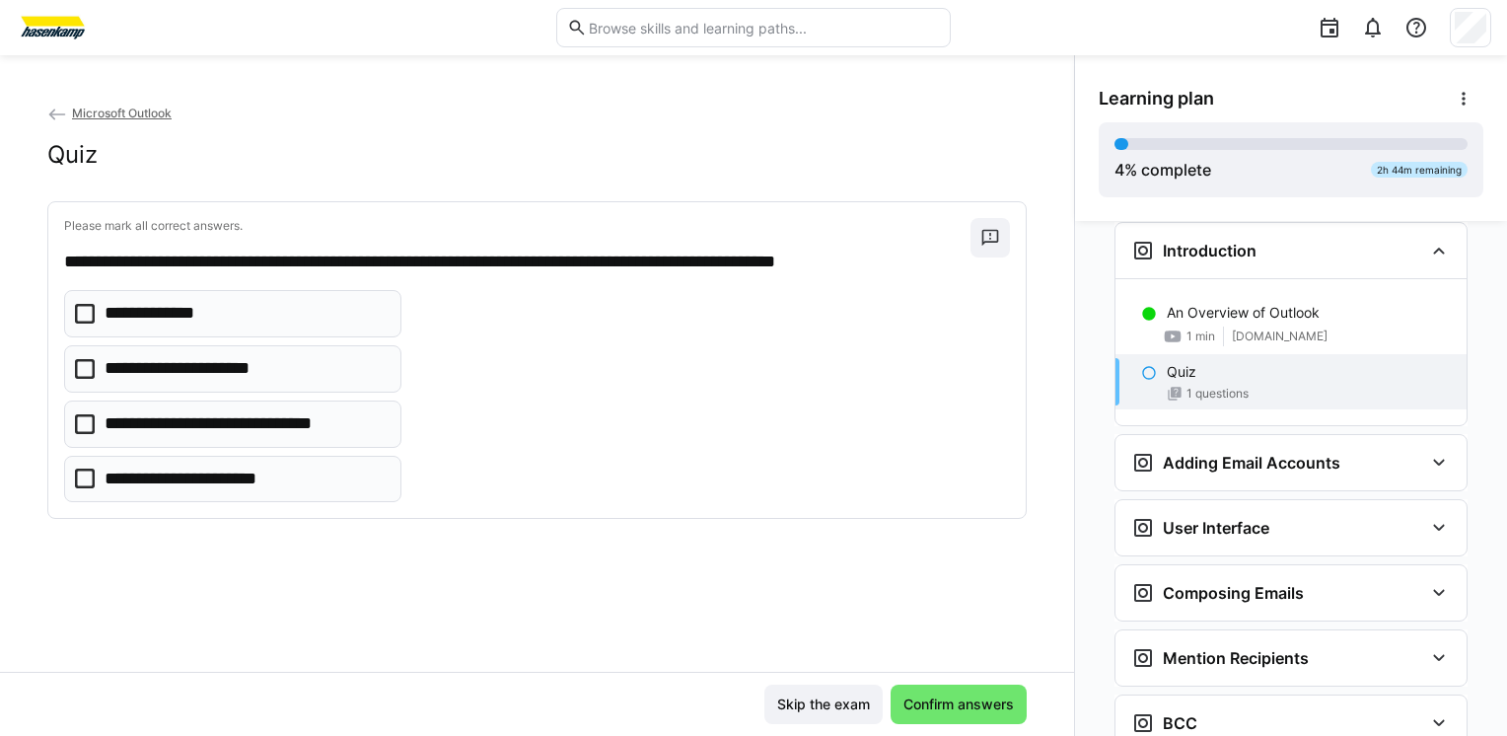
click at [182, 321] on p "**********" at bounding box center [160, 314] width 111 height 26
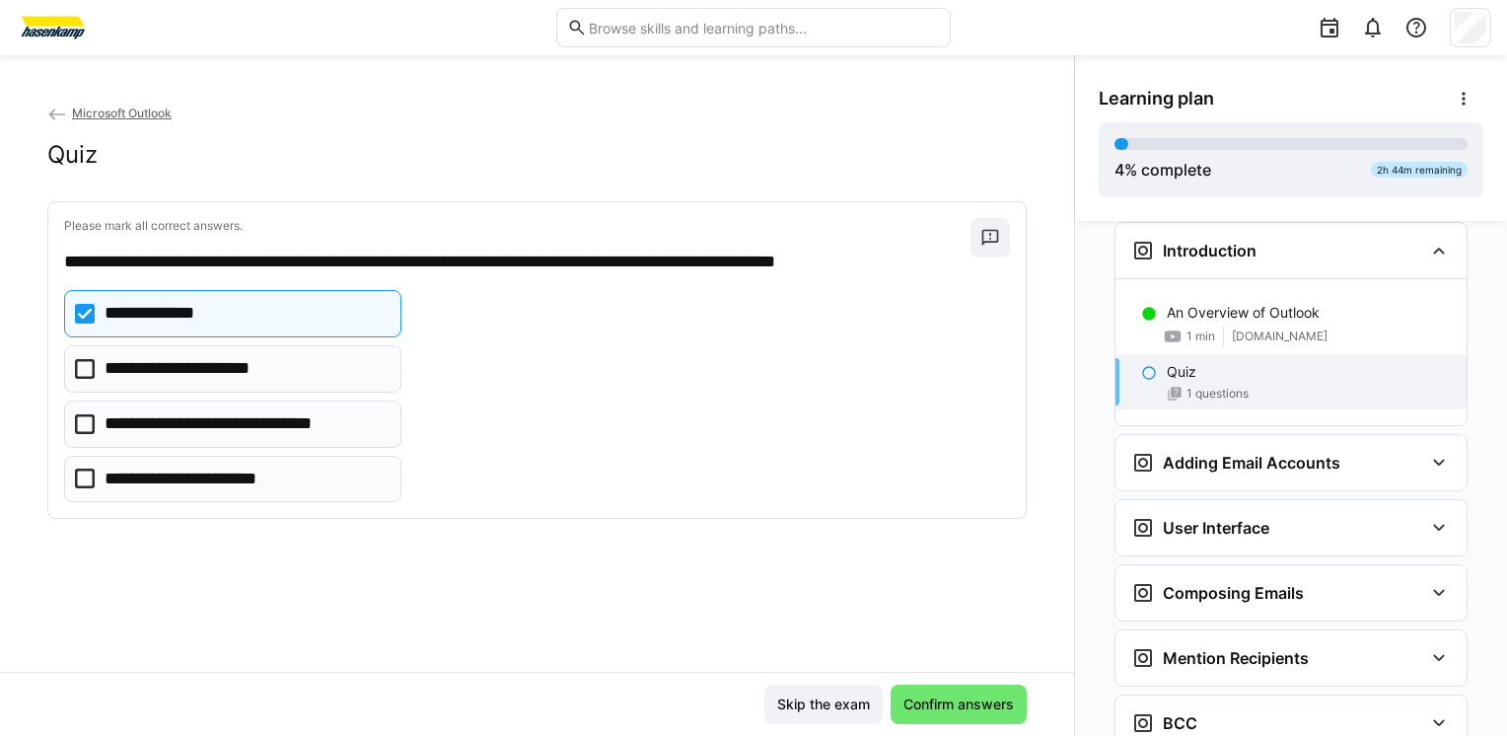
click at [322, 432] on p "**********" at bounding box center [246, 424] width 282 height 26
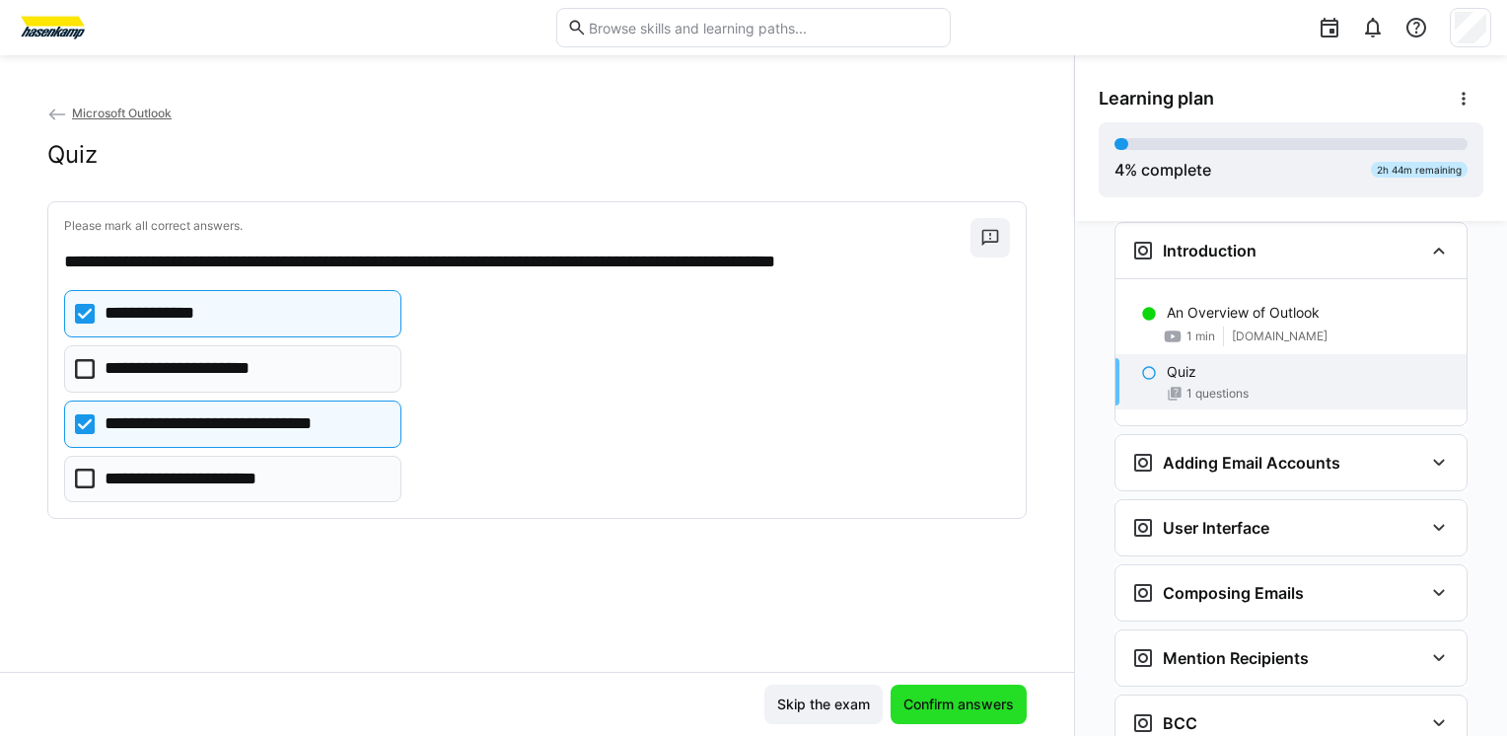
click at [930, 712] on span "Confirm answers" at bounding box center [959, 705] width 116 height 20
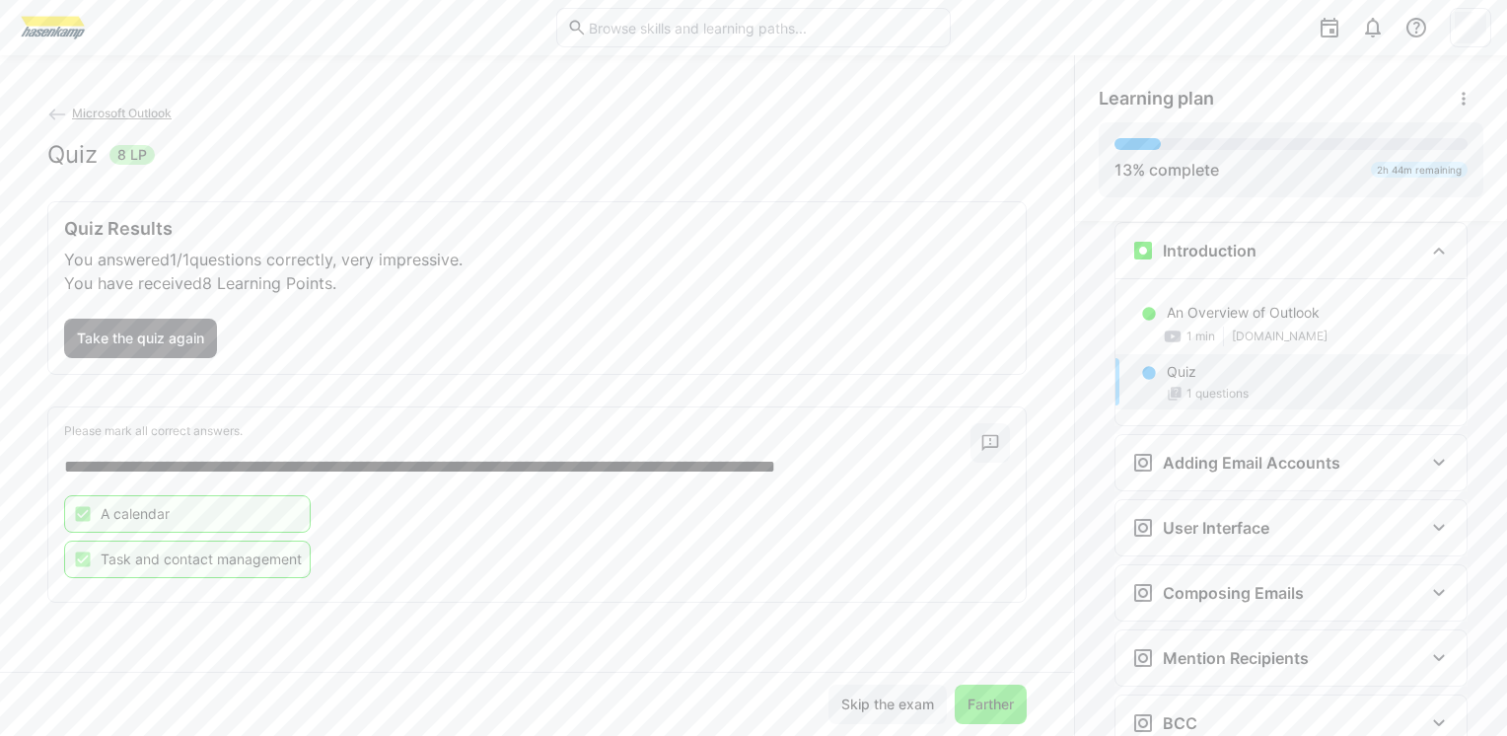
click at [990, 712] on span "Farther" at bounding box center [991, 705] width 52 height 20
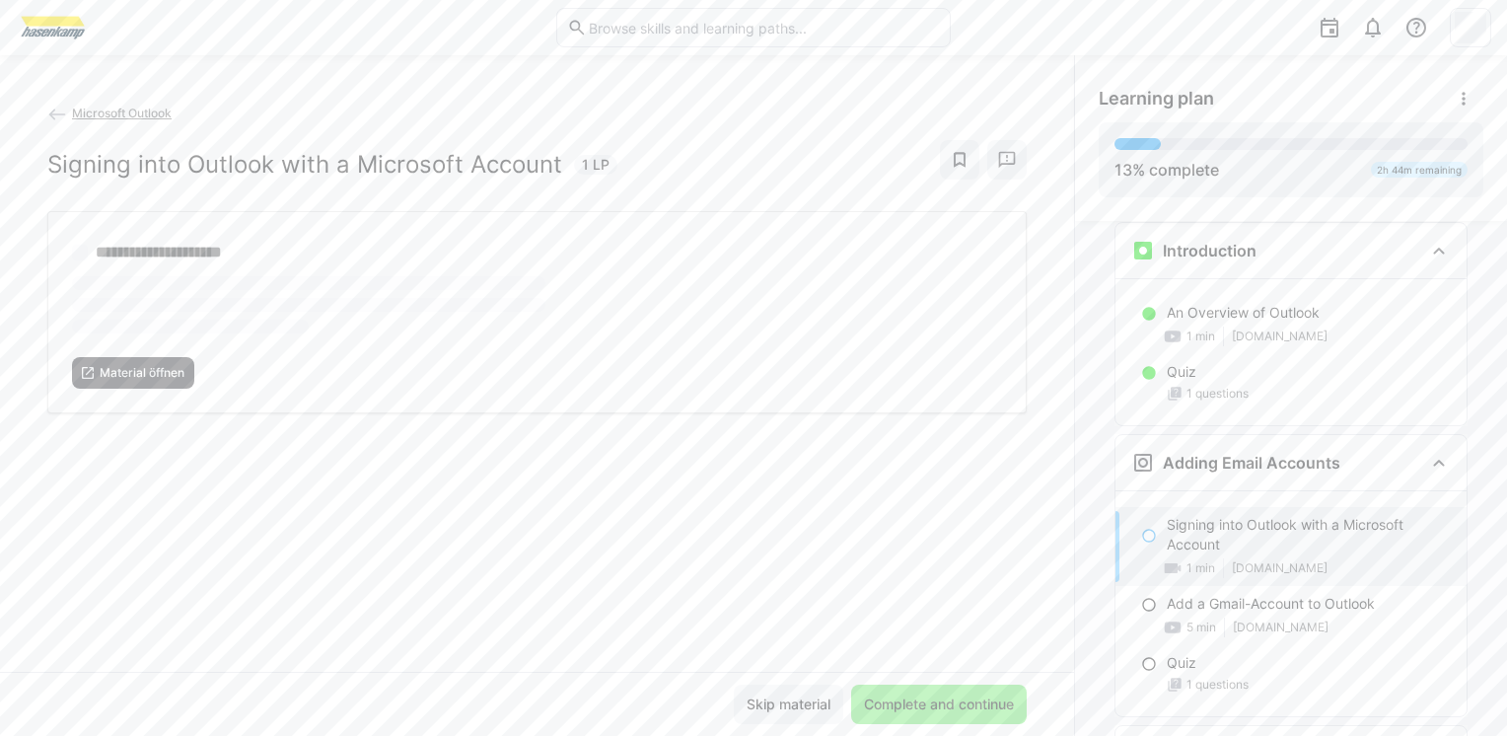
scroll to position [480, 0]
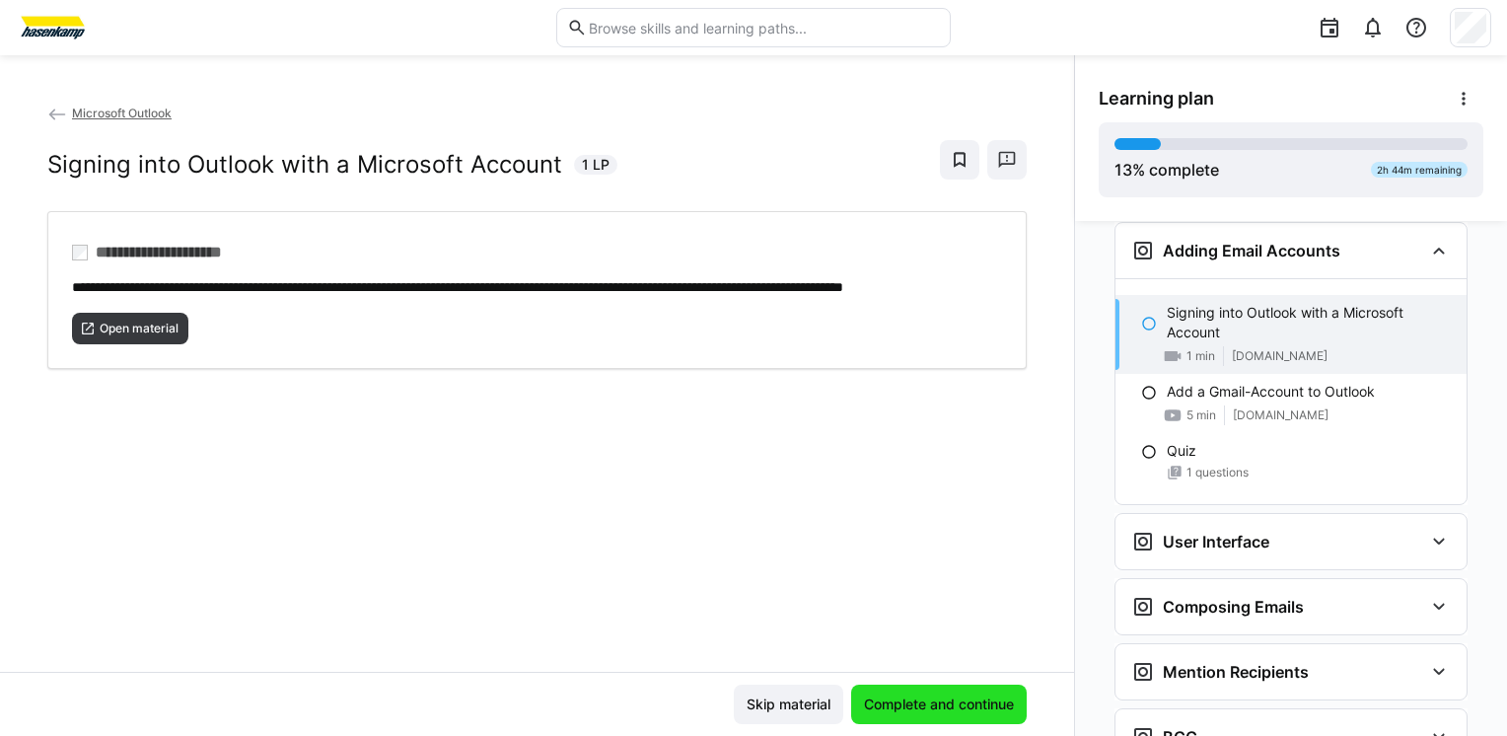
click at [946, 708] on span "Complete and continue" at bounding box center [939, 705] width 156 height 20
click at [132, 336] on span "Open material" at bounding box center [139, 329] width 83 height 16
click at [922, 704] on span "Complete and continue" at bounding box center [939, 705] width 156 height 20
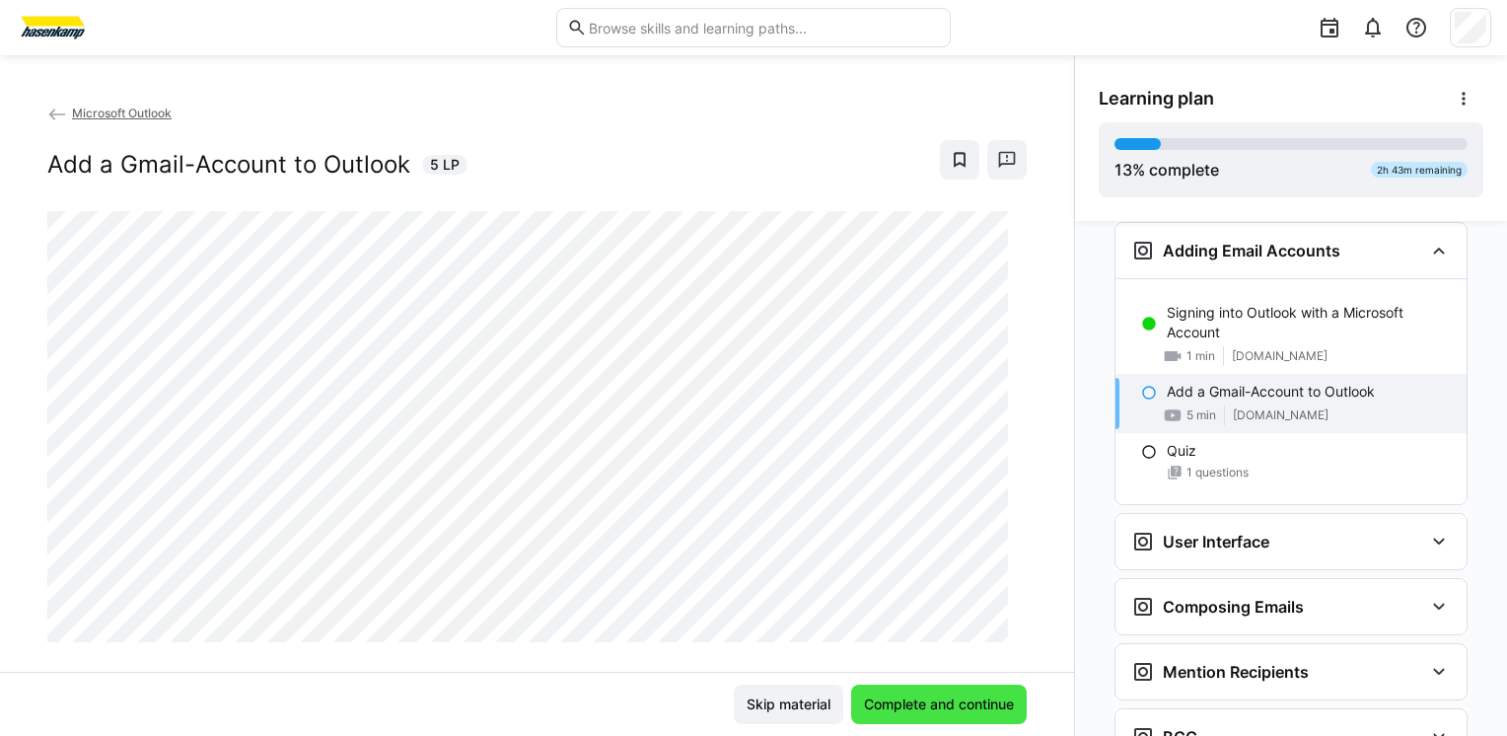
click at [923, 704] on span "Complete and continue" at bounding box center [939, 705] width 156 height 20
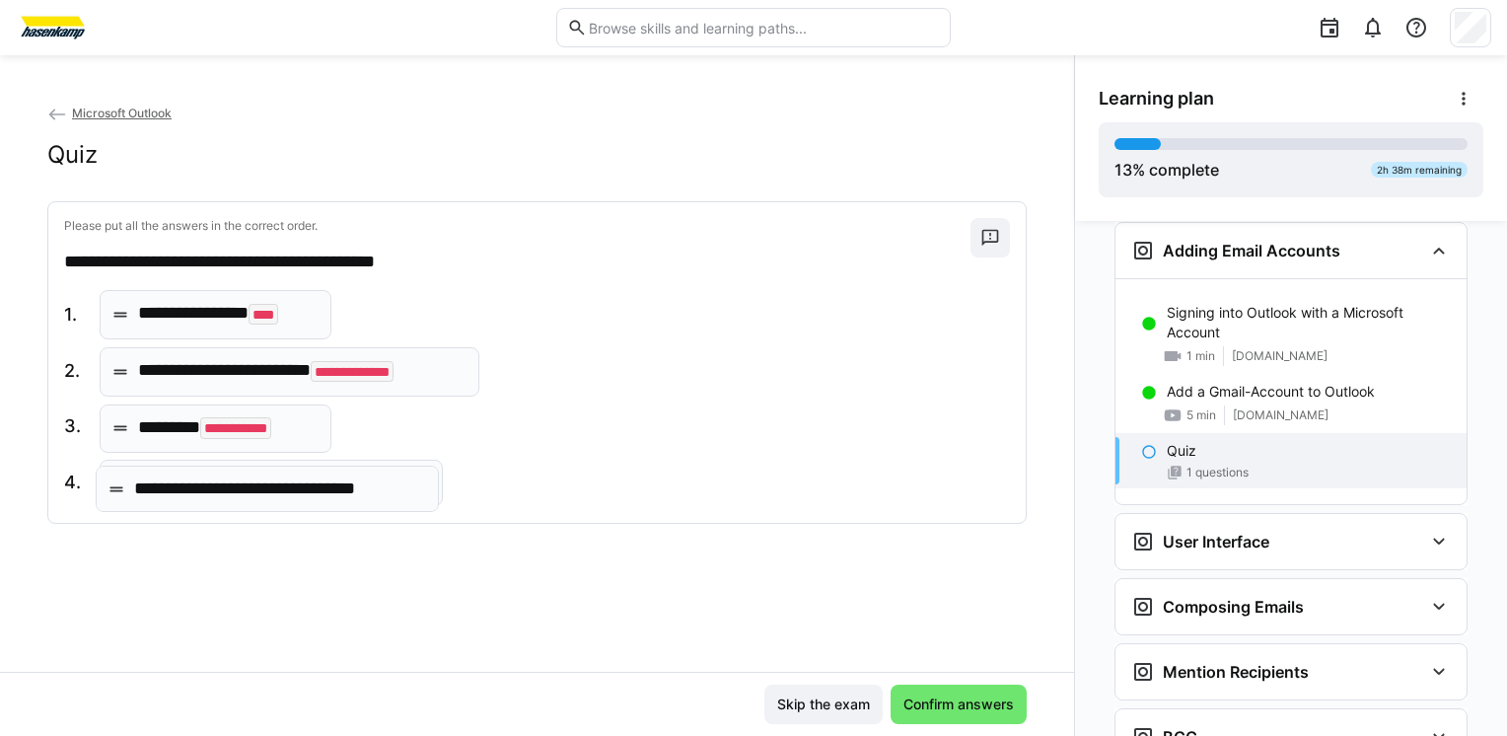
drag, startPoint x: 249, startPoint y: 378, endPoint x: 246, endPoint y: 499, distance: 121.4
click at [967, 699] on span "Confirm answers" at bounding box center [959, 705] width 116 height 20
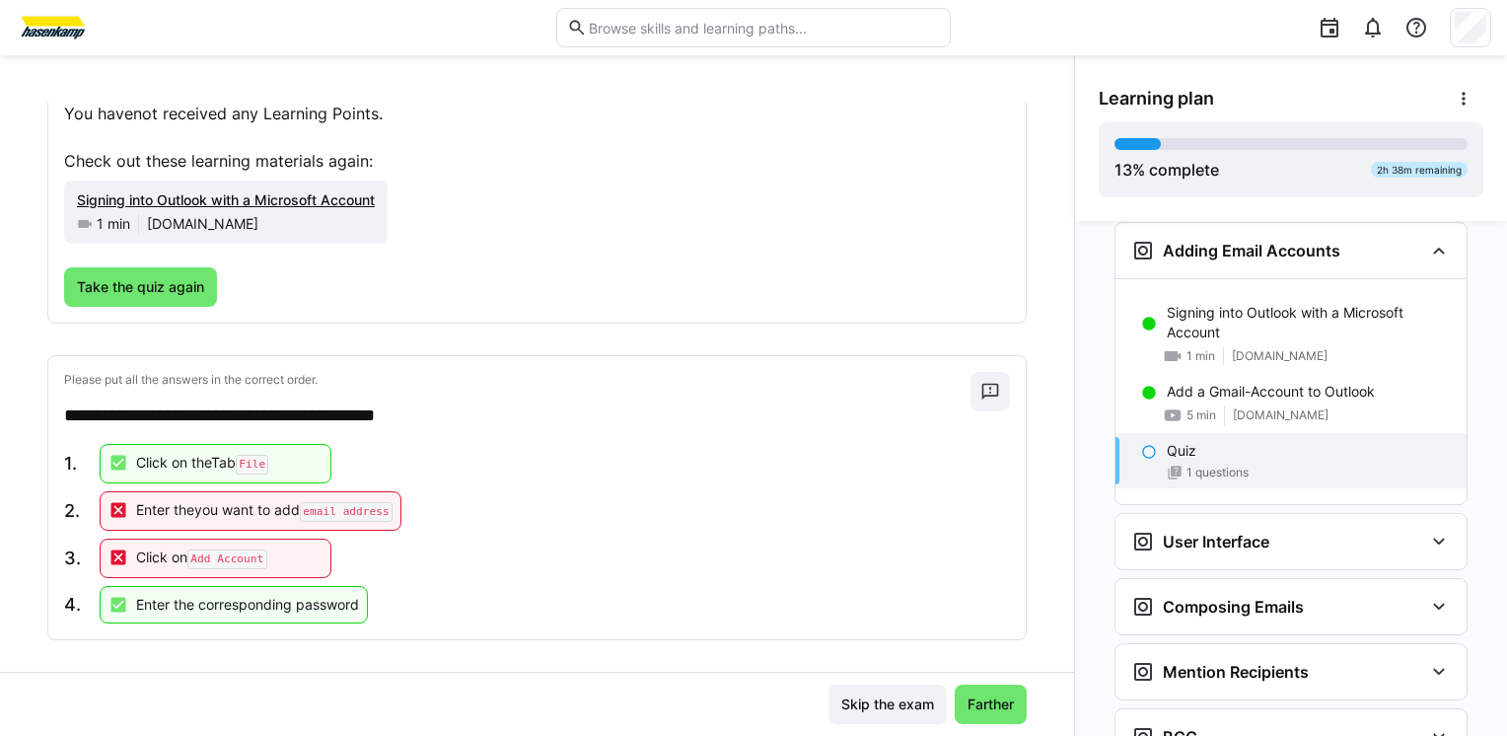
scroll to position [181, 0]
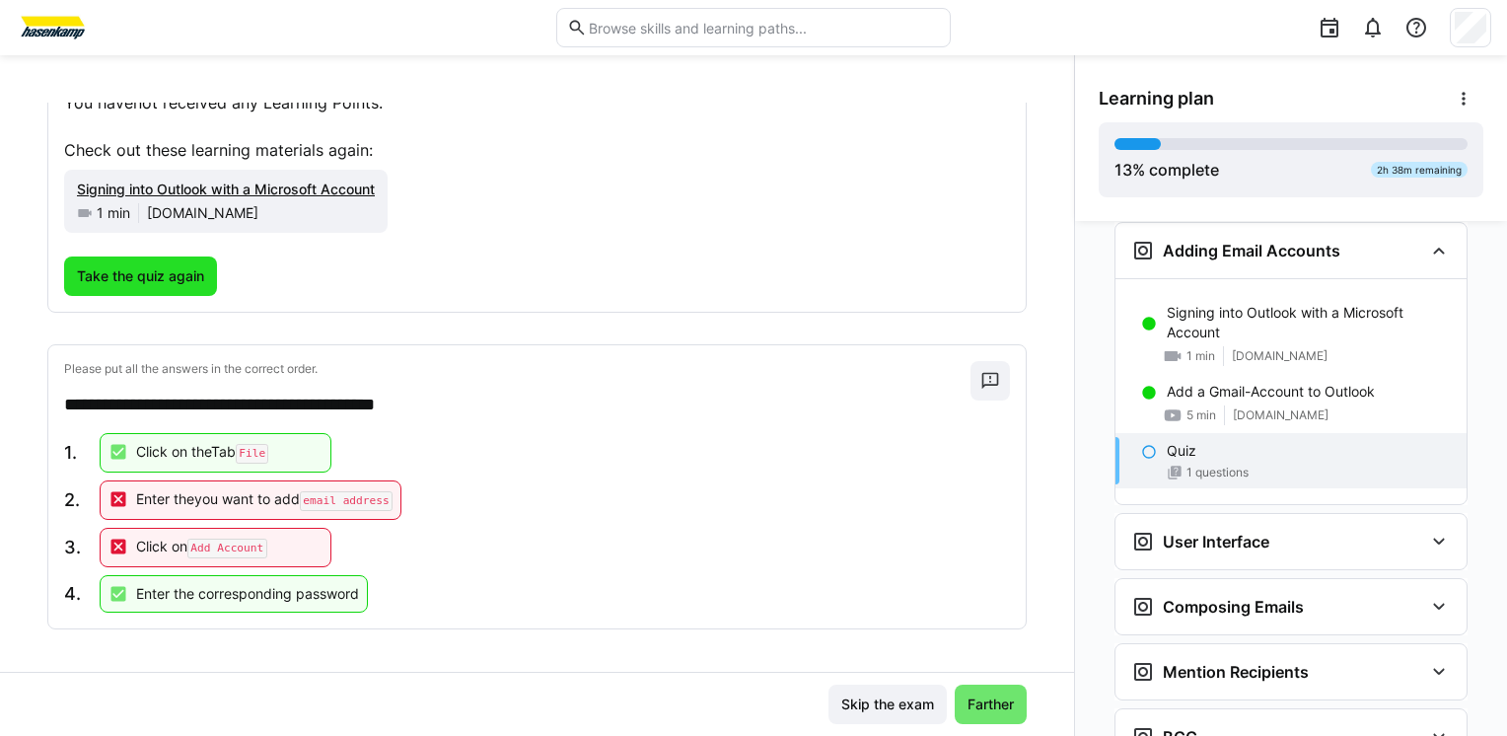
click at [166, 273] on span "Take the quiz again" at bounding box center [140, 276] width 133 height 20
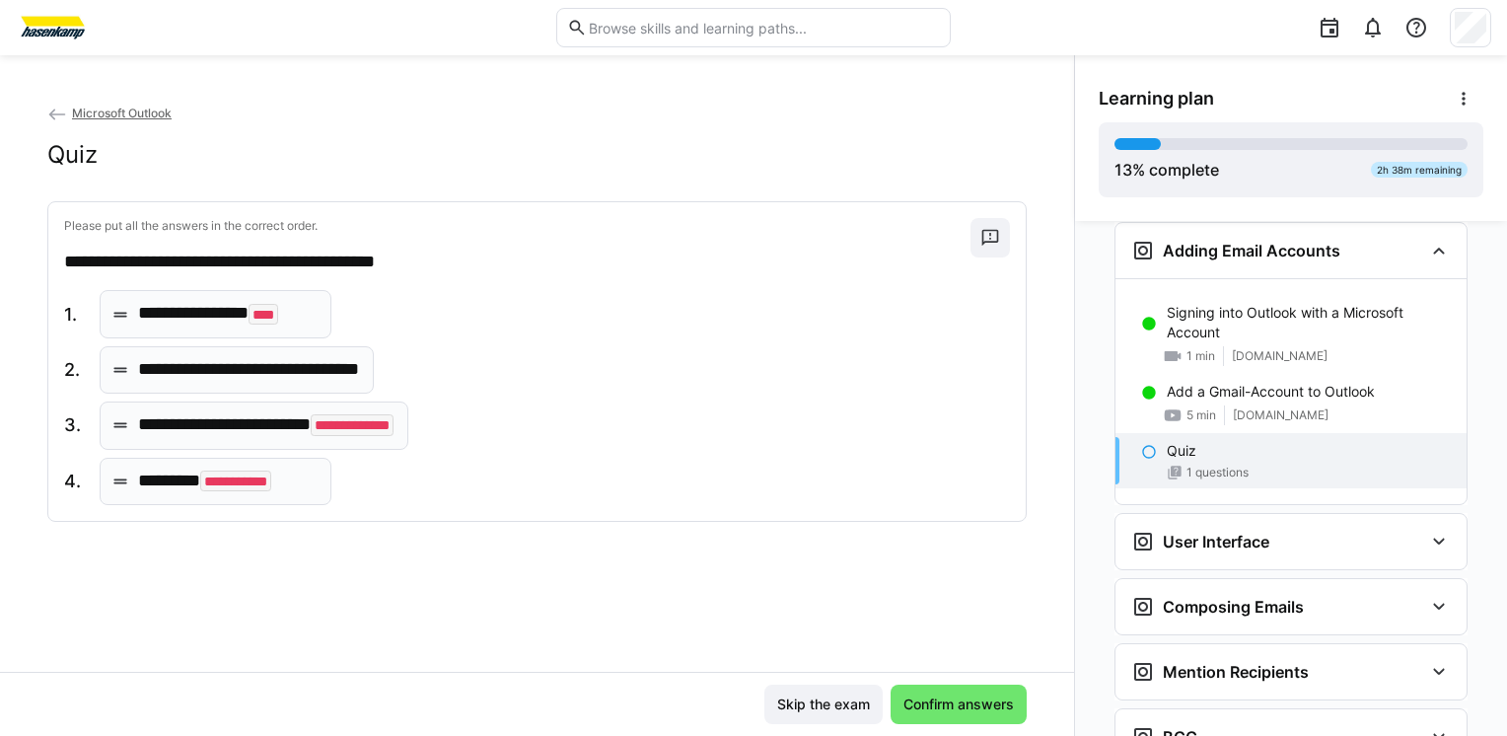
scroll to position [0, 0]
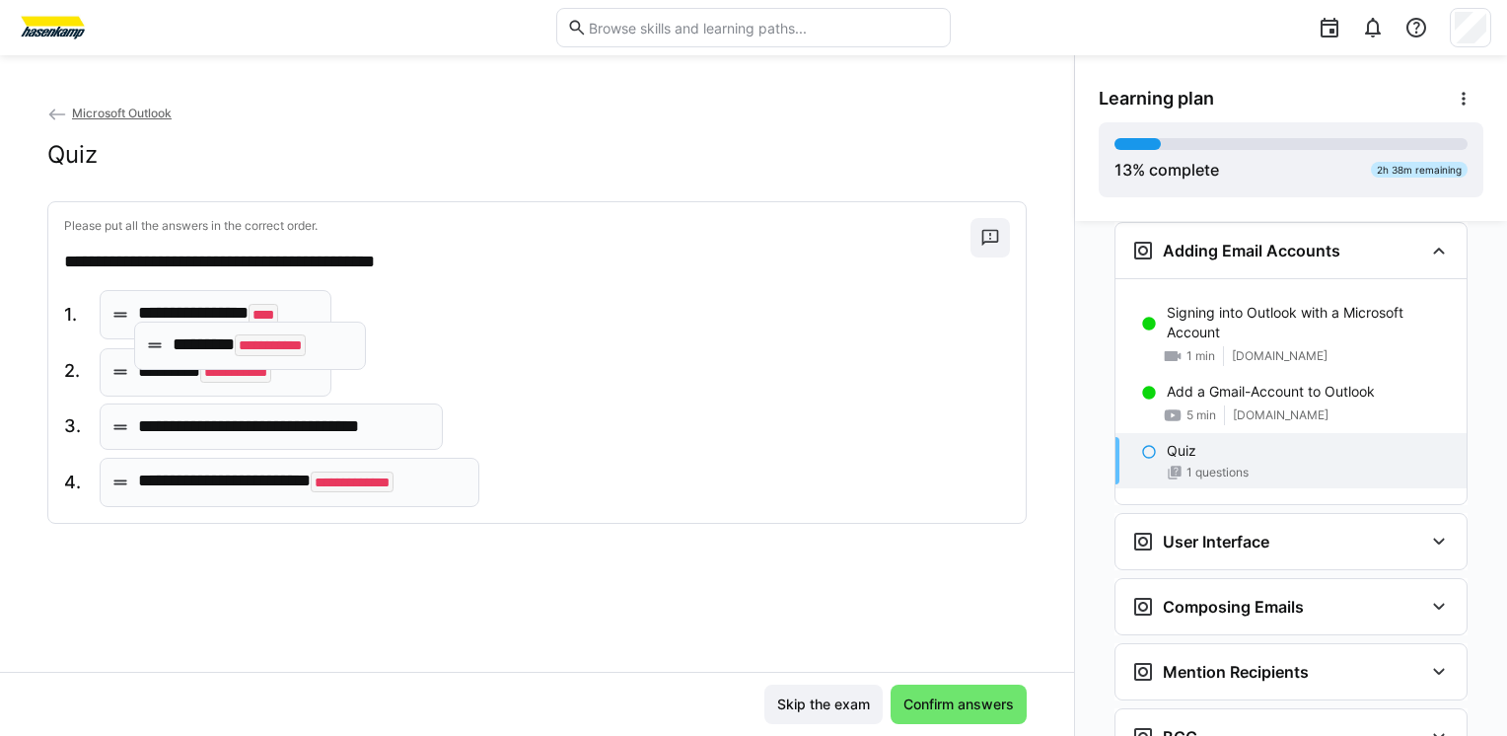
drag, startPoint x: 156, startPoint y: 486, endPoint x: 187, endPoint y: 362, distance: 128.2
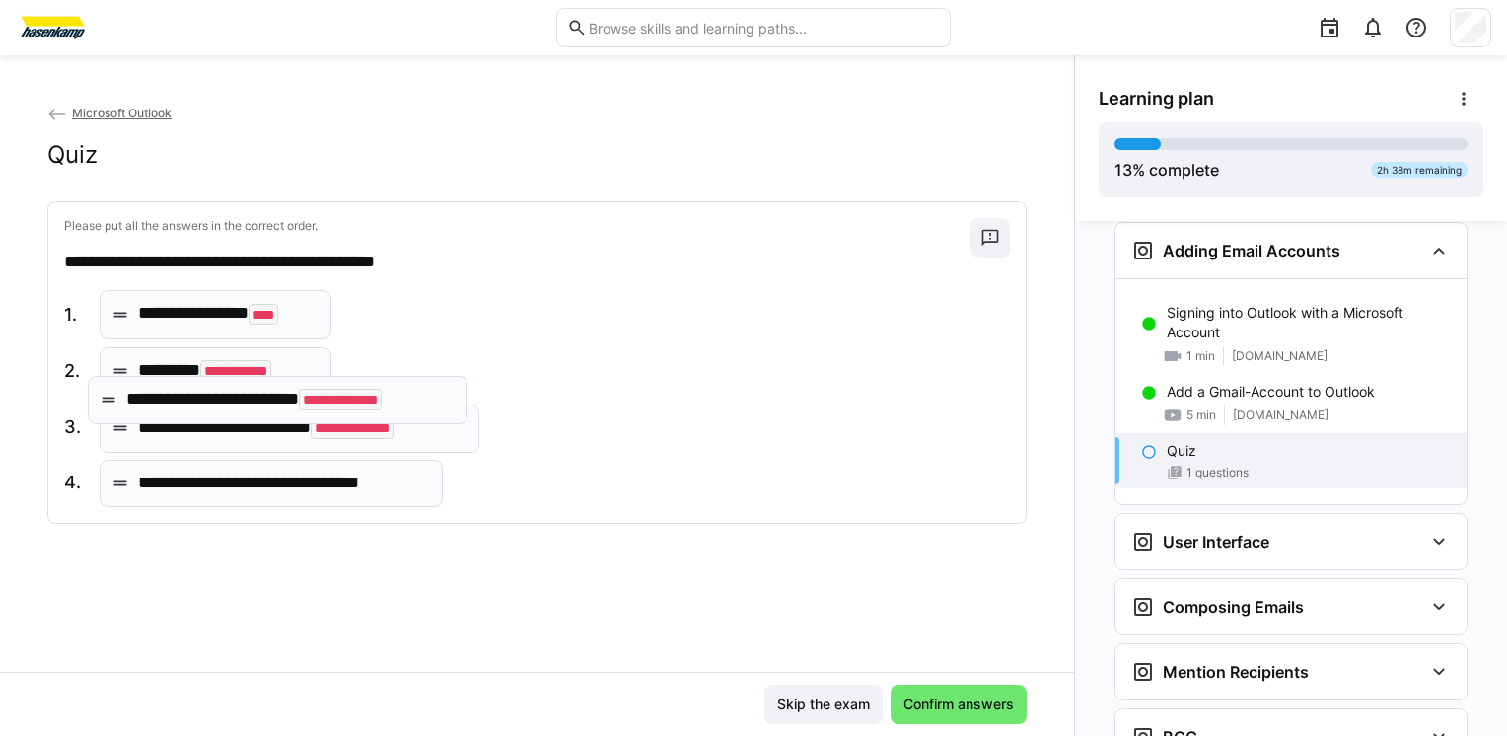
drag, startPoint x: 201, startPoint y: 495, endPoint x: 189, endPoint y: 412, distance: 83.7
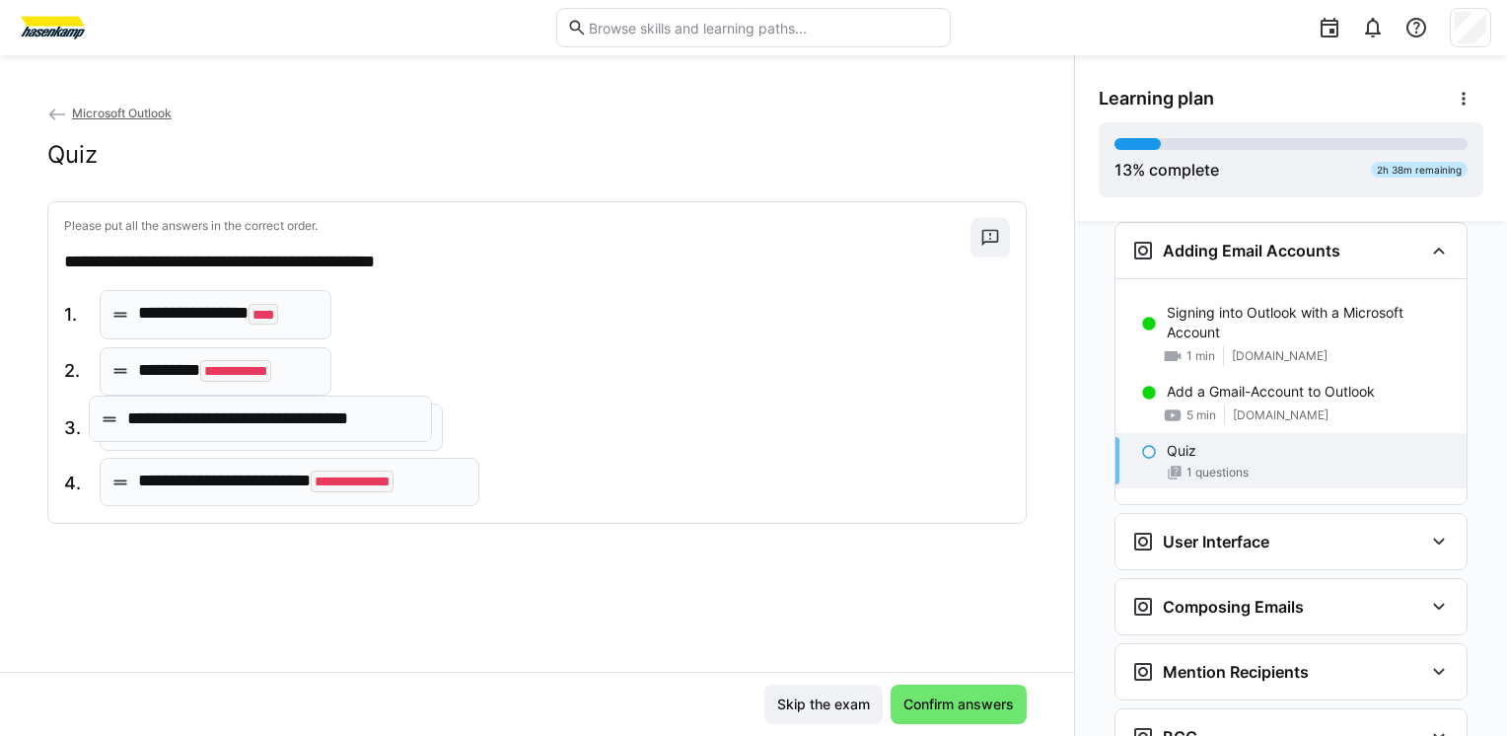
drag, startPoint x: 214, startPoint y: 491, endPoint x: 203, endPoint y: 426, distance: 66.0
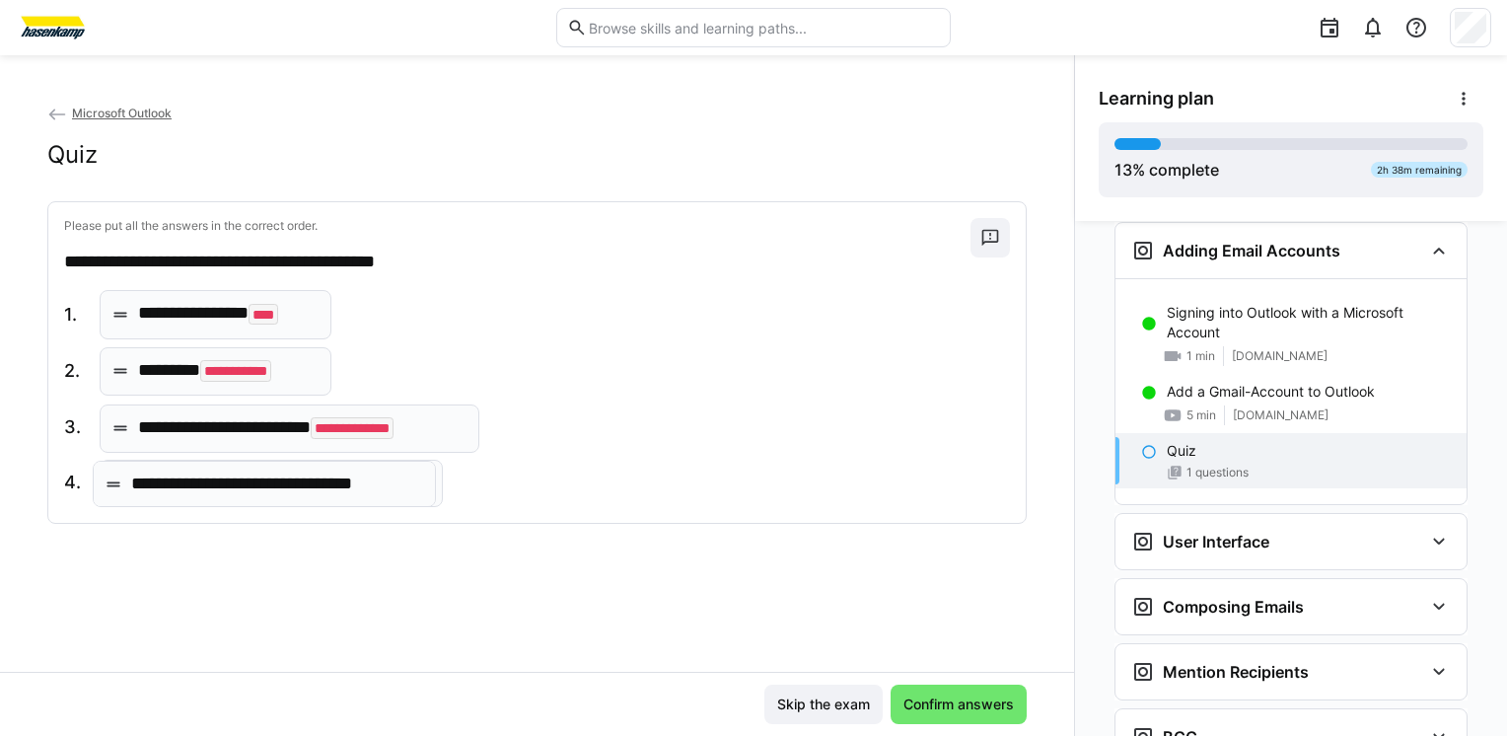
drag, startPoint x: 279, startPoint y: 433, endPoint x: 272, endPoint y: 491, distance: 58.6
click at [943, 707] on span "Confirm answers" at bounding box center [959, 705] width 116 height 20
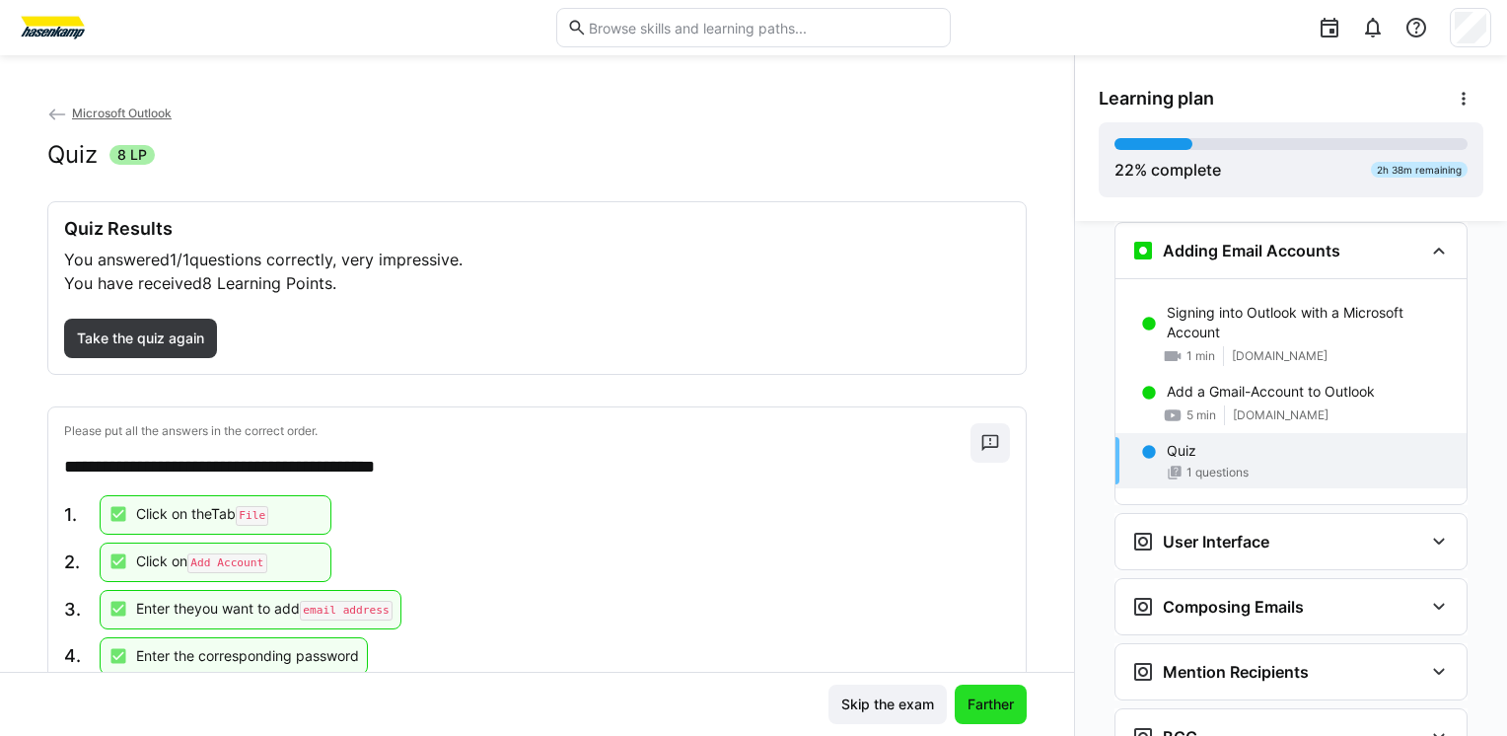
click at [994, 715] on span "Farther" at bounding box center [991, 704] width 72 height 39
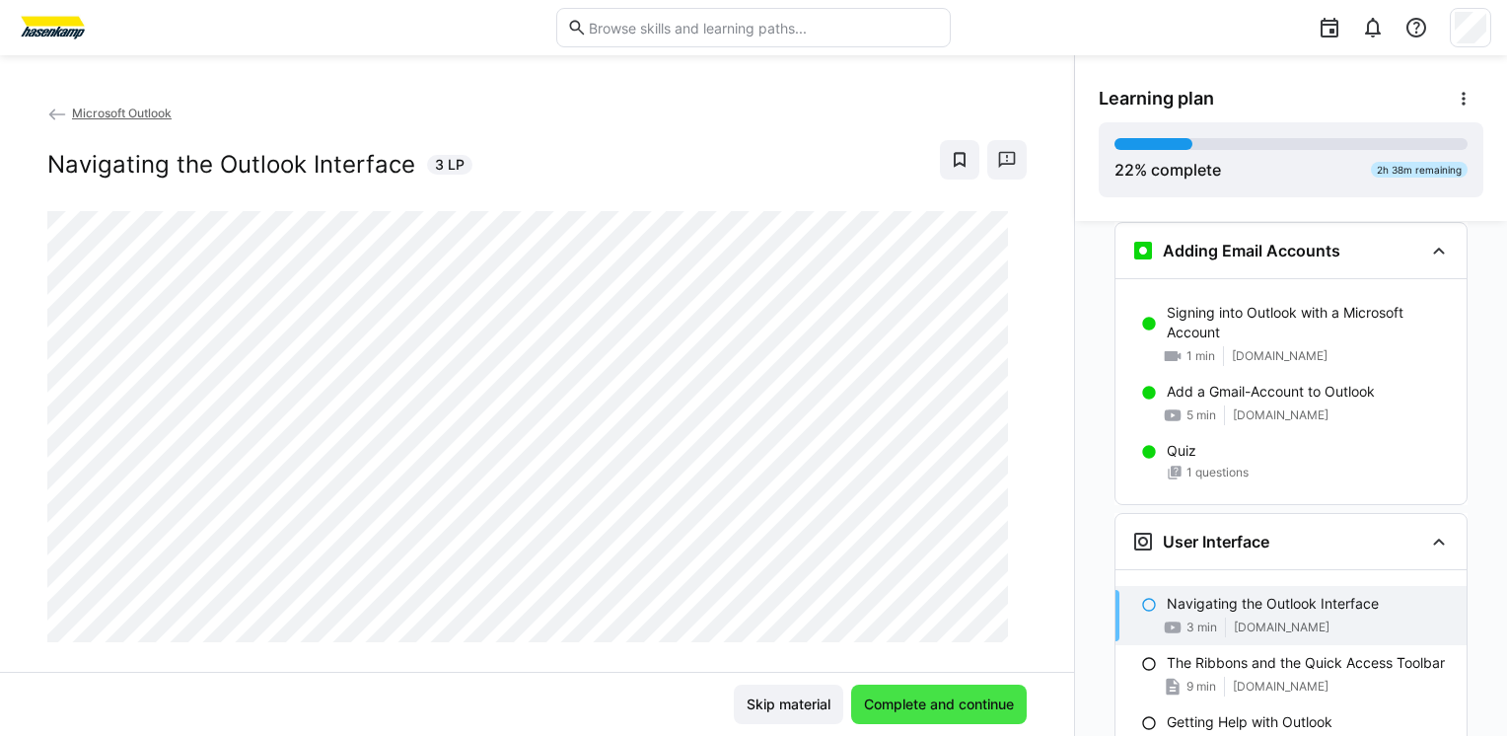
scroll to position [770, 0]
